Goal: Information Seeking & Learning: Find specific fact

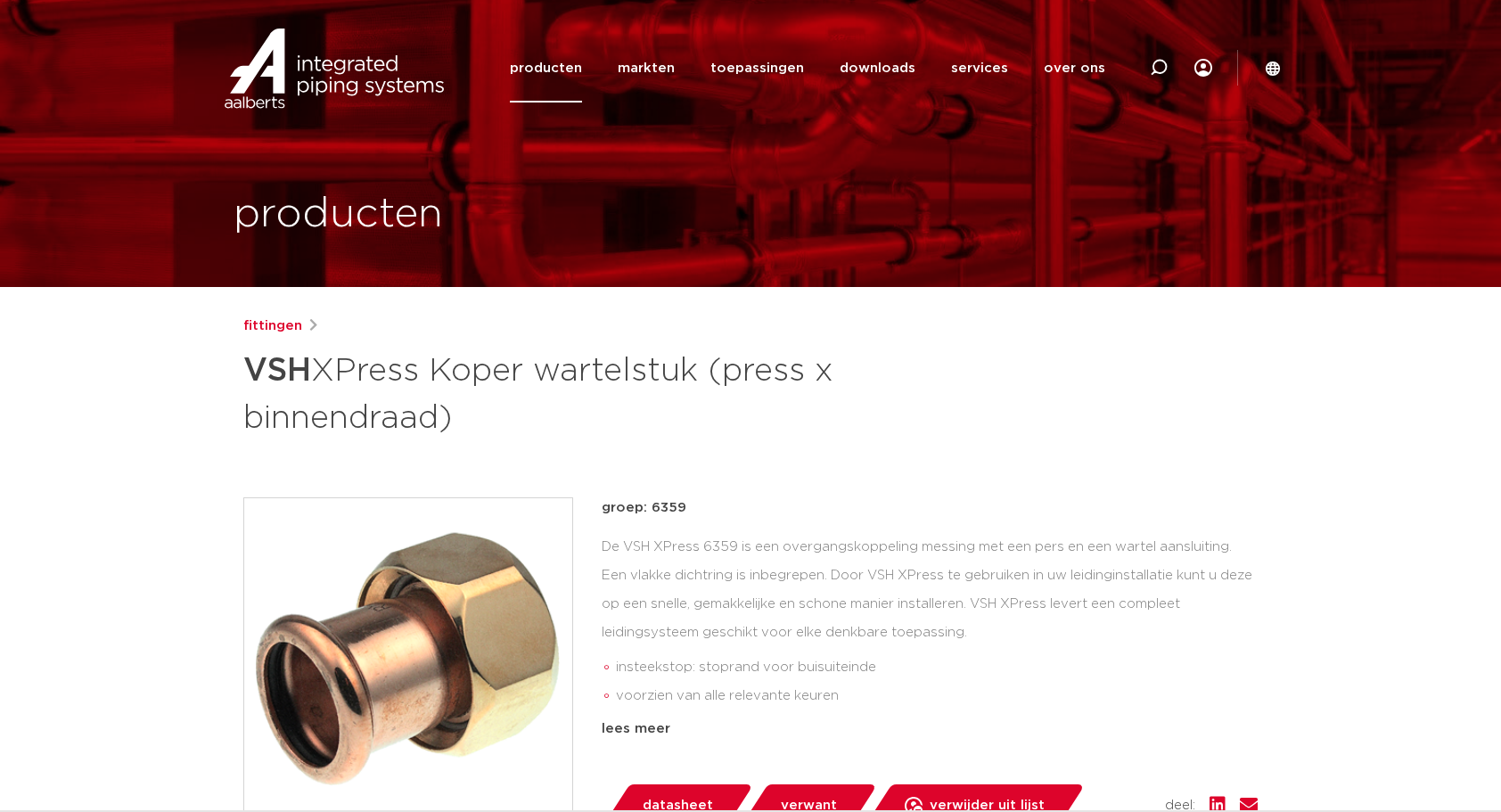
click at [808, 489] on div "fittingen VSH XPress Koper wartelstuk (press x binnendraad) groep: 6359 insteek…" at bounding box center [750, 743] width 1043 height 854
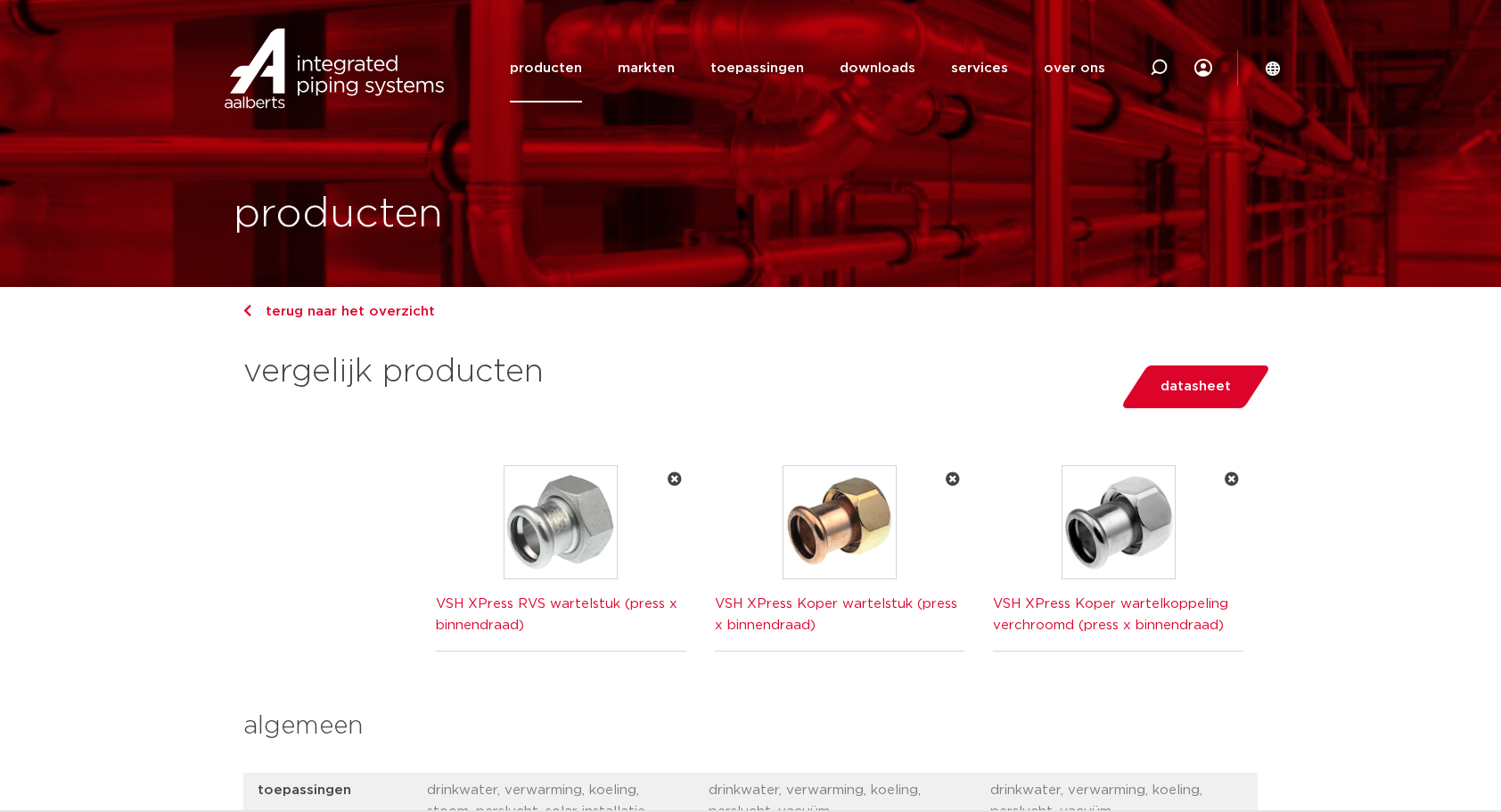
click at [1154, 605] on link "VSH XPress Koper wartelkoppeling verchroomd (press x binnendraad)" at bounding box center [1111, 614] width 236 height 35
click at [351, 315] on link "terug naar het overzicht" at bounding box center [338, 311] width 192 height 13
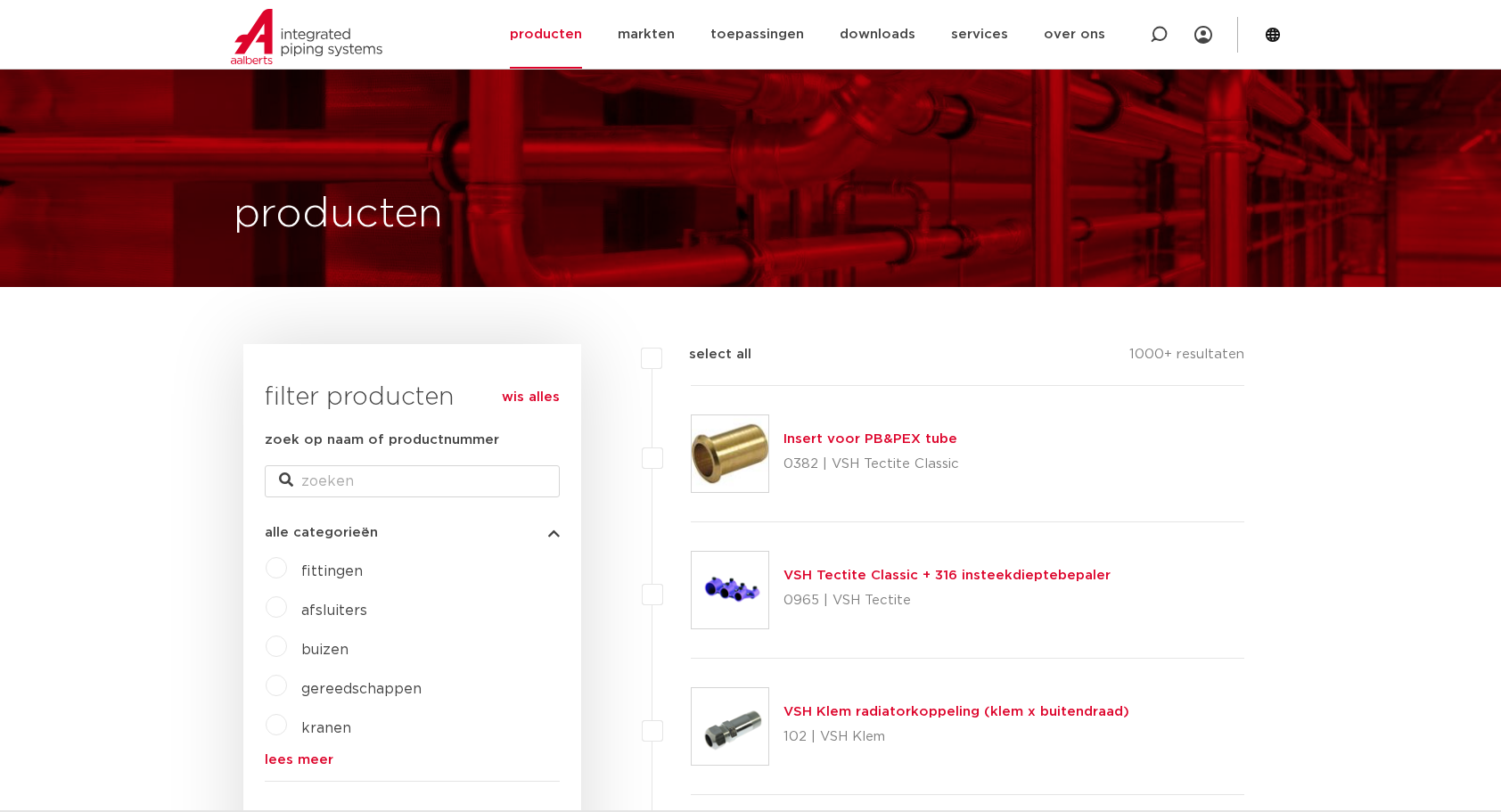
scroll to position [416, 0]
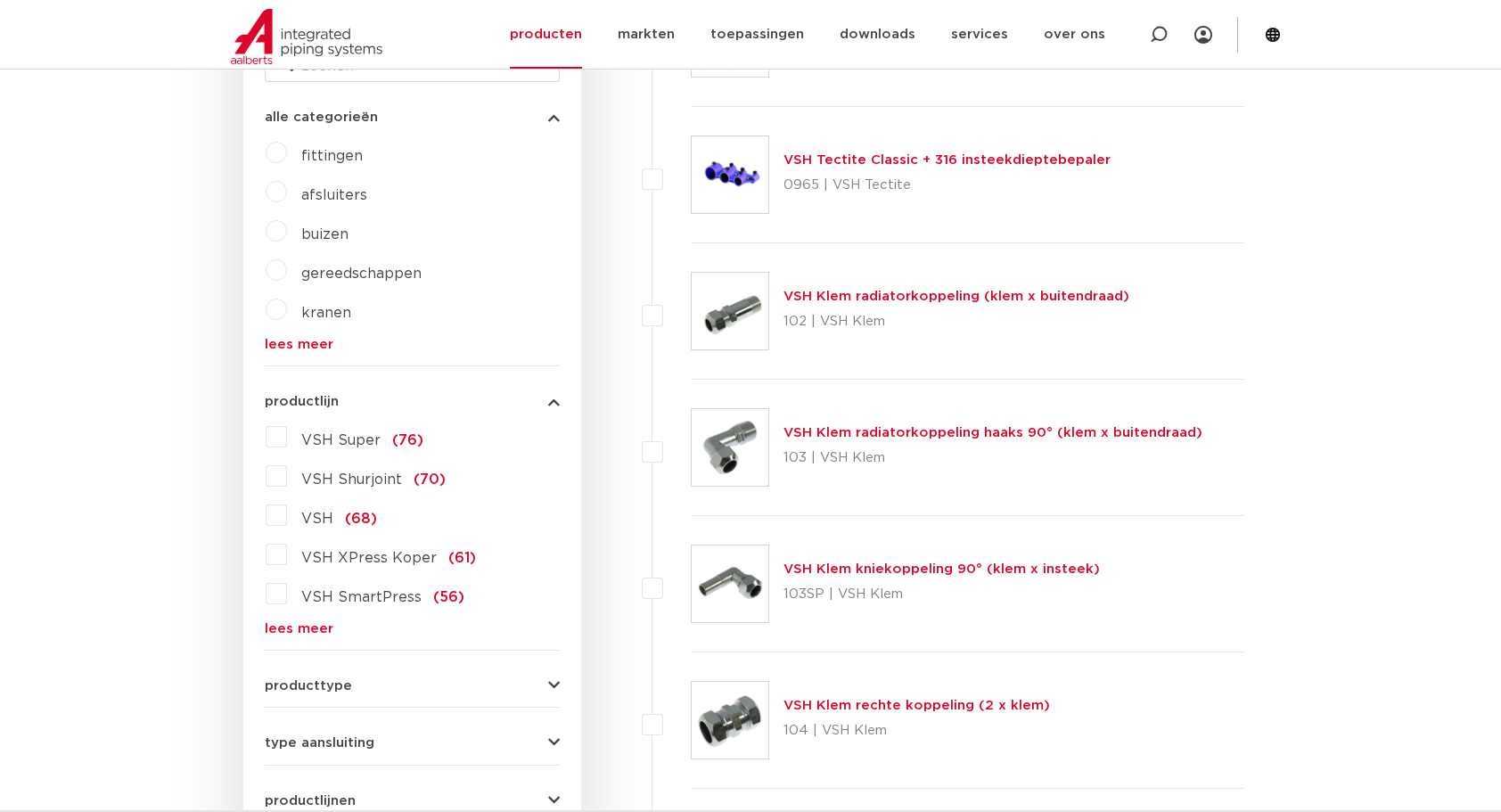
click at [300, 630] on link "lees meer" at bounding box center [412, 629] width 295 height 13
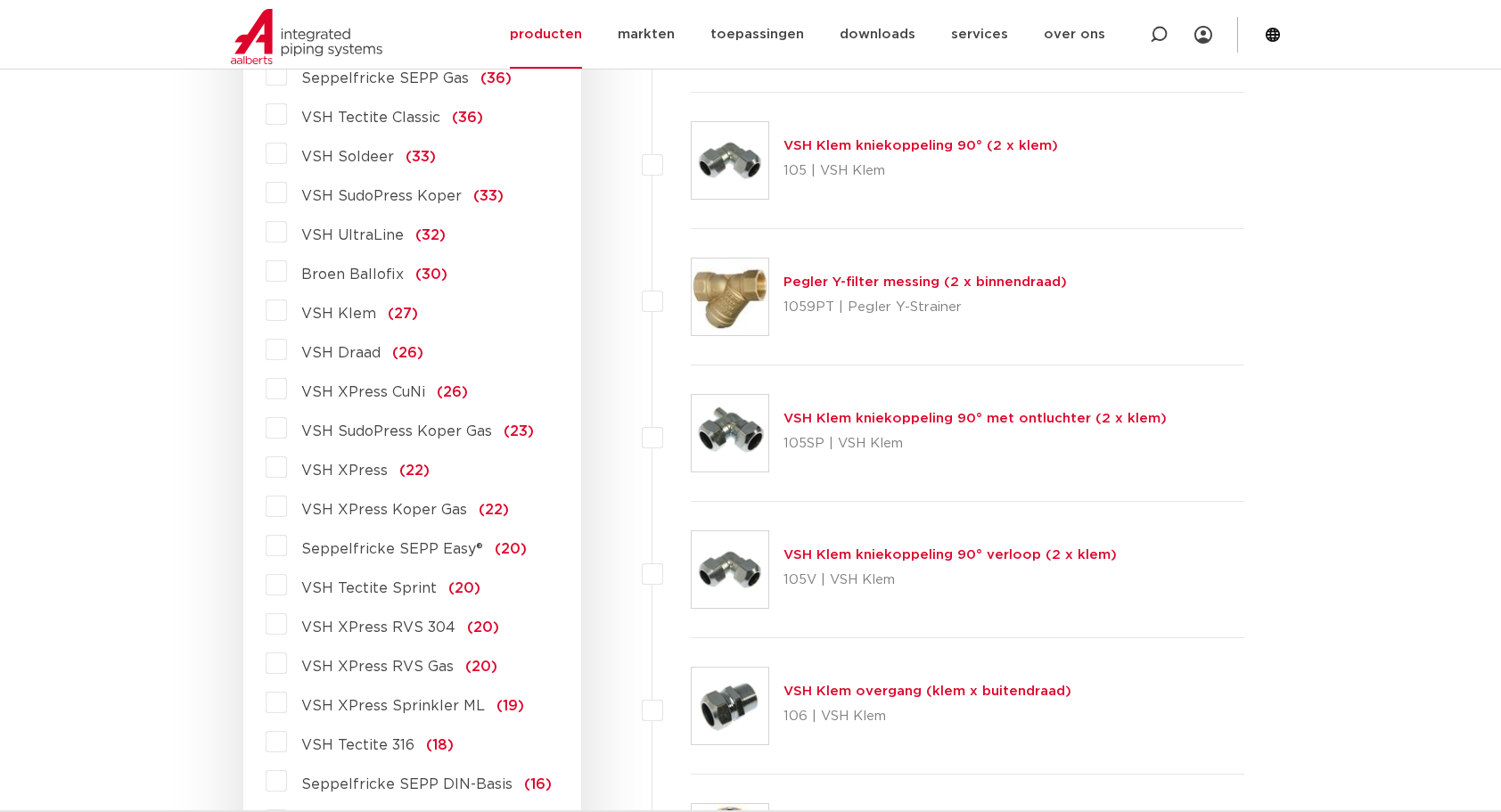
scroll to position [0, 0]
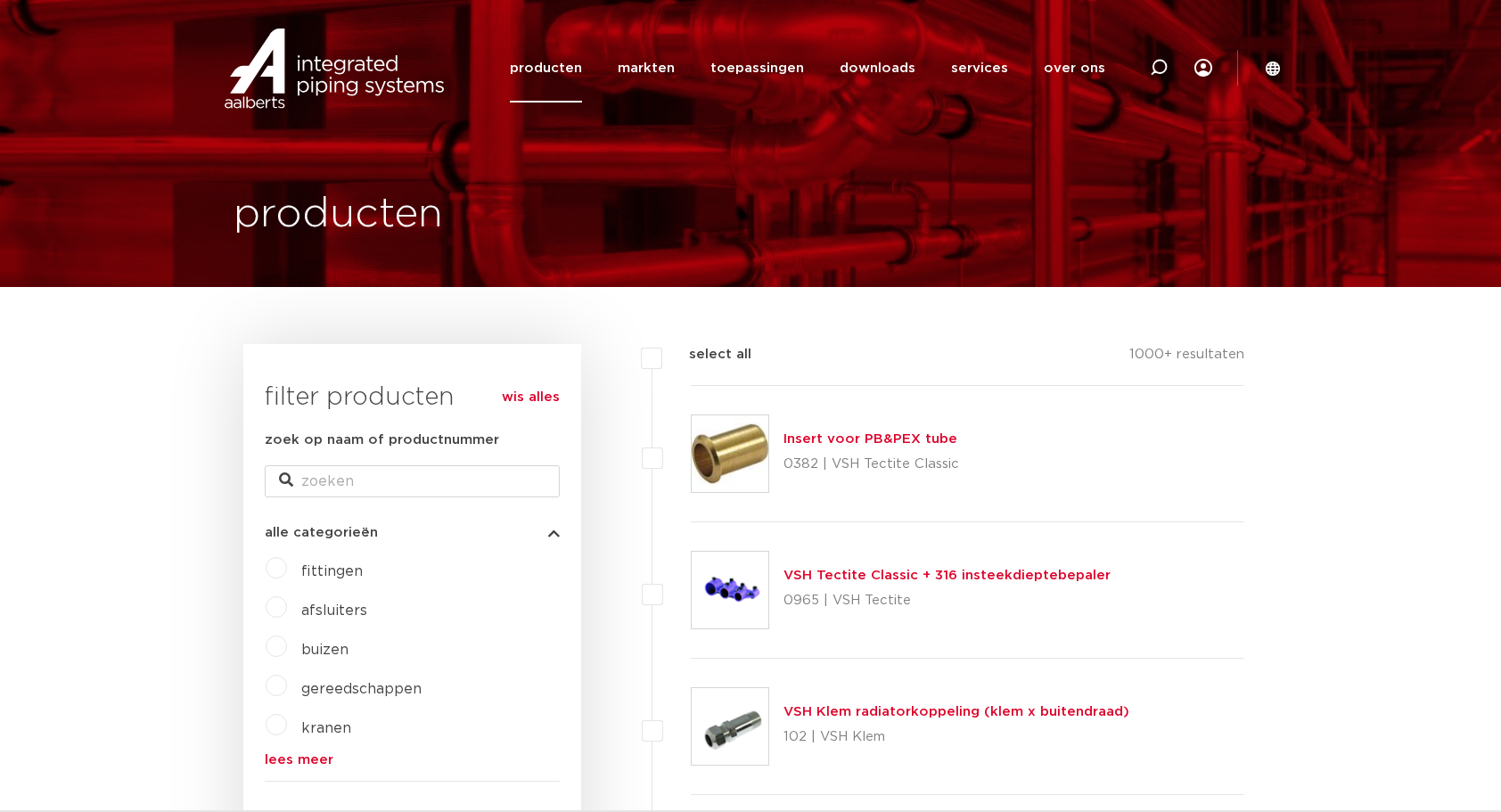
click at [287, 566] on label "fittingen" at bounding box center [324, 567] width 76 height 29
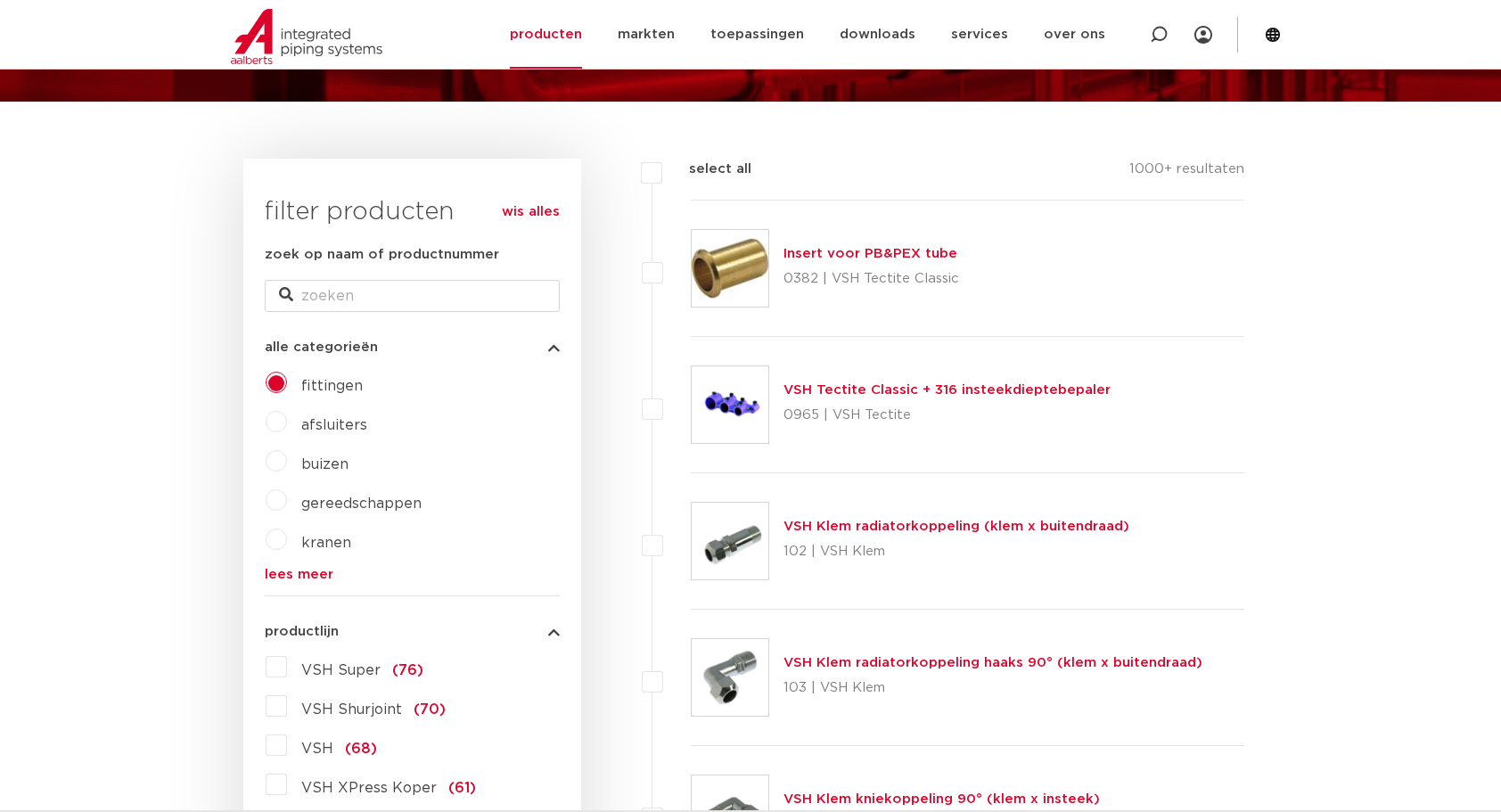
scroll to position [207, 0]
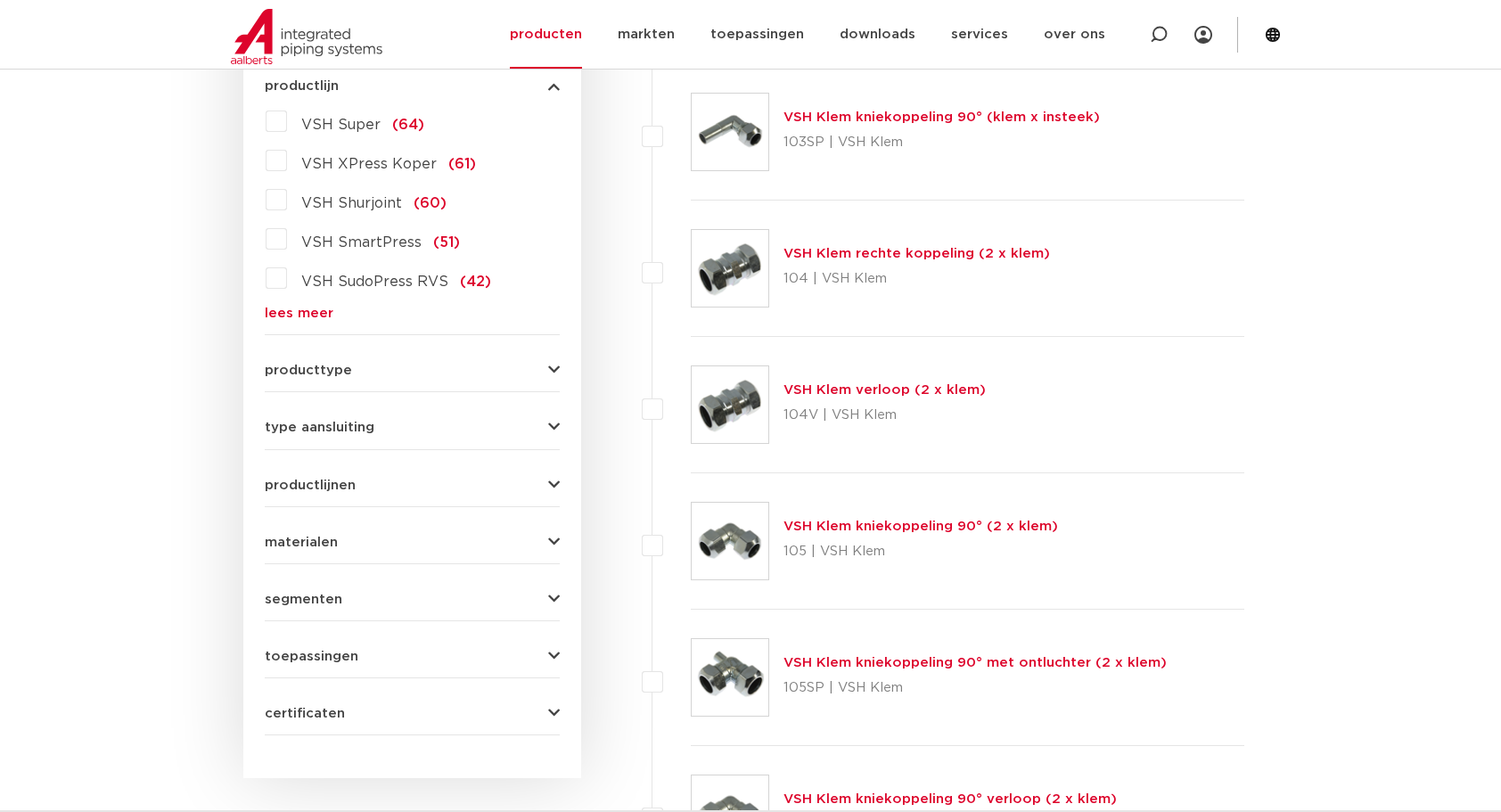
scroll to position [723, 0]
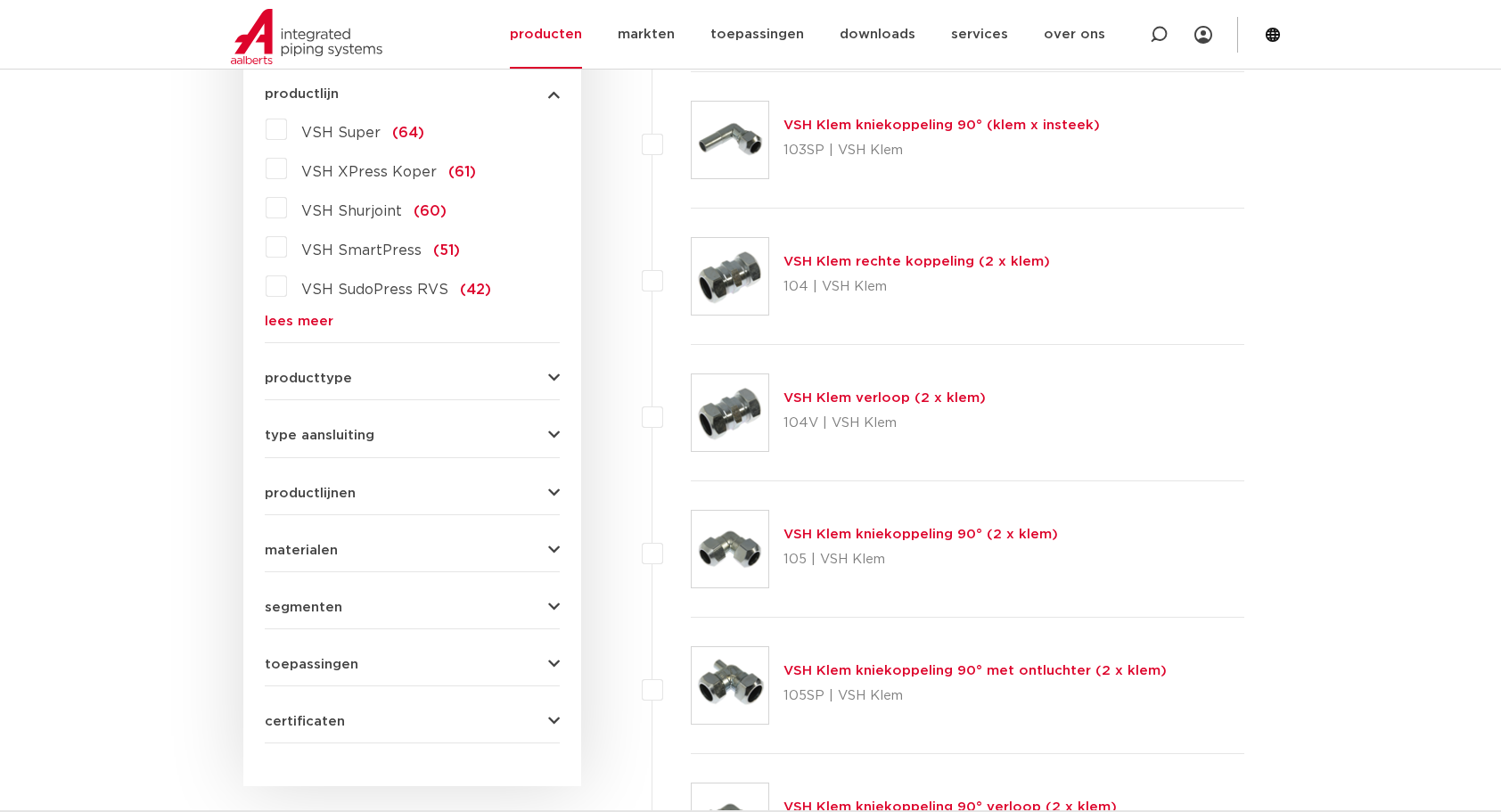
click at [552, 432] on icon "button" at bounding box center [554, 435] width 11 height 13
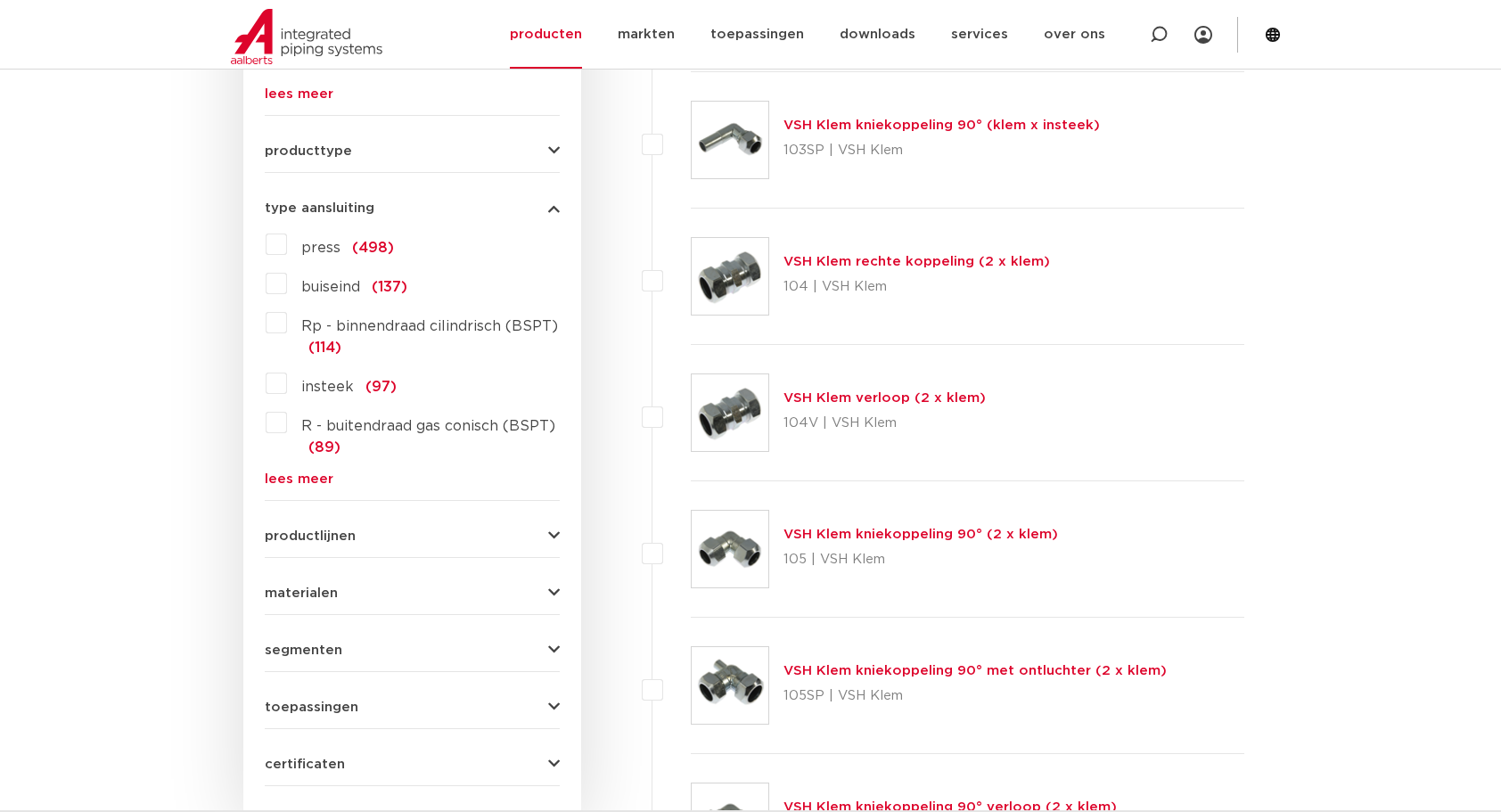
scroll to position [708, 0]
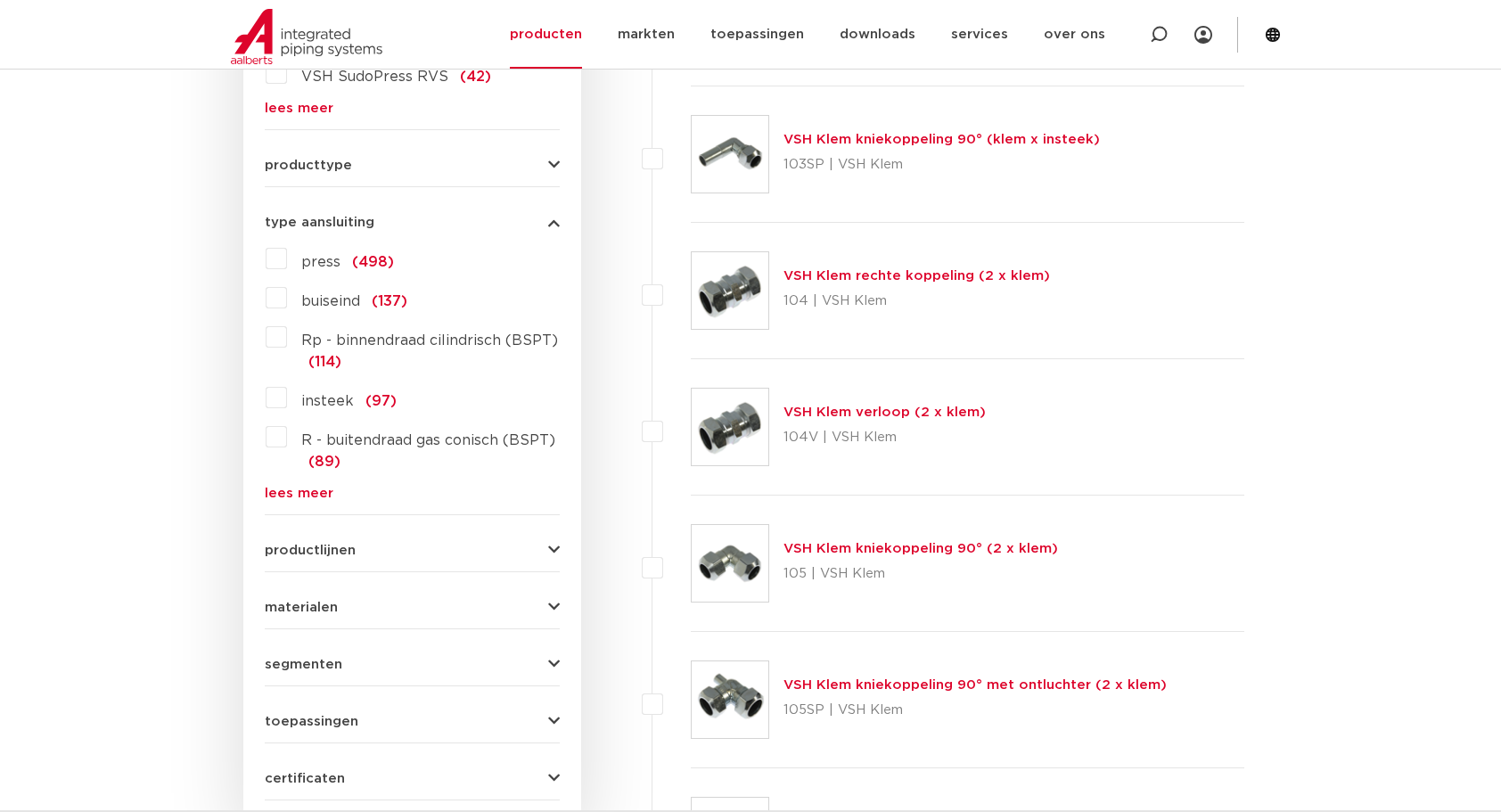
click at [300, 493] on link "lees meer" at bounding box center [412, 493] width 295 height 13
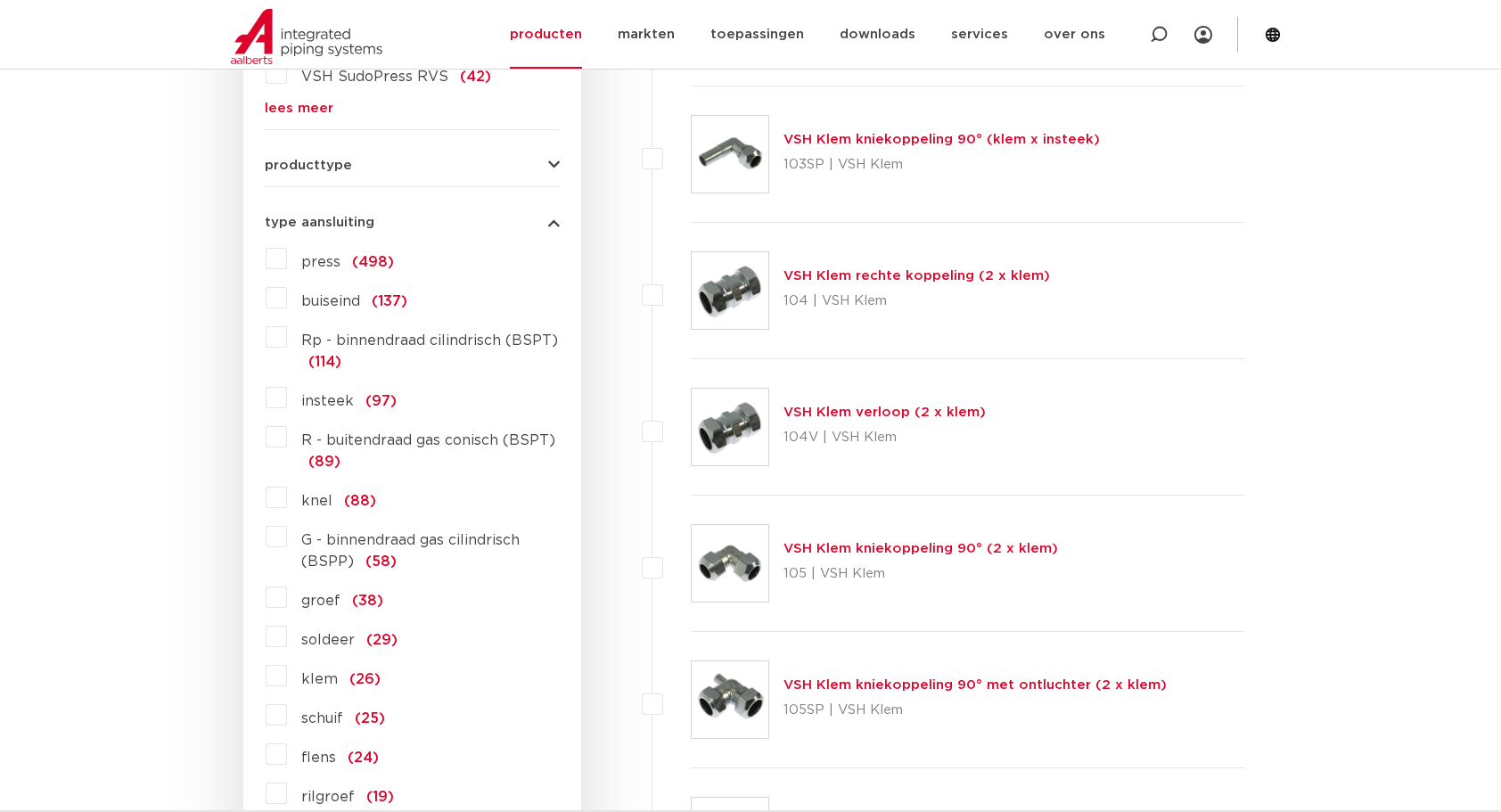
click at [287, 533] on label "G - binnendraad gas cilindrisch (BSPP) (58)" at bounding box center [423, 547] width 273 height 50
click at [0, 0] on input "G - binnendraad gas cilindrisch (BSPP) (58)" at bounding box center [0, 0] width 0 height 0
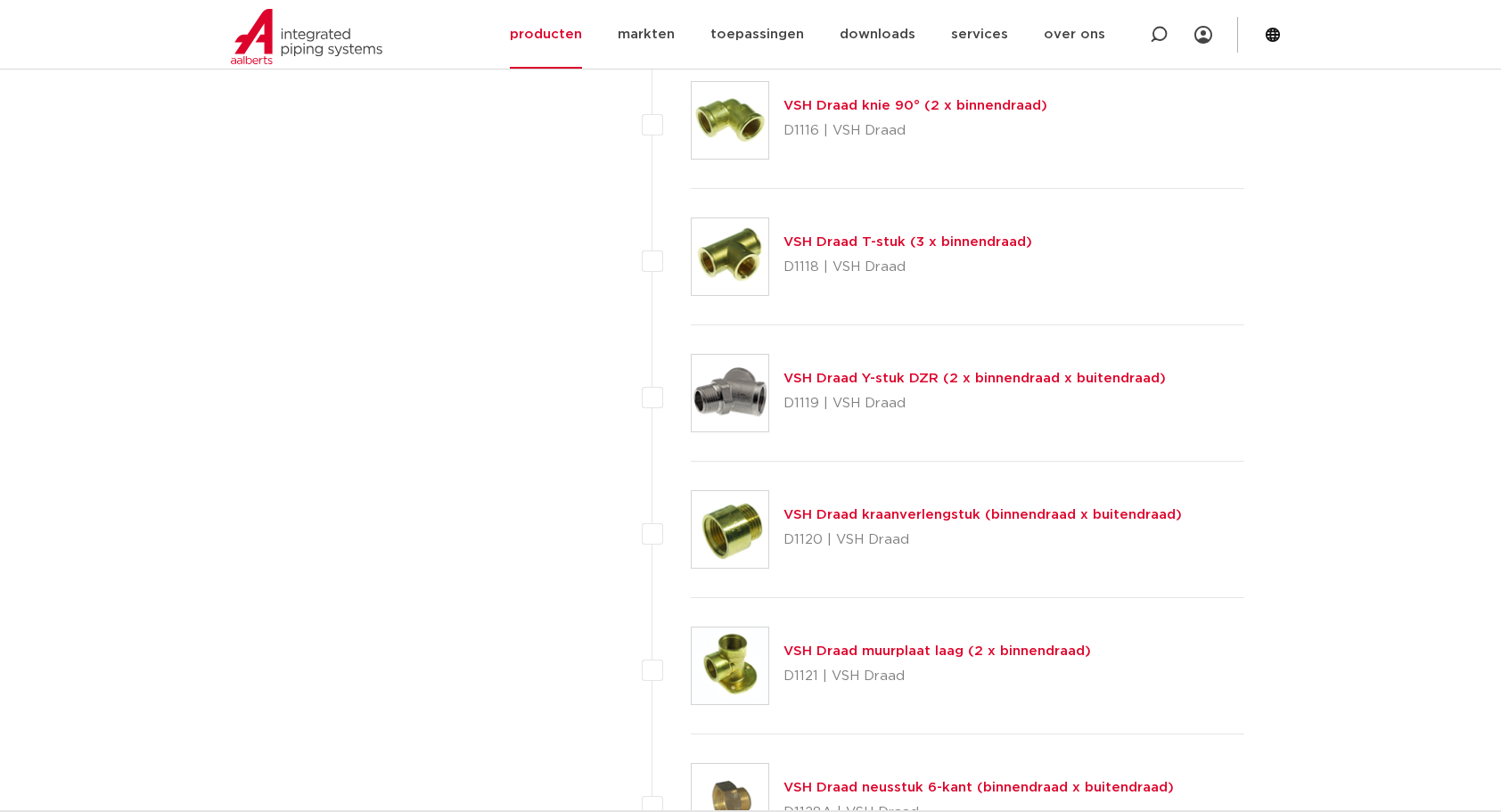
scroll to position [3204, 0]
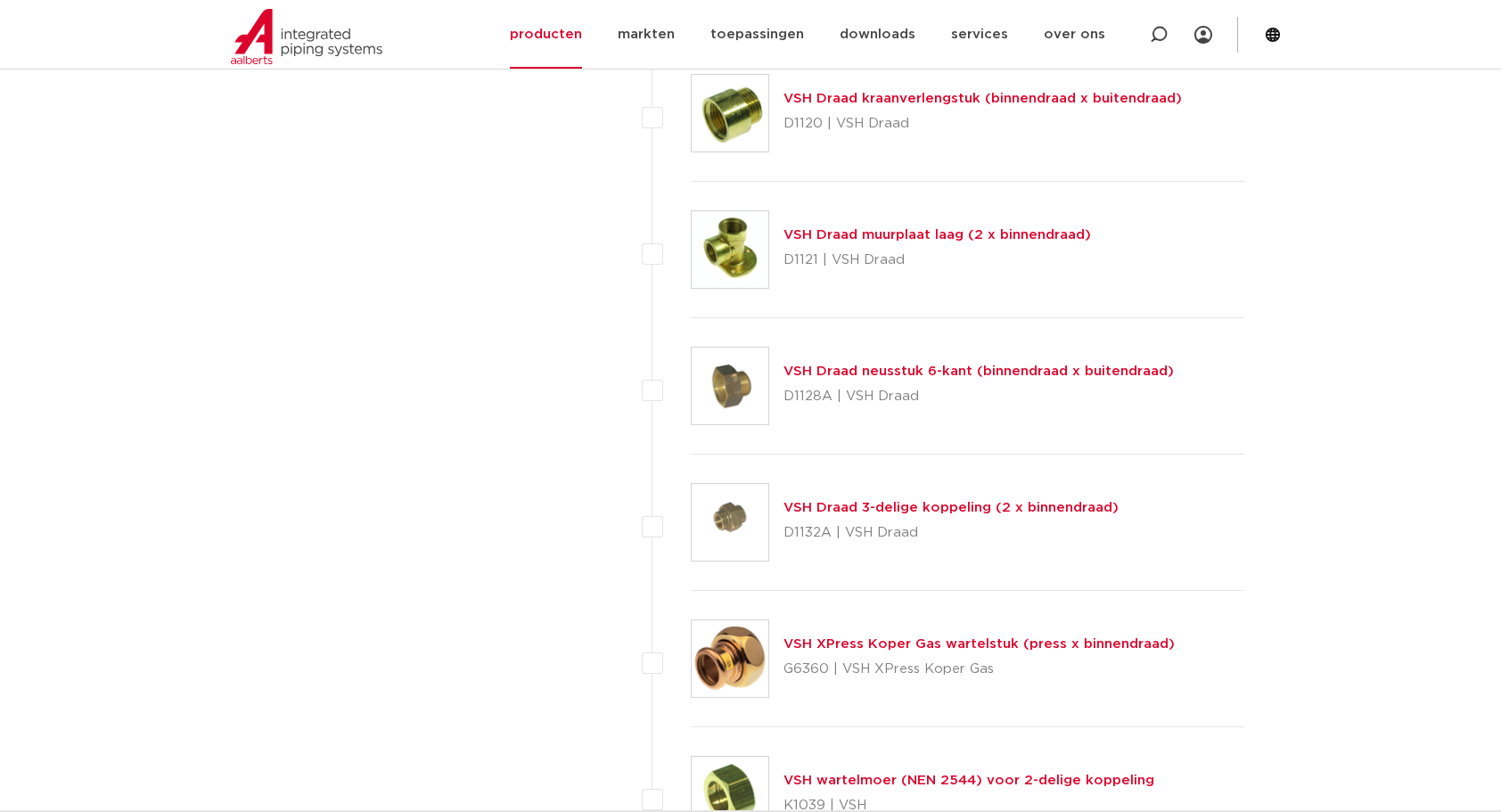
click at [1056, 638] on link "VSH XPress Koper Gas wartelstuk (press x binnendraad)" at bounding box center [979, 644] width 392 height 13
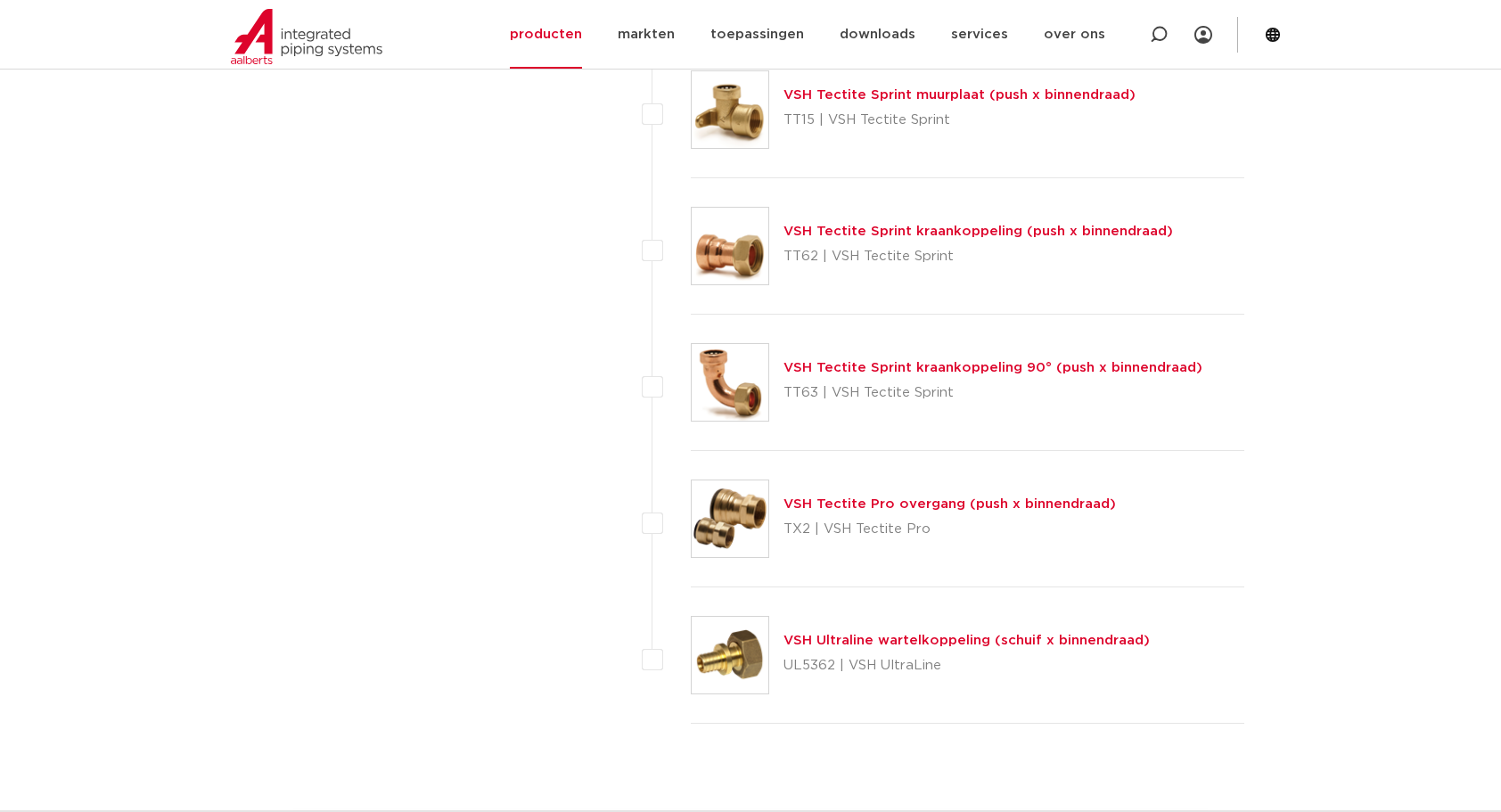
scroll to position [7780, 0]
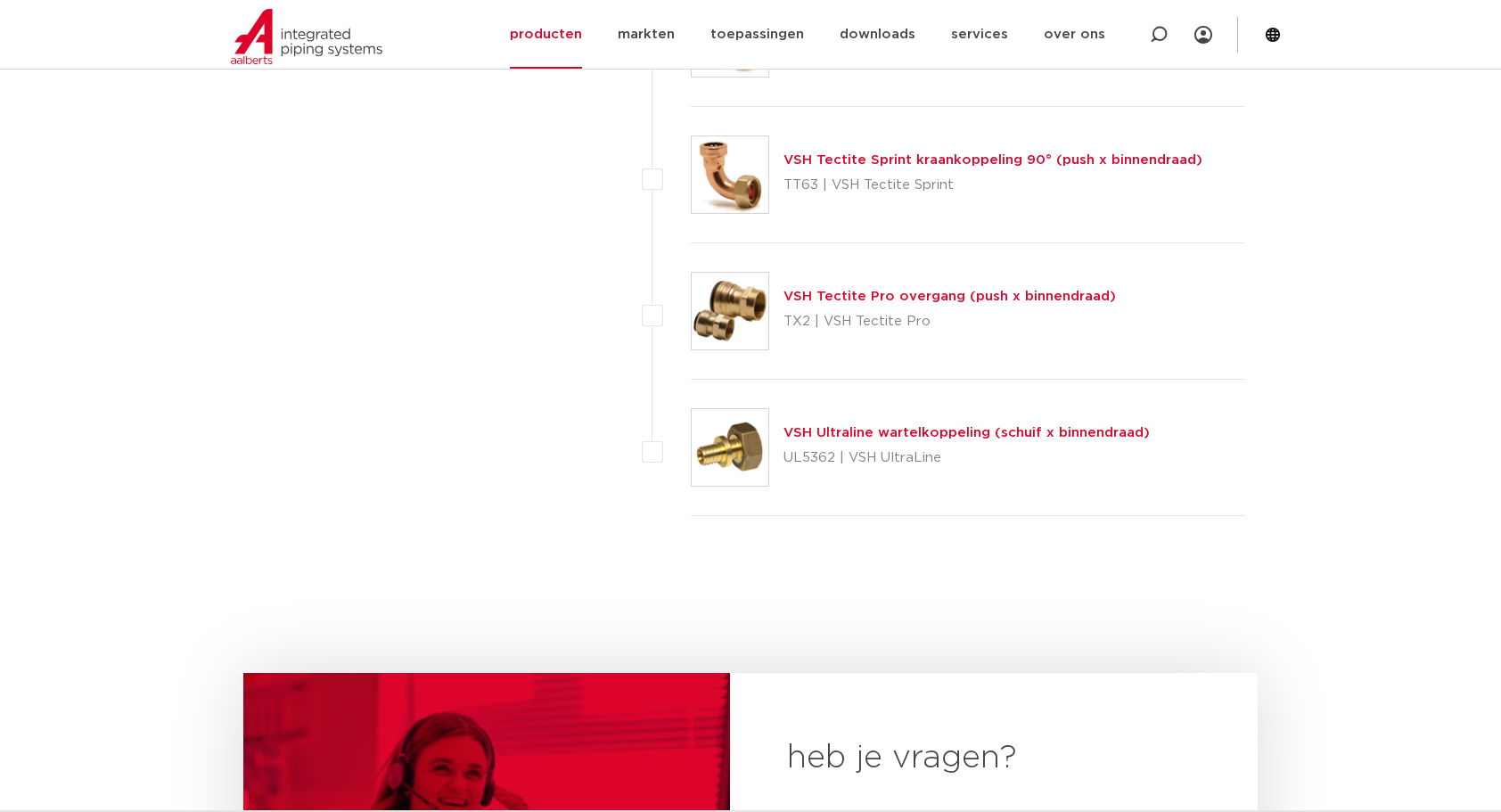
click at [1102, 426] on link "VSH Ultraline wartelkoppeling (schuif x binnendraad)" at bounding box center [967, 433] width 366 height 13
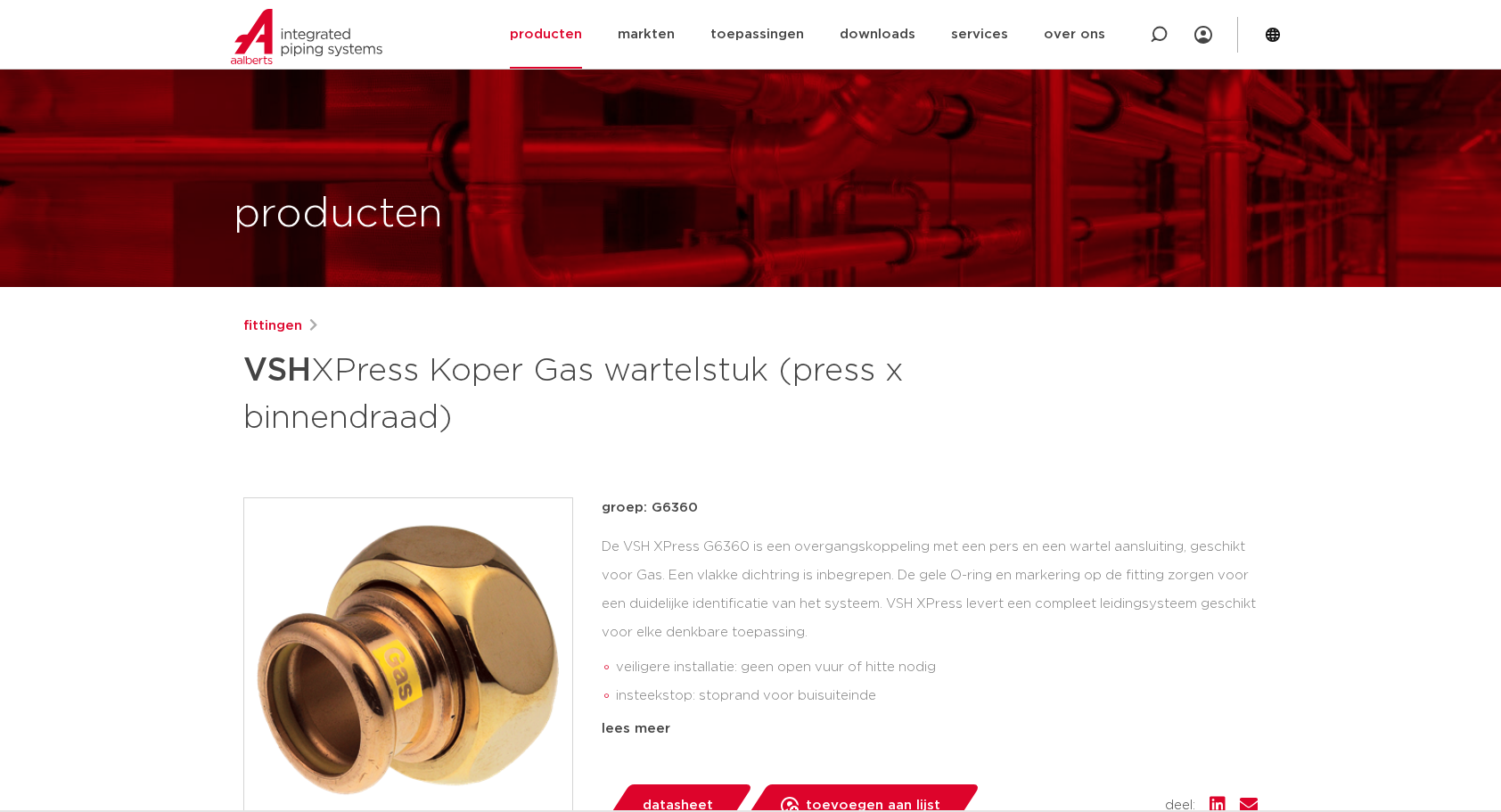
scroll to position [207, 0]
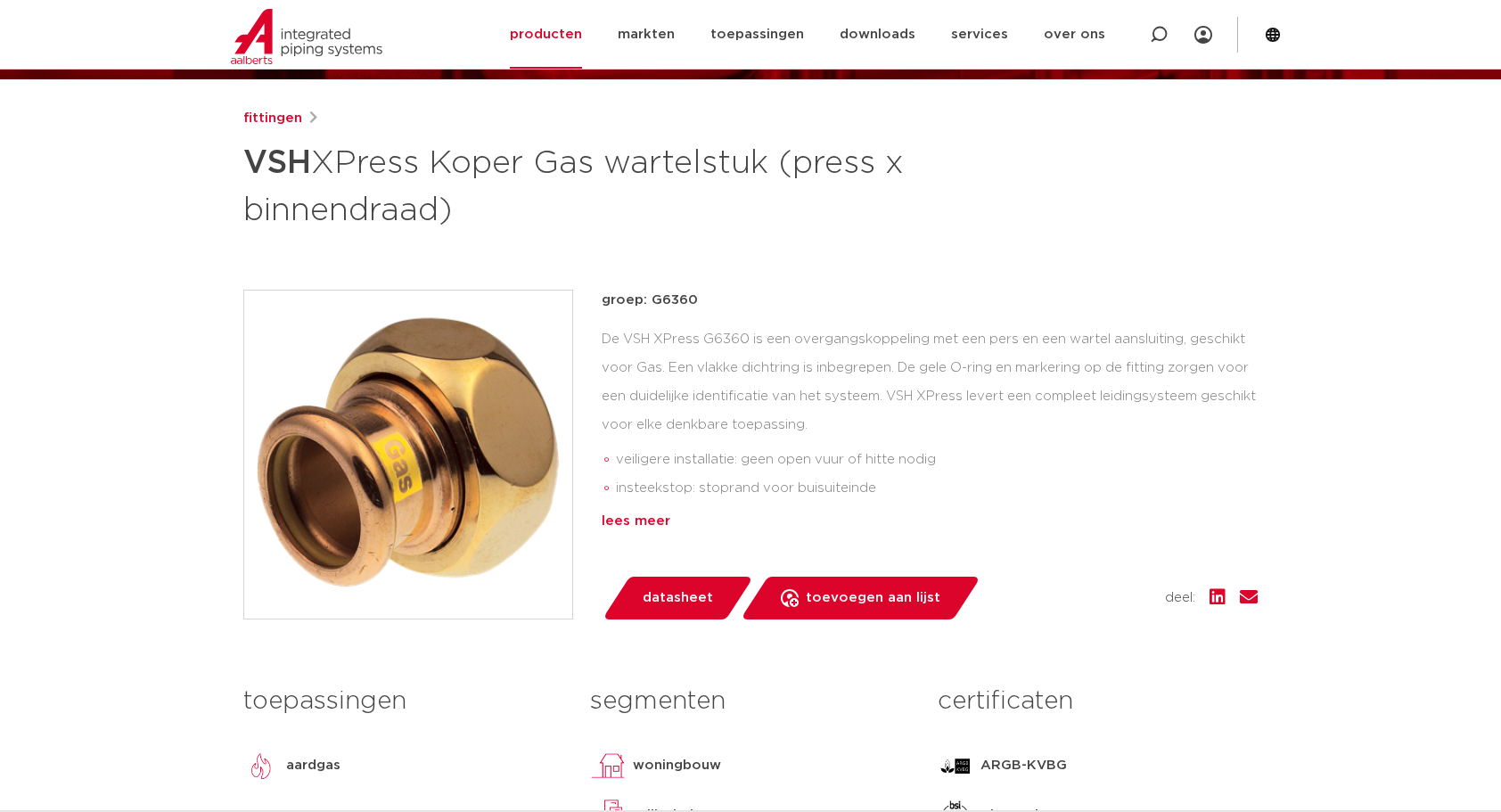
click at [649, 516] on div "lees meer" at bounding box center [930, 521] width 656 height 21
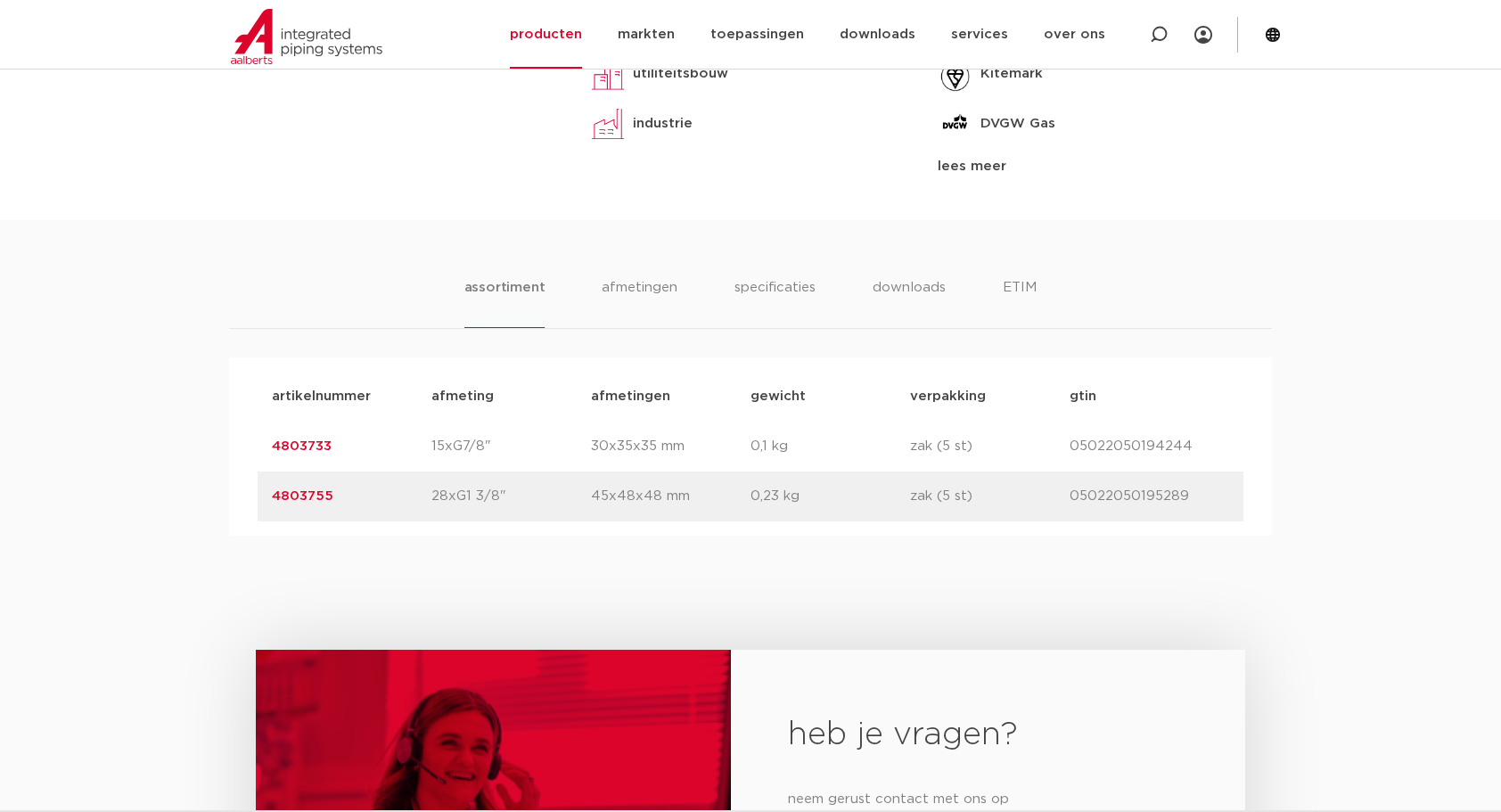
scroll to position [1456, 0]
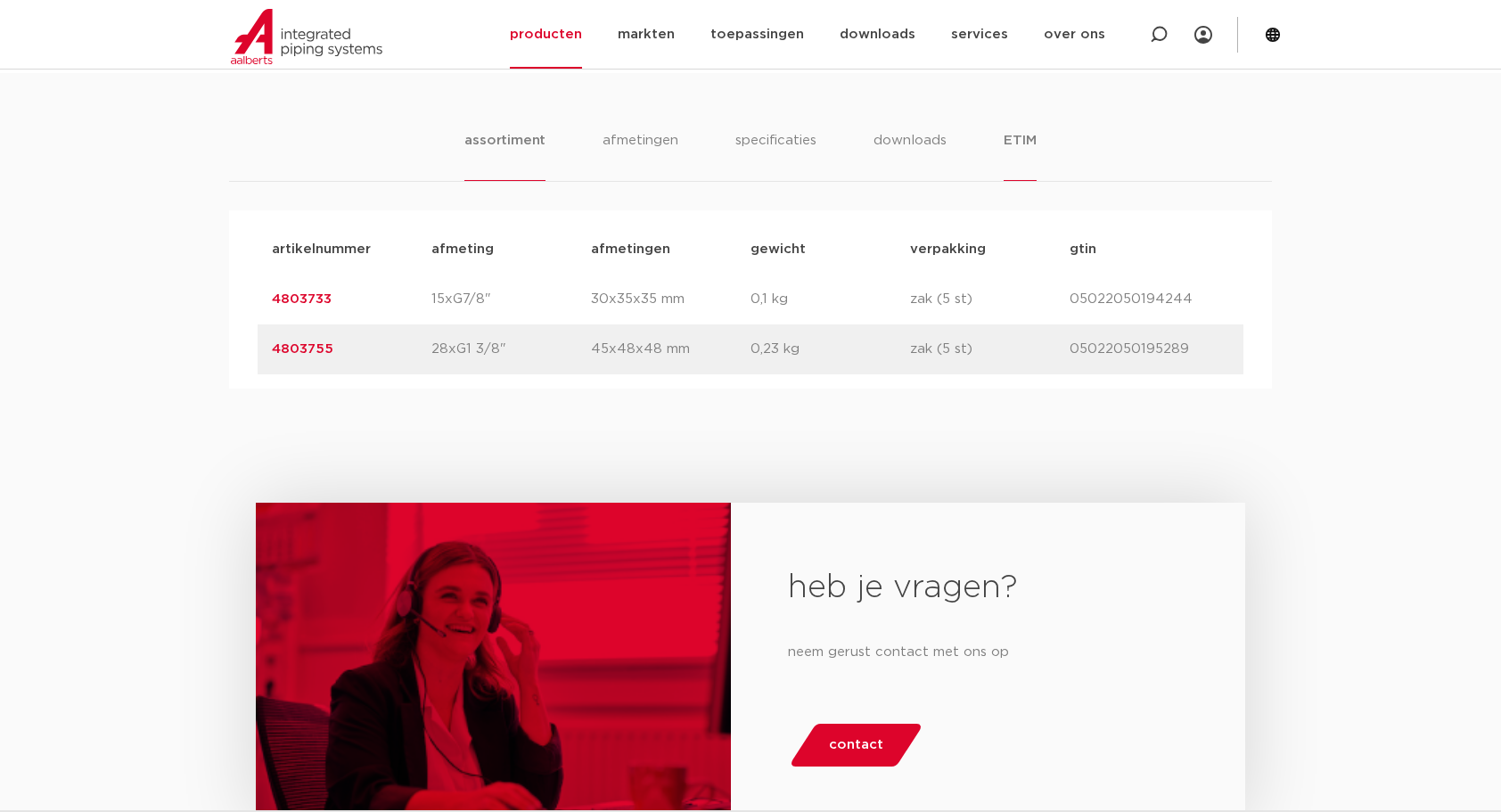
click at [1017, 139] on li "ETIM" at bounding box center [1020, 155] width 32 height 50
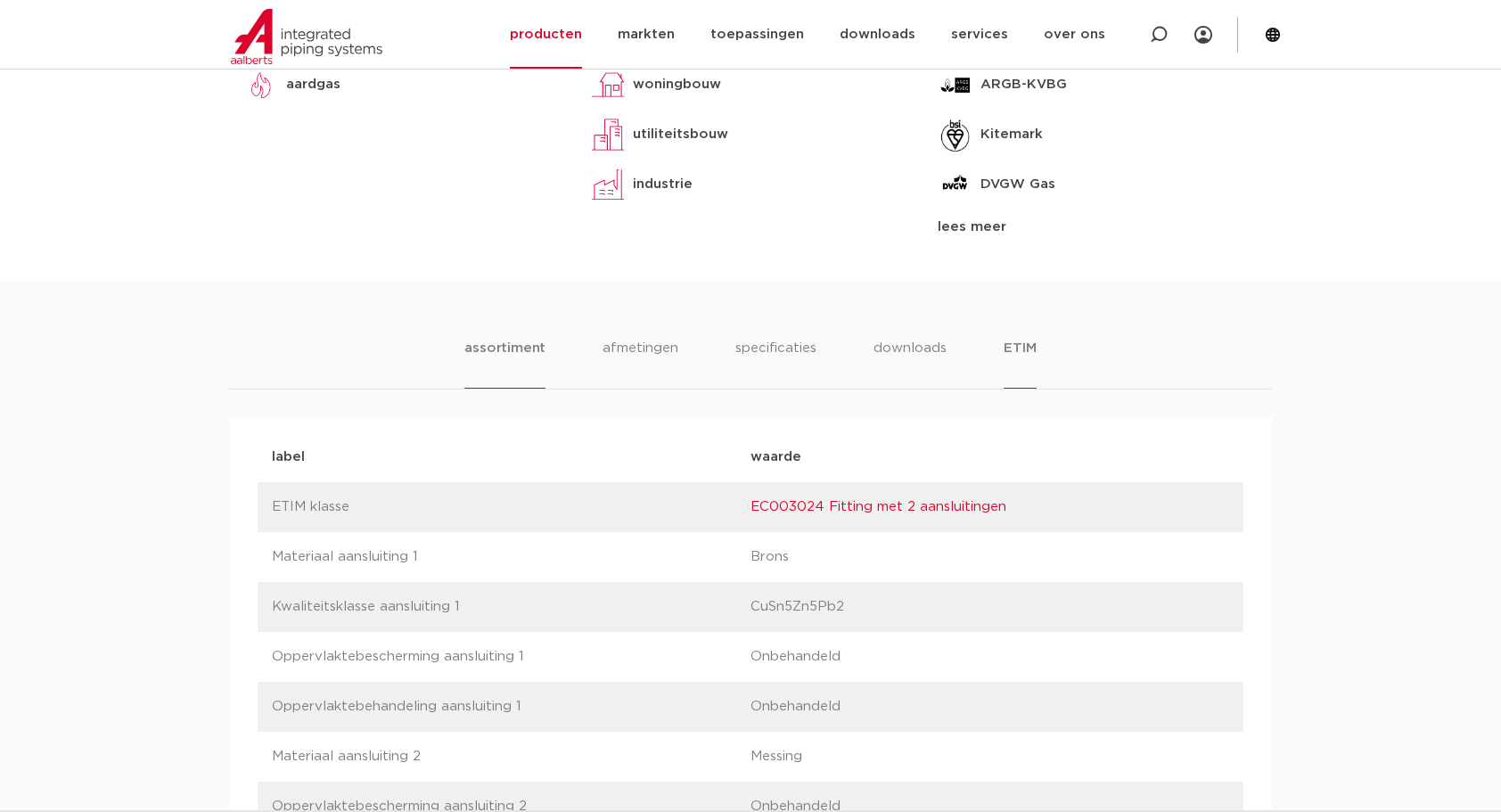
scroll to position [416, 0]
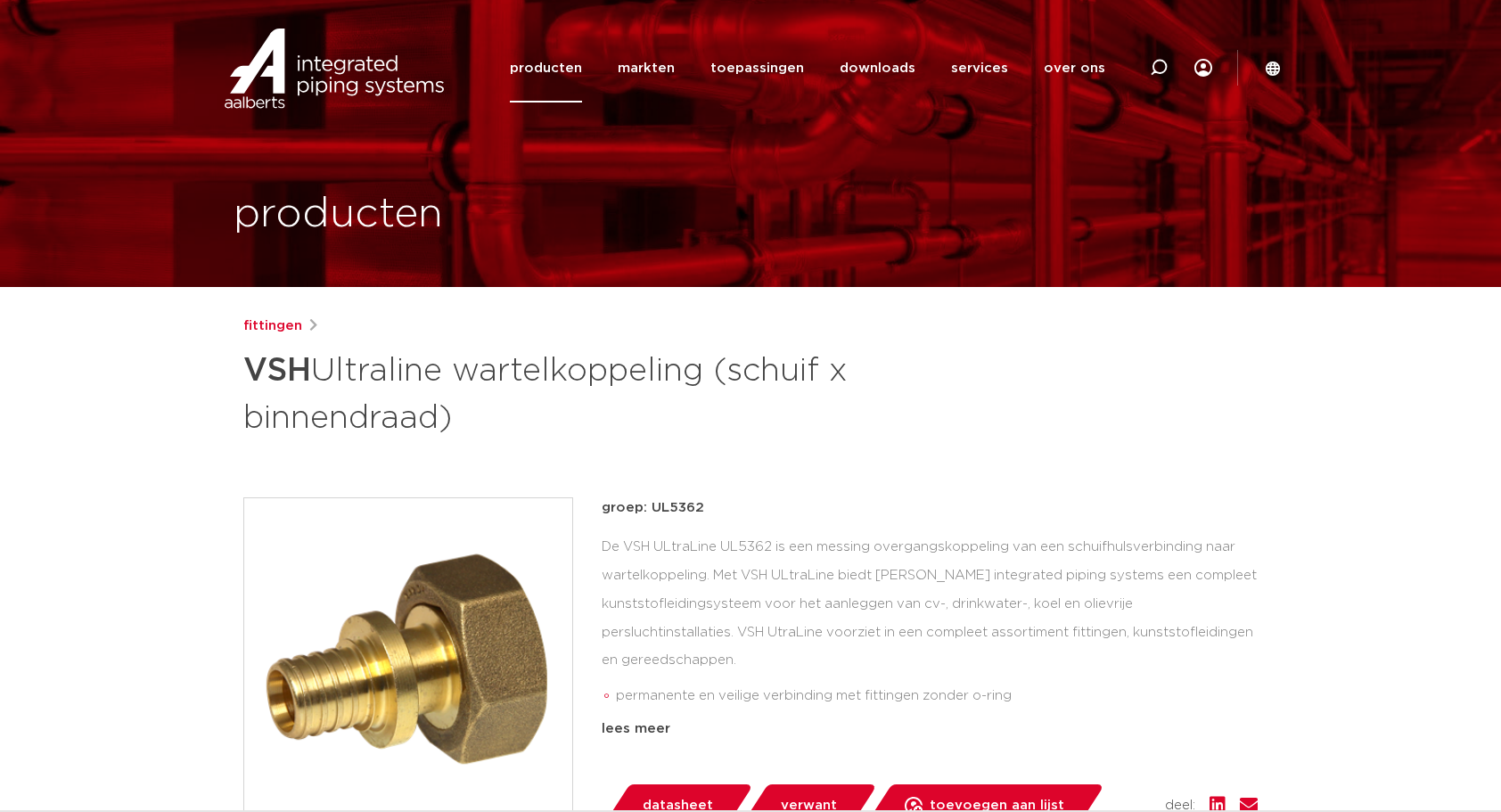
click at [965, 493] on div "fittingen VSH Ultraline wartelkoppeling (schuif x binnendraad) groep: UL5362 pe…" at bounding box center [750, 732] width 1043 height 833
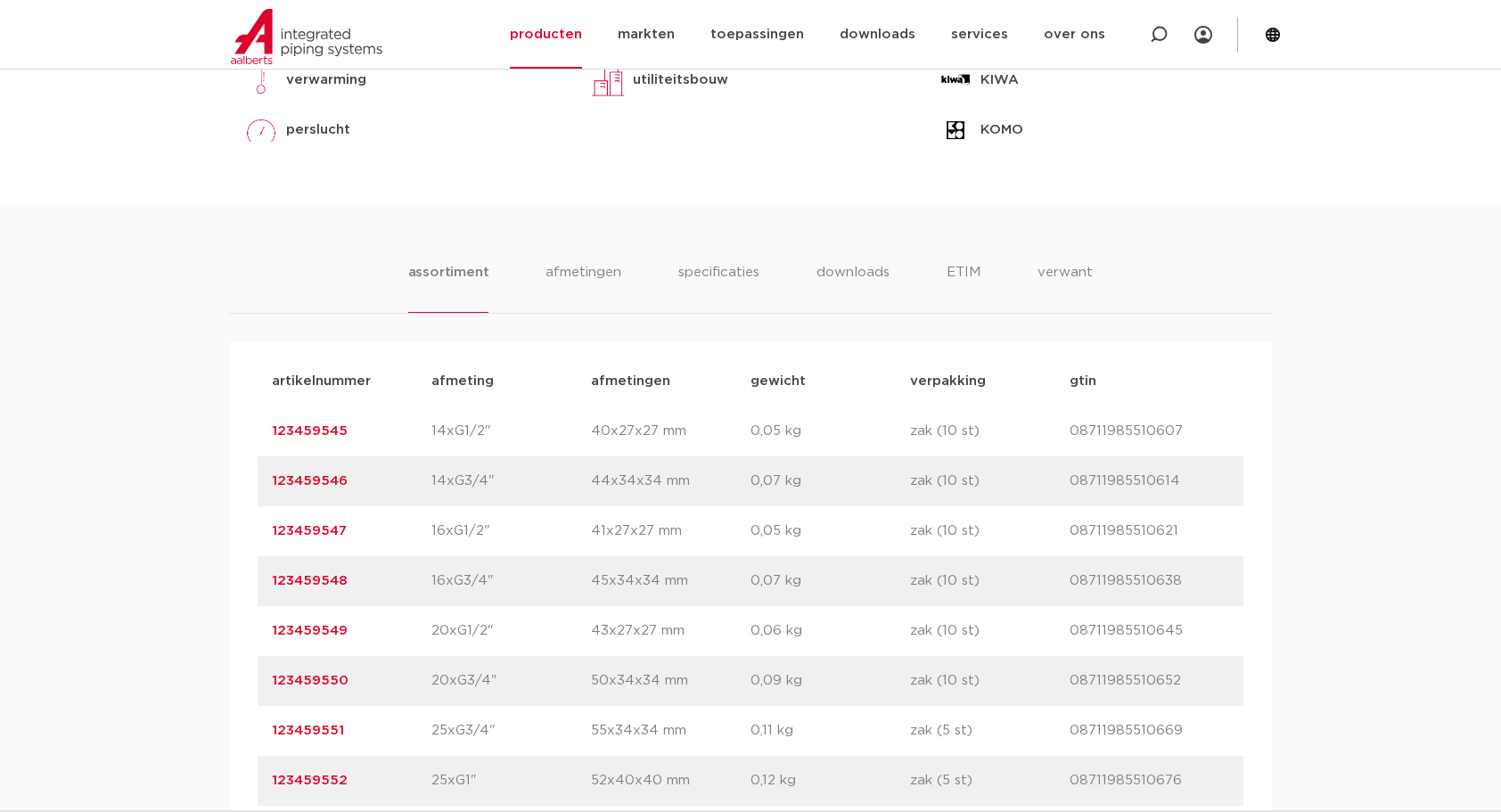
scroll to position [1039, 0]
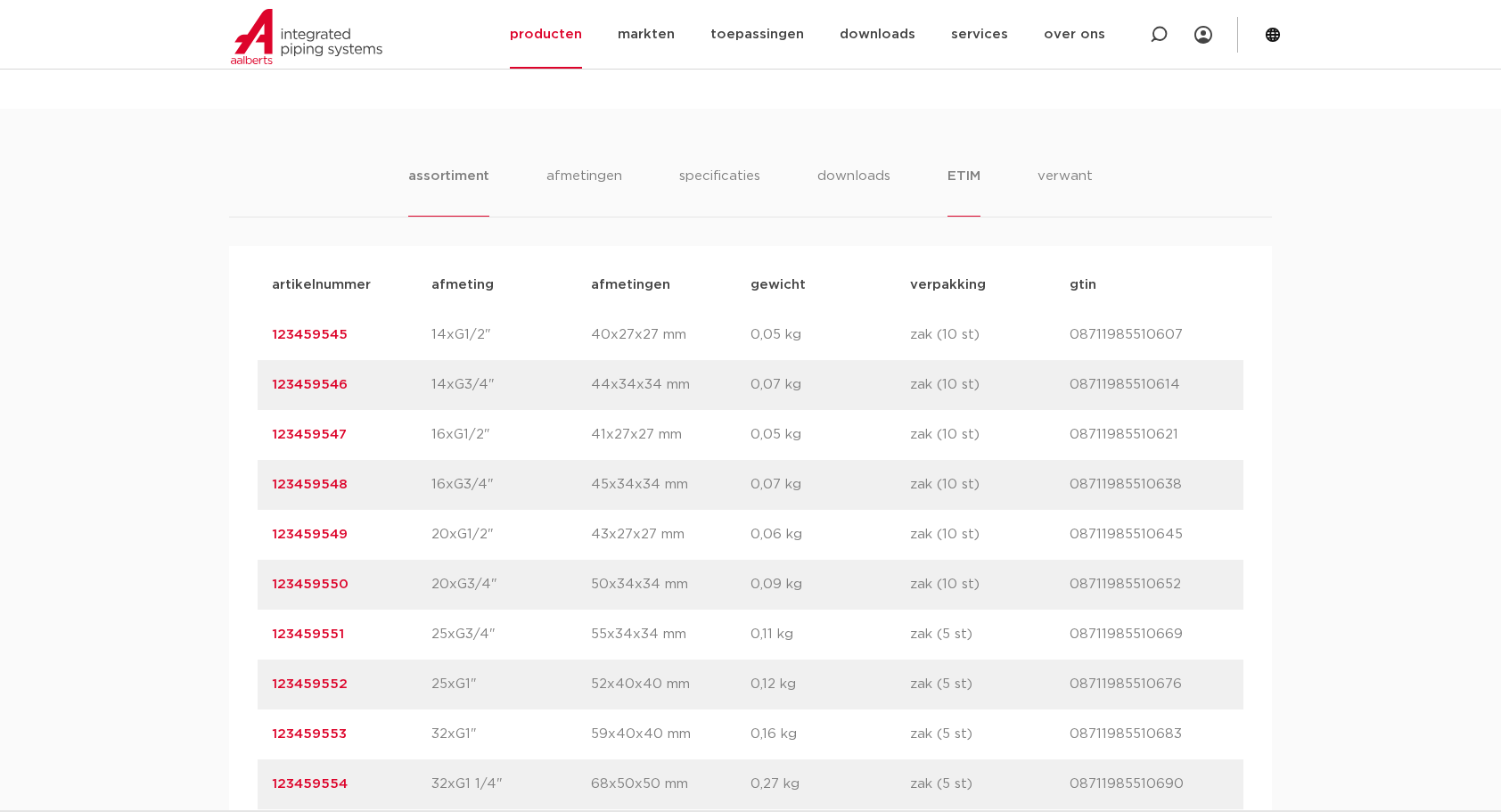
click at [978, 167] on li "ETIM" at bounding box center [964, 191] width 32 height 50
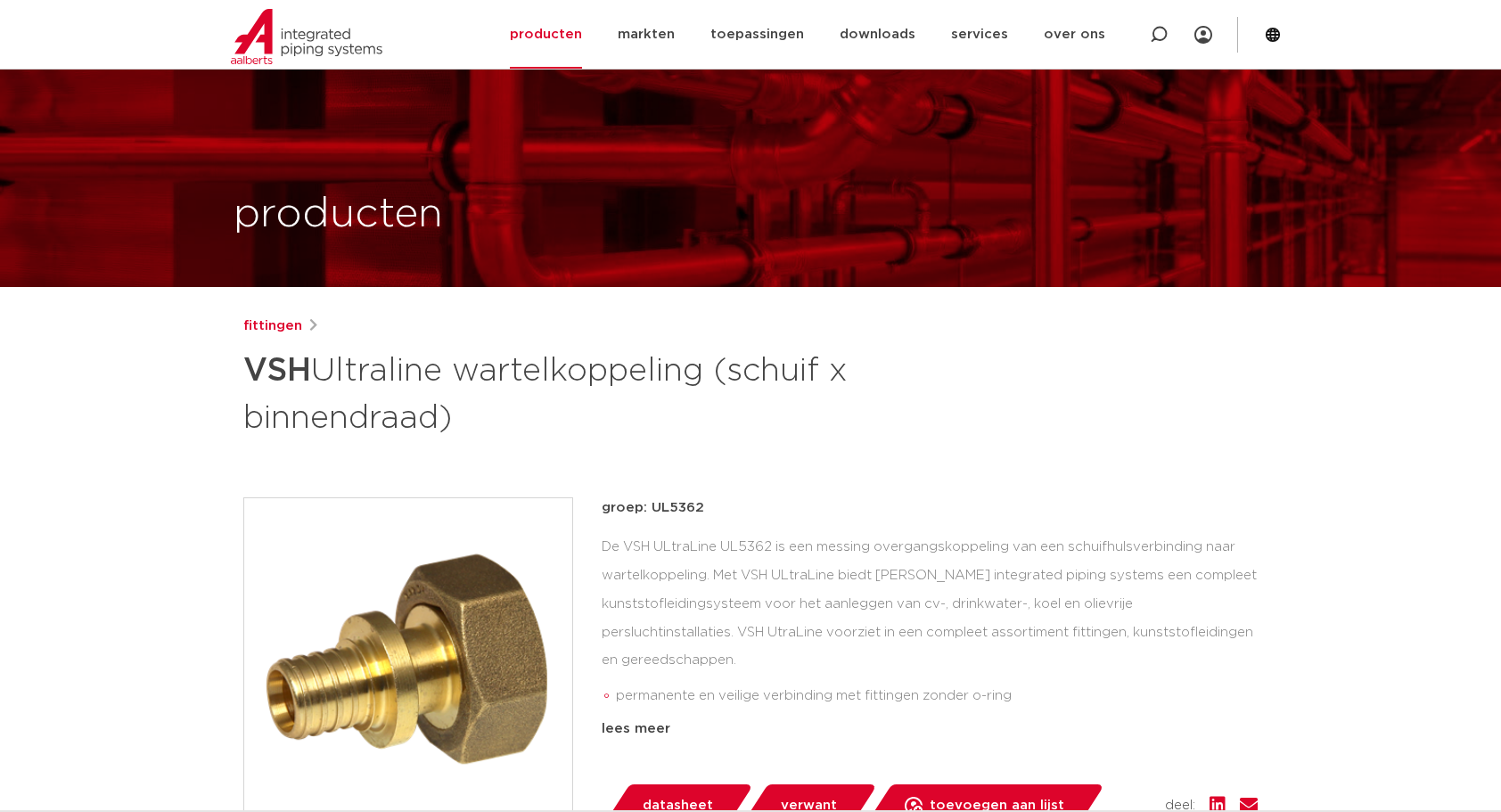
scroll to position [207, 0]
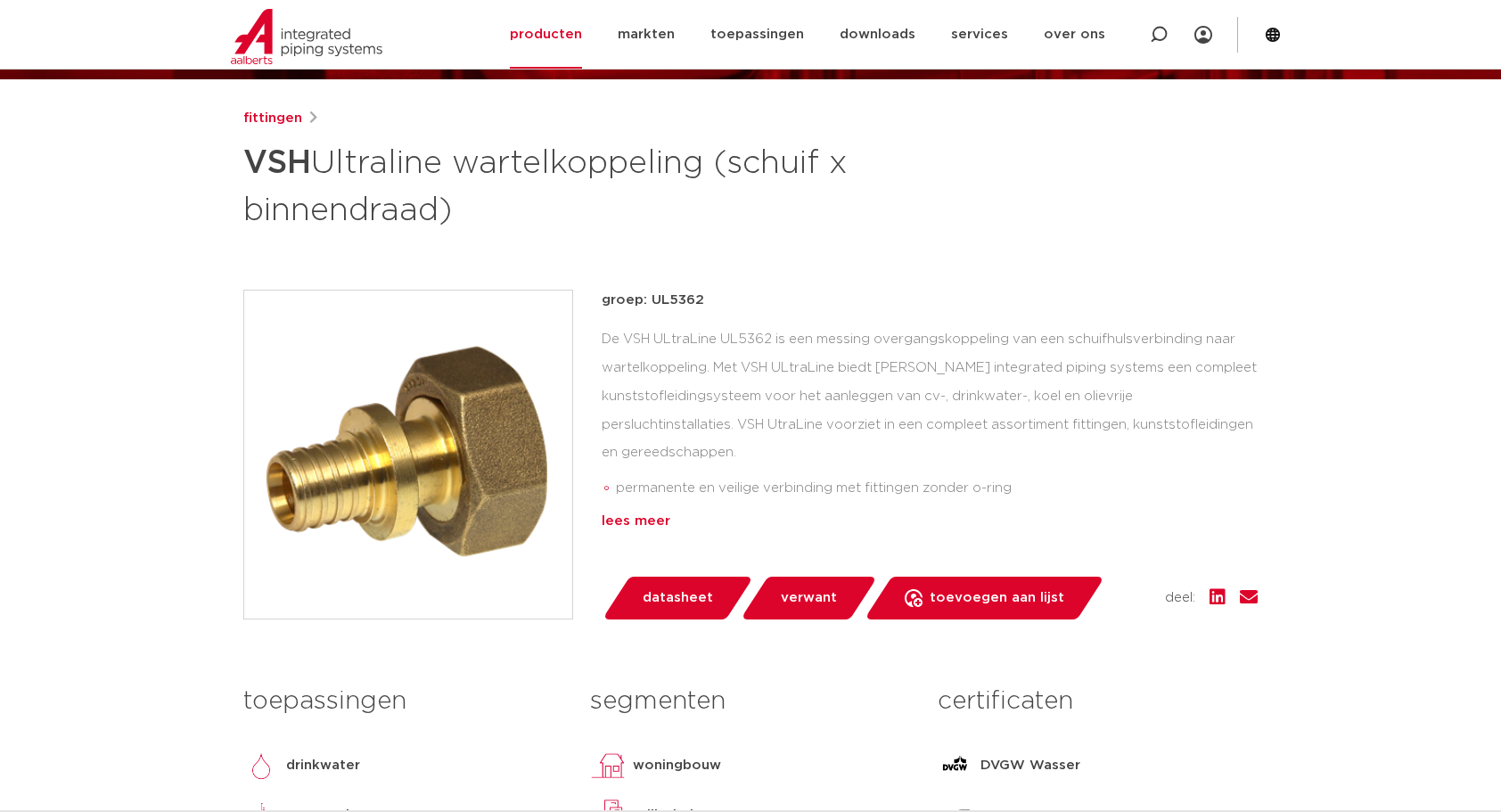
click at [636, 520] on div "lees meer" at bounding box center [930, 521] width 656 height 21
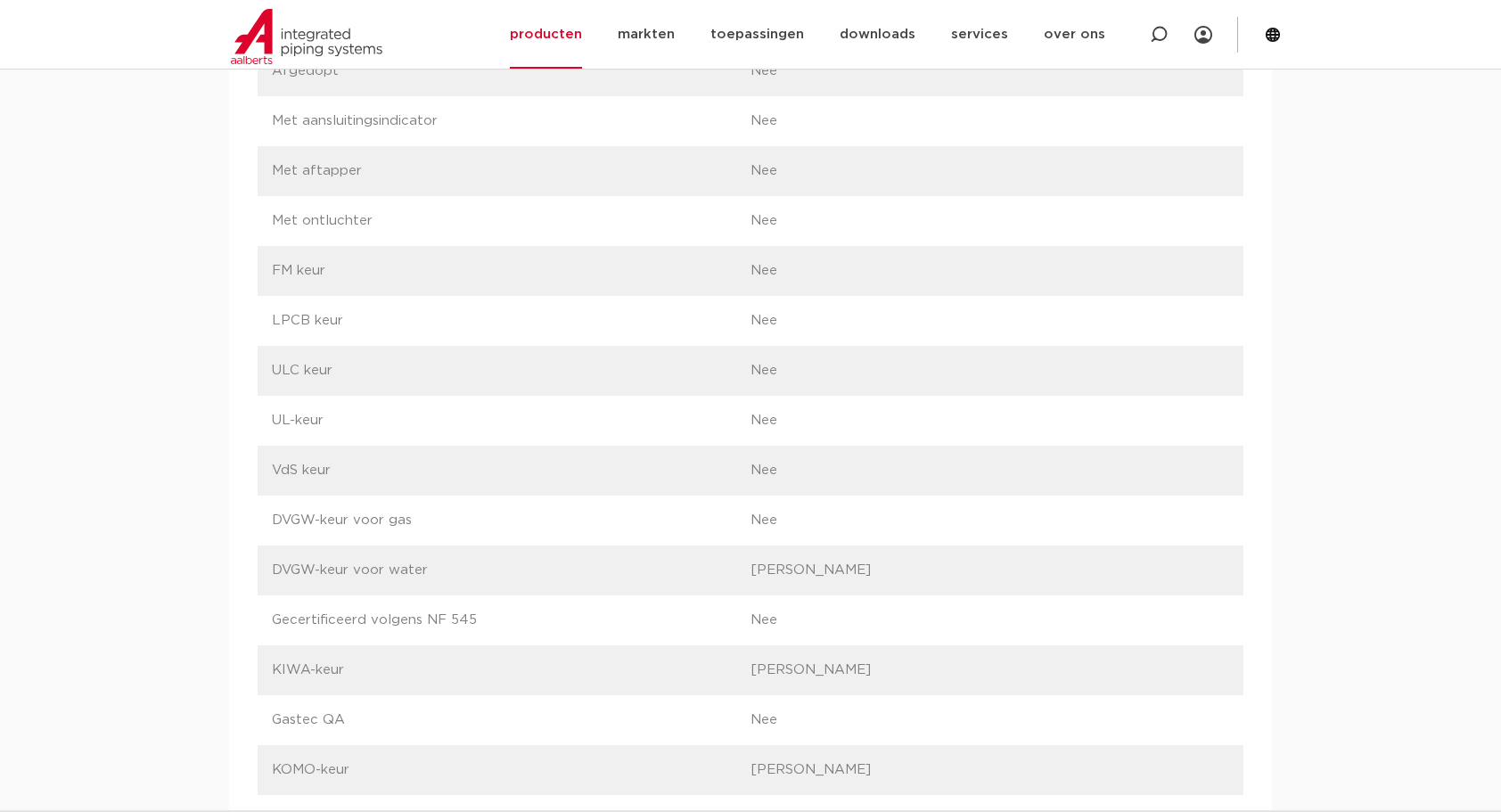
scroll to position [2080, 0]
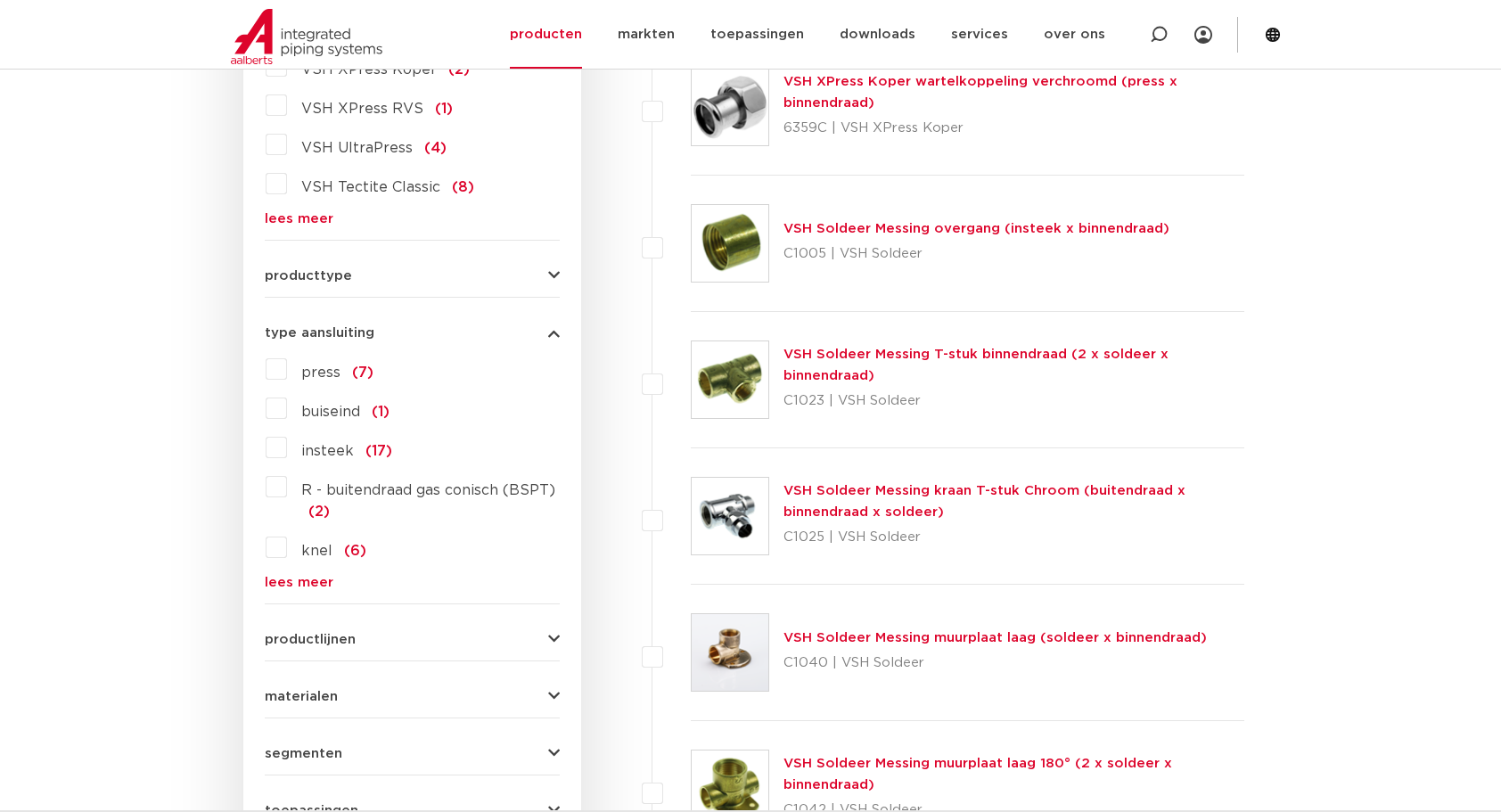
scroll to position [624, 0]
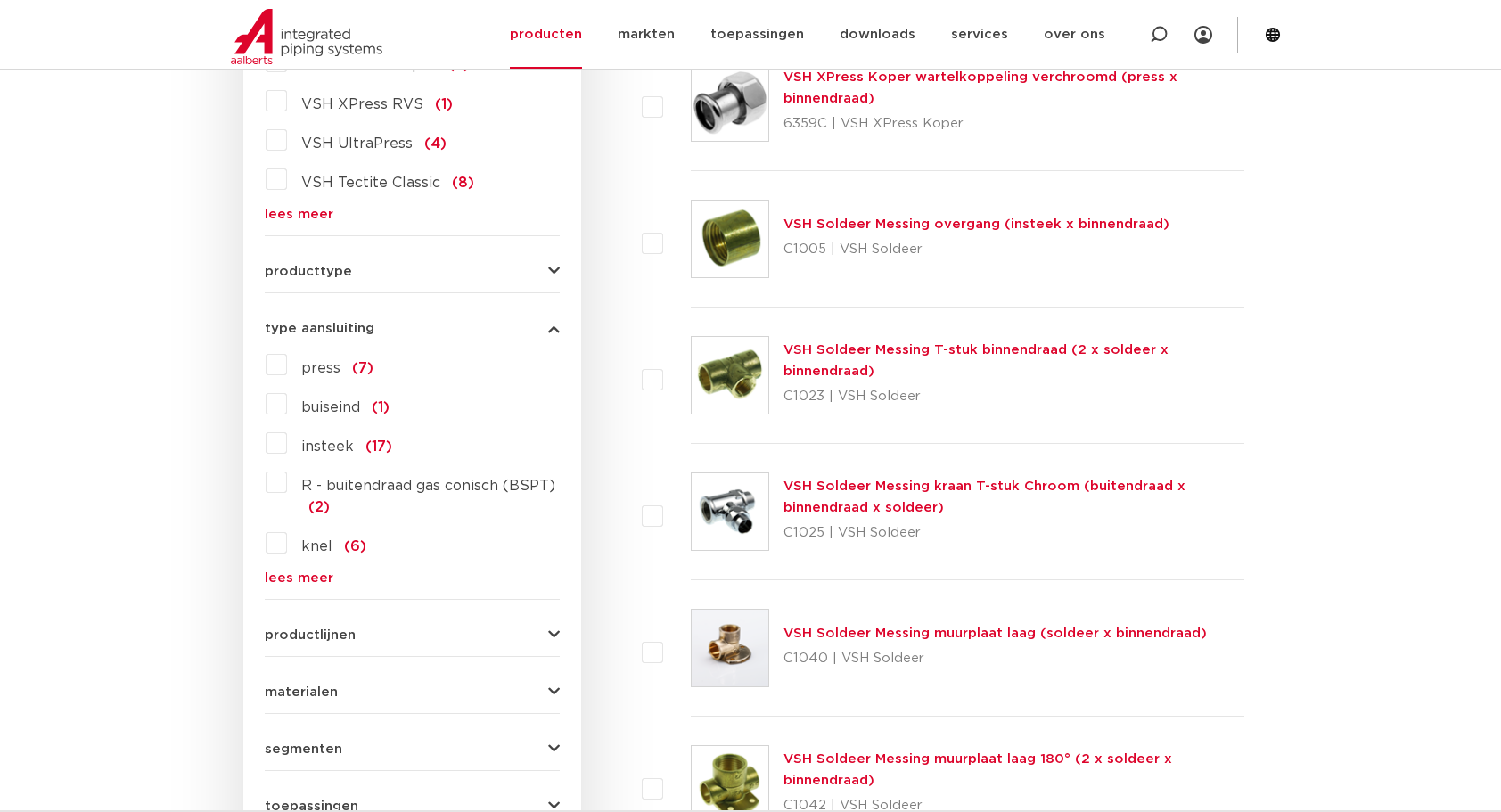
click at [311, 574] on link "lees meer" at bounding box center [412, 577] width 295 height 13
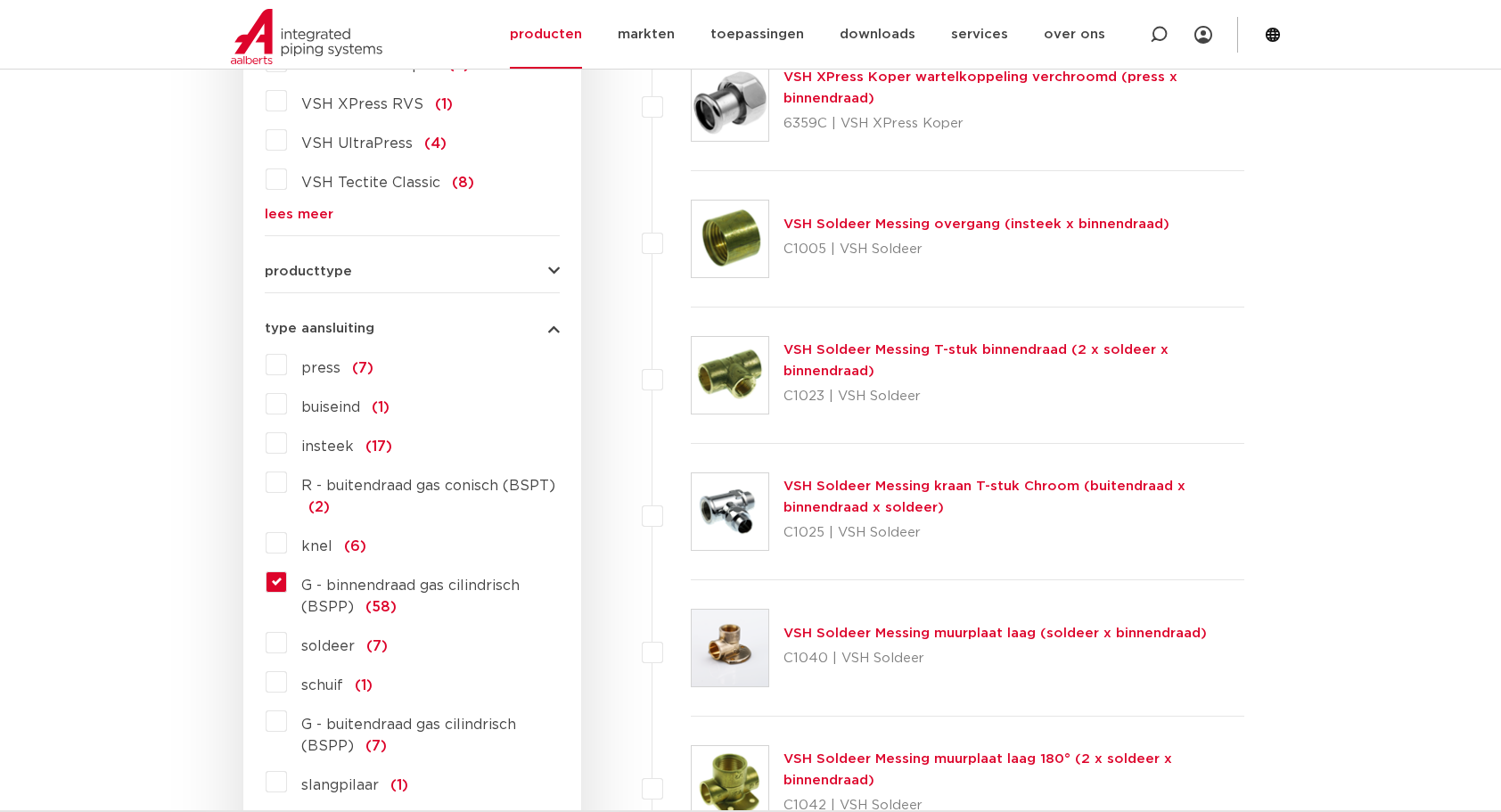
click at [287, 573] on label "G - binnendraad gas cilindrisch (BSPP) (58)" at bounding box center [423, 592] width 273 height 50
click at [0, 0] on input "G - binnendraad gas cilindrisch (BSPP) (58)" at bounding box center [0, 0] width 0 height 0
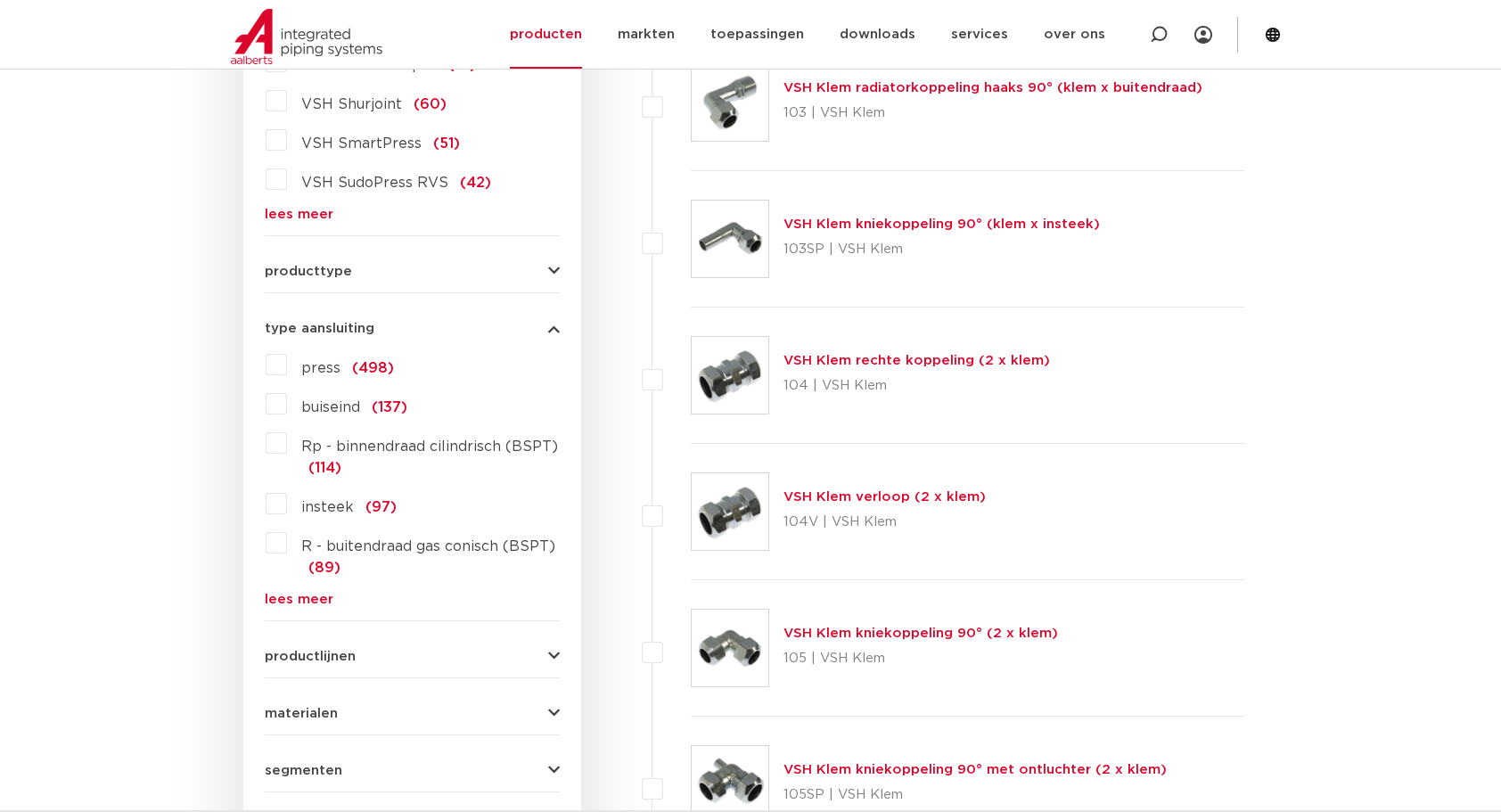
click at [318, 592] on link "lees meer" at bounding box center [412, 599] width 295 height 13
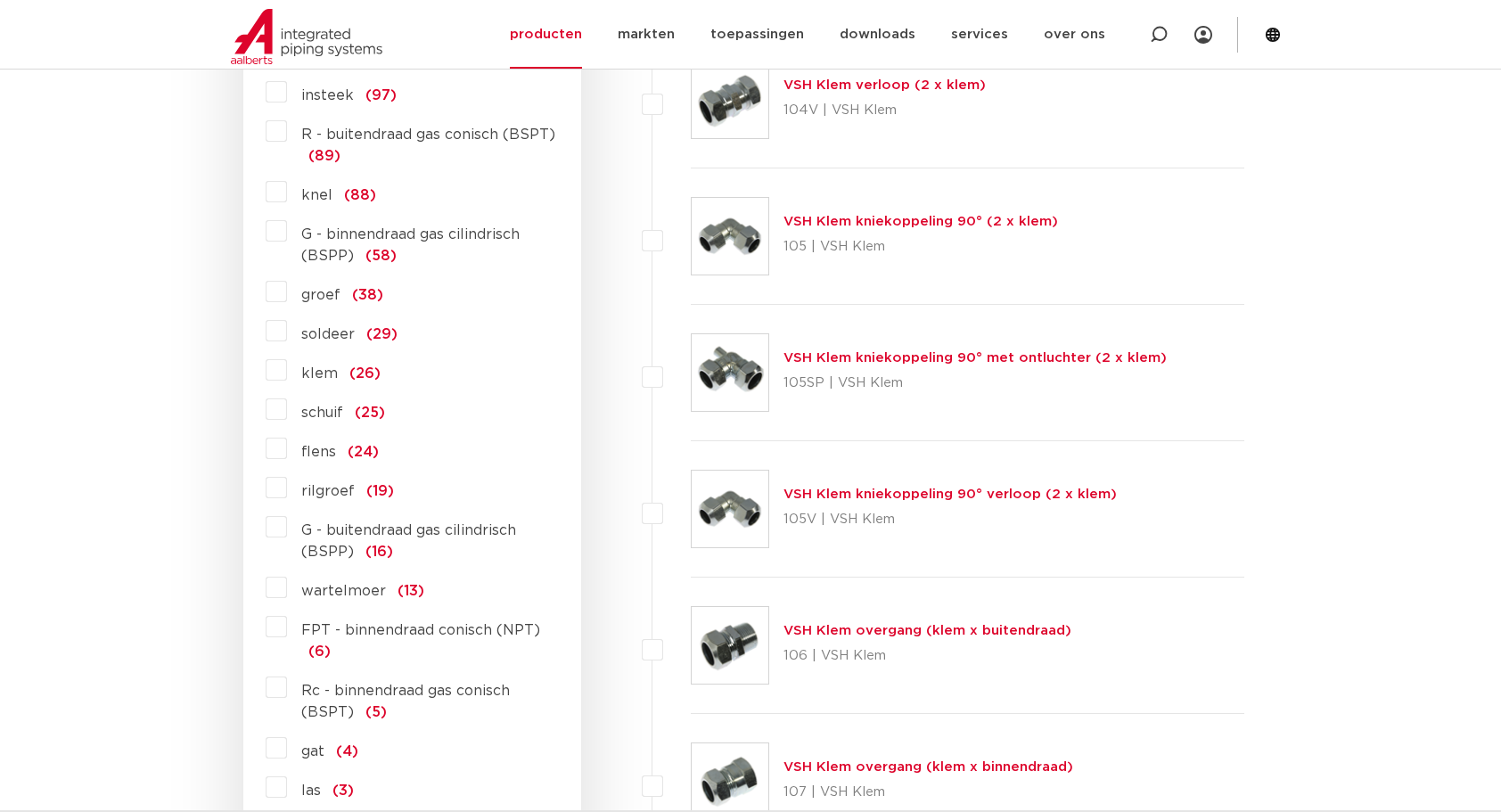
scroll to position [1039, 0]
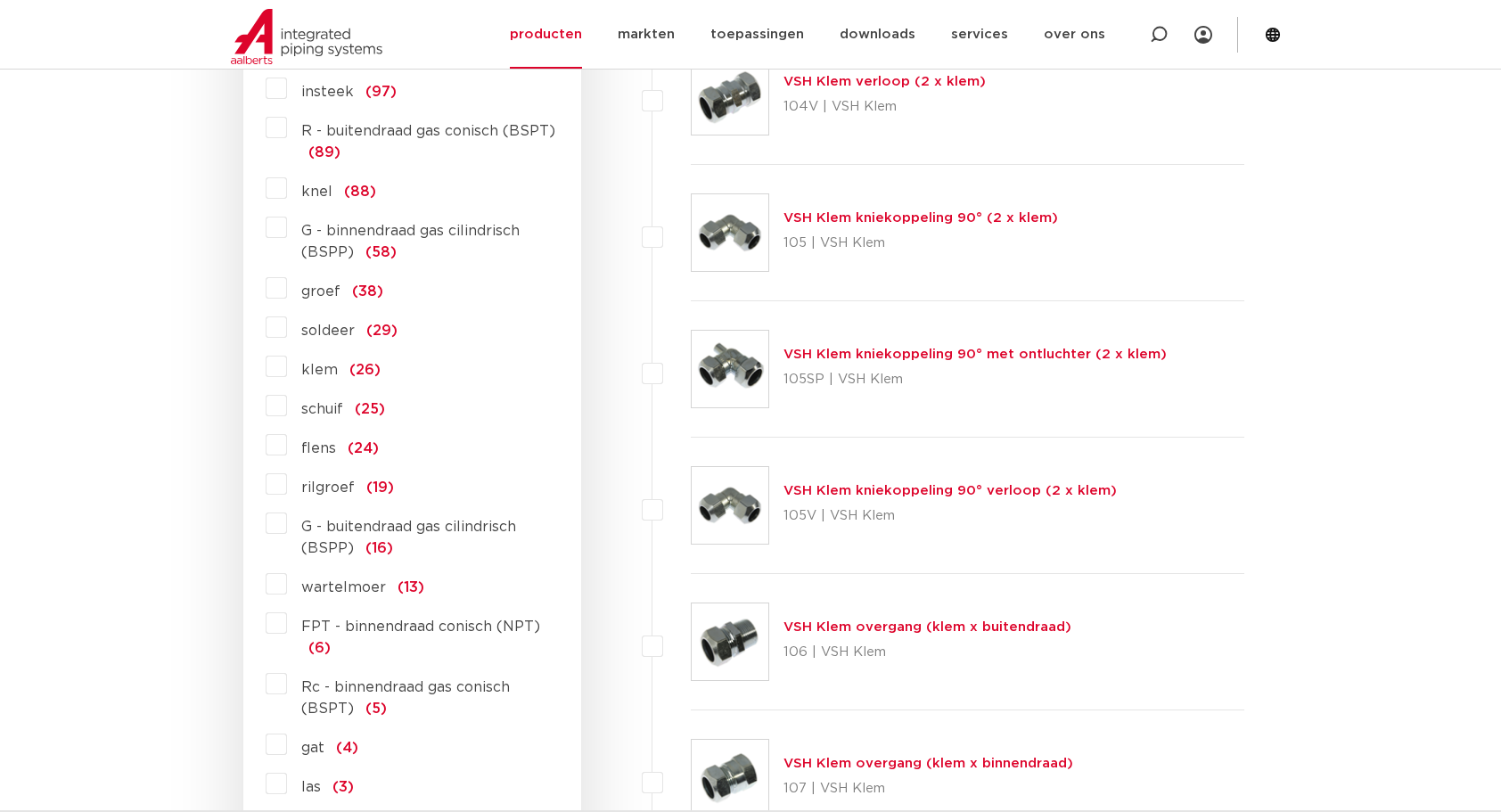
click at [287, 522] on label "G - buitendraad gas cilindrisch (BSPP) (16)" at bounding box center [423, 534] width 273 height 50
click at [0, 0] on input "G - buitendraad gas cilindrisch (BSPP) (16)" at bounding box center [0, 0] width 0 height 0
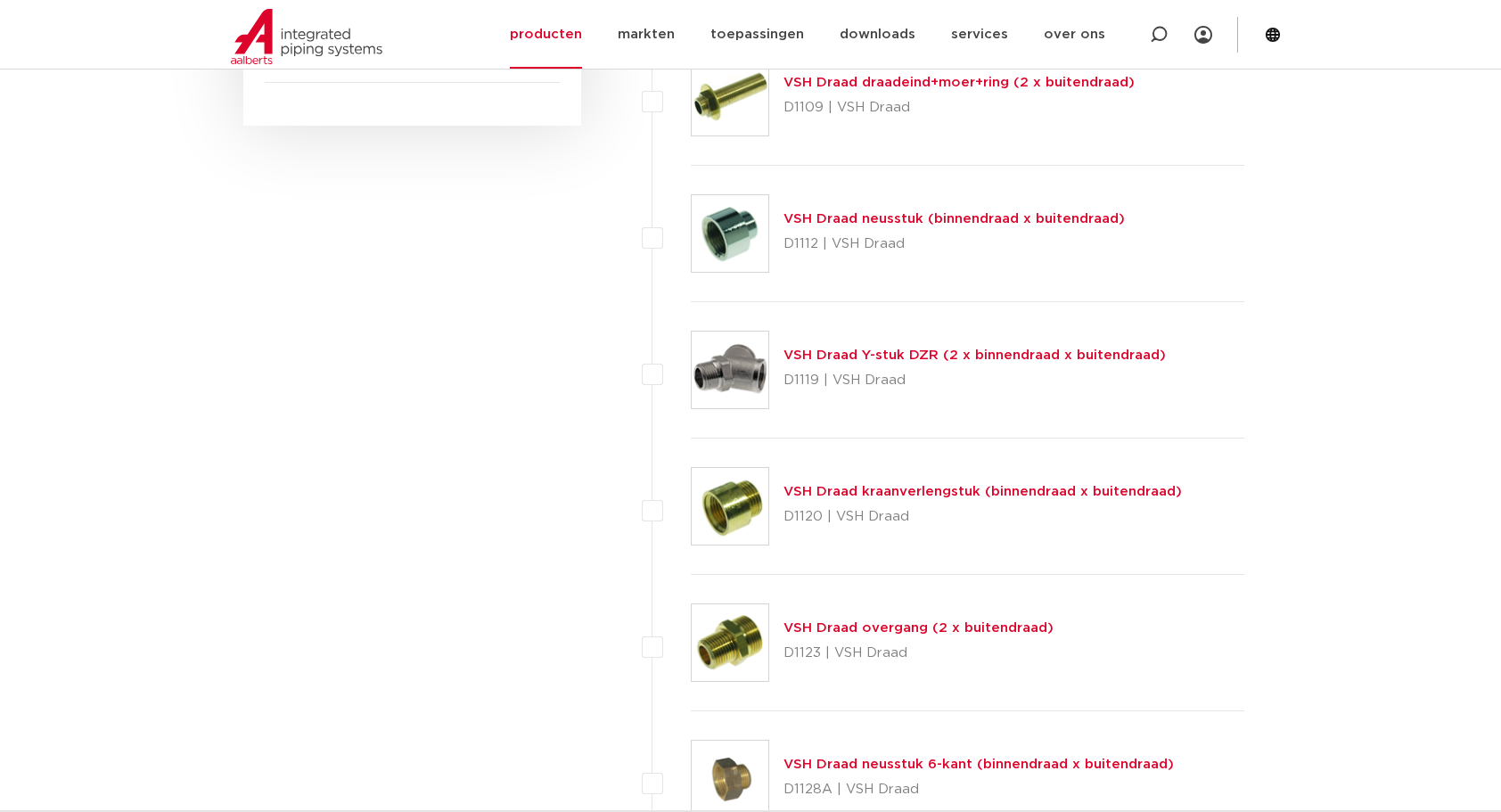
scroll to position [1455, 0]
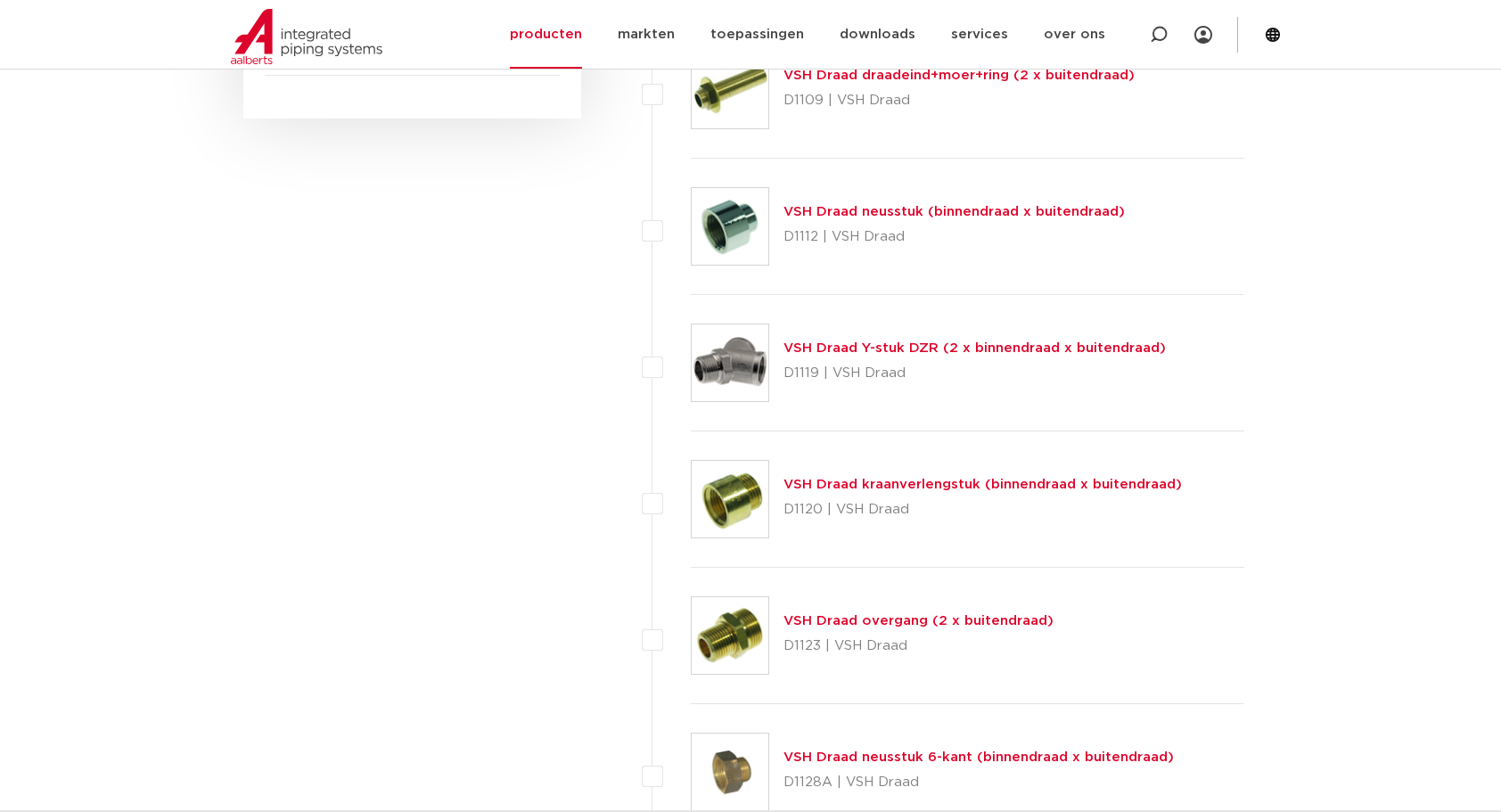
click at [1002, 615] on link "VSH Draad overgang (2 x buitendraad)" at bounding box center [919, 620] width 270 height 13
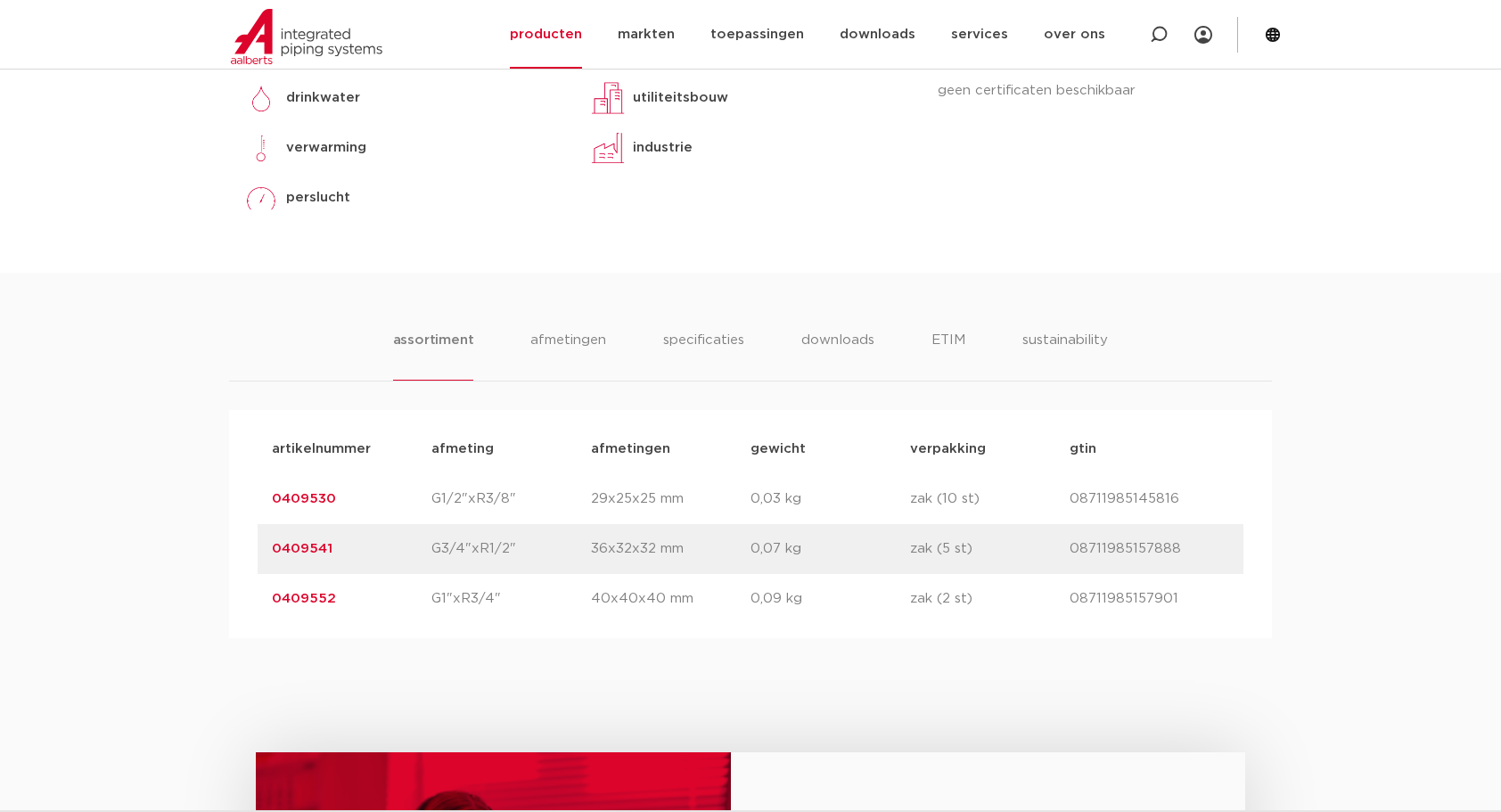
scroll to position [832, 0]
click at [578, 338] on li "afmetingen" at bounding box center [568, 356] width 78 height 50
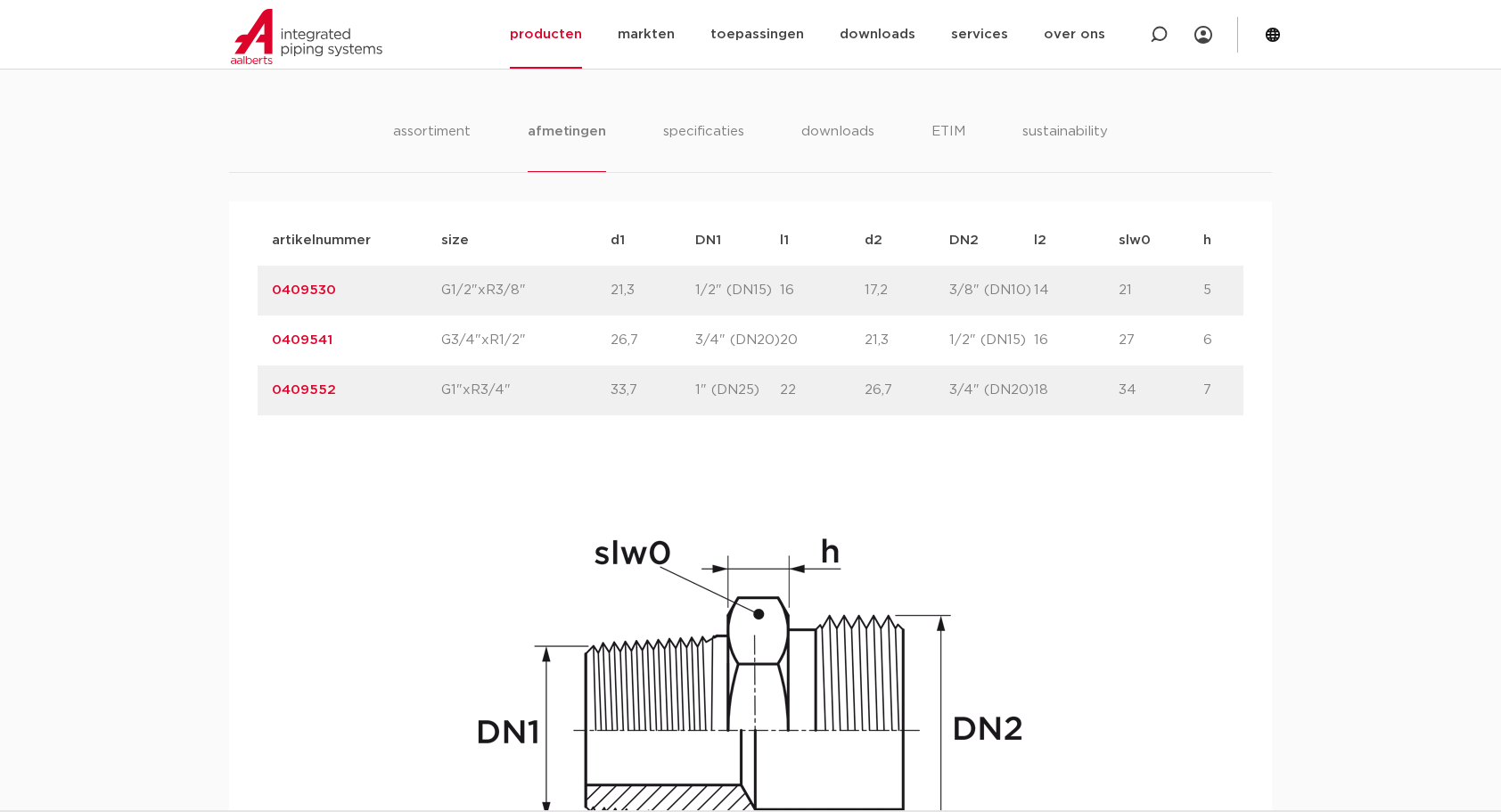
scroll to position [1039, 0]
click at [955, 136] on li "ETIM" at bounding box center [948, 149] width 32 height 50
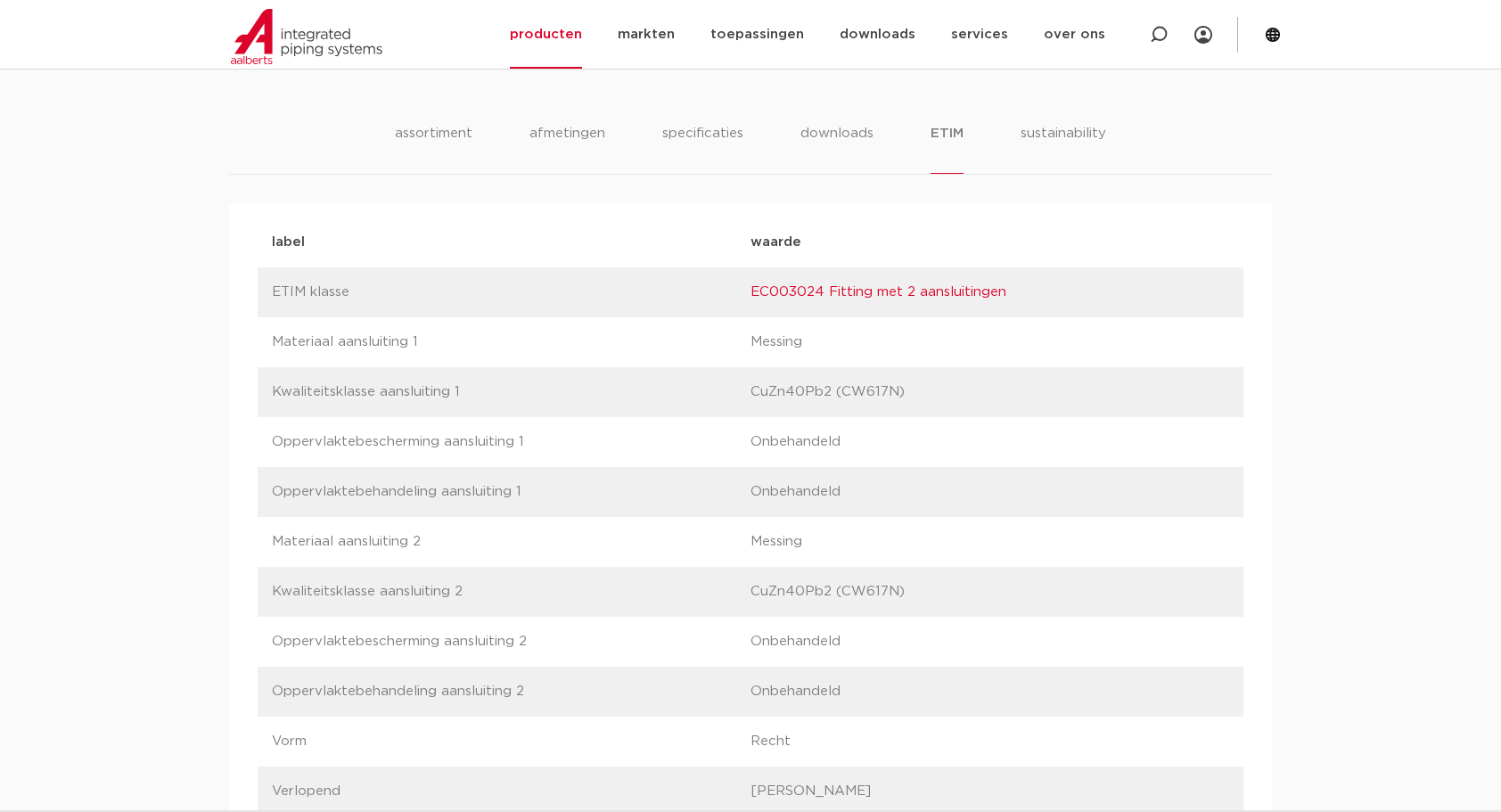
scroll to position [832, 0]
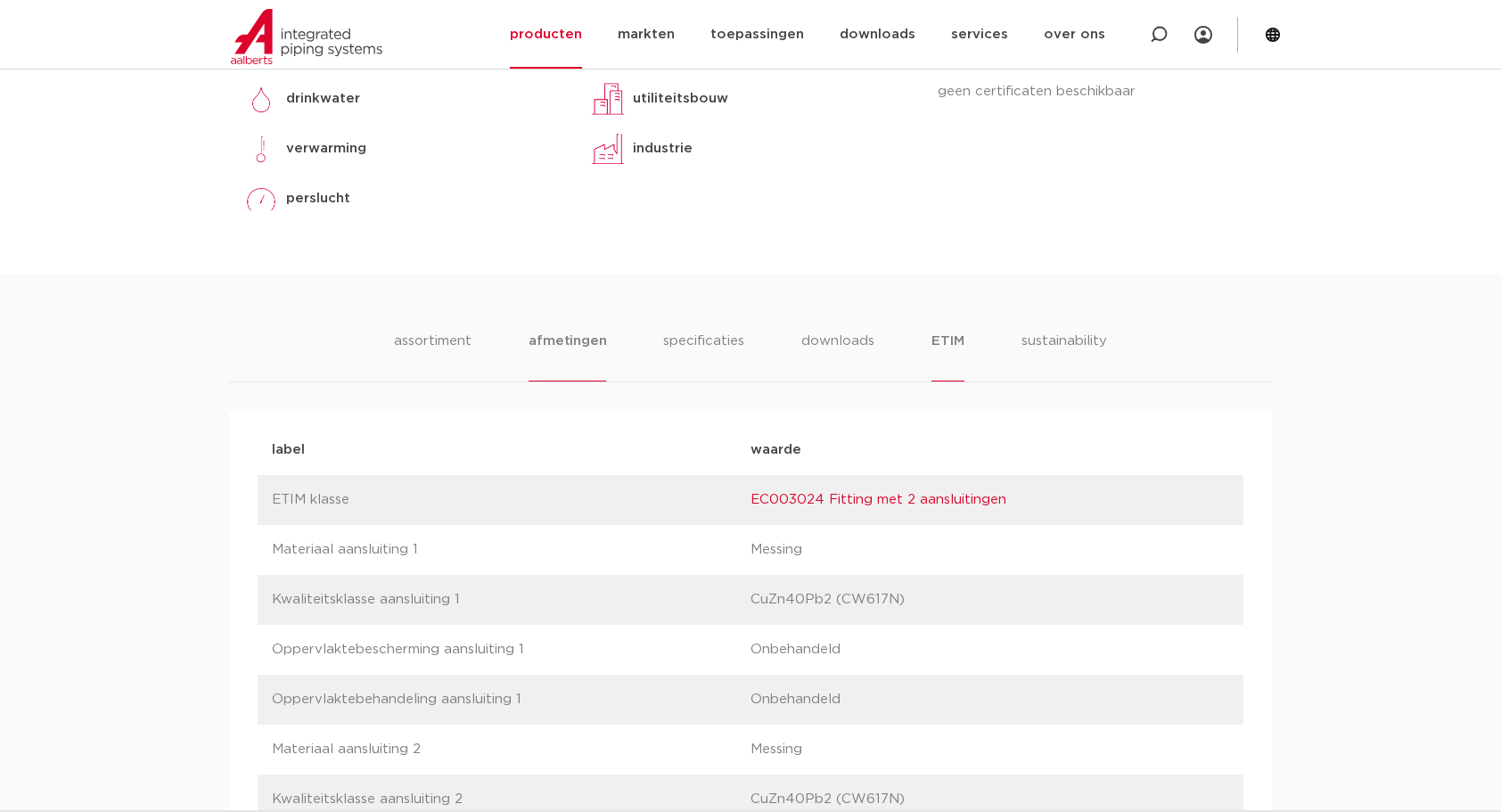
click at [559, 349] on li "afmetingen" at bounding box center [567, 356] width 78 height 50
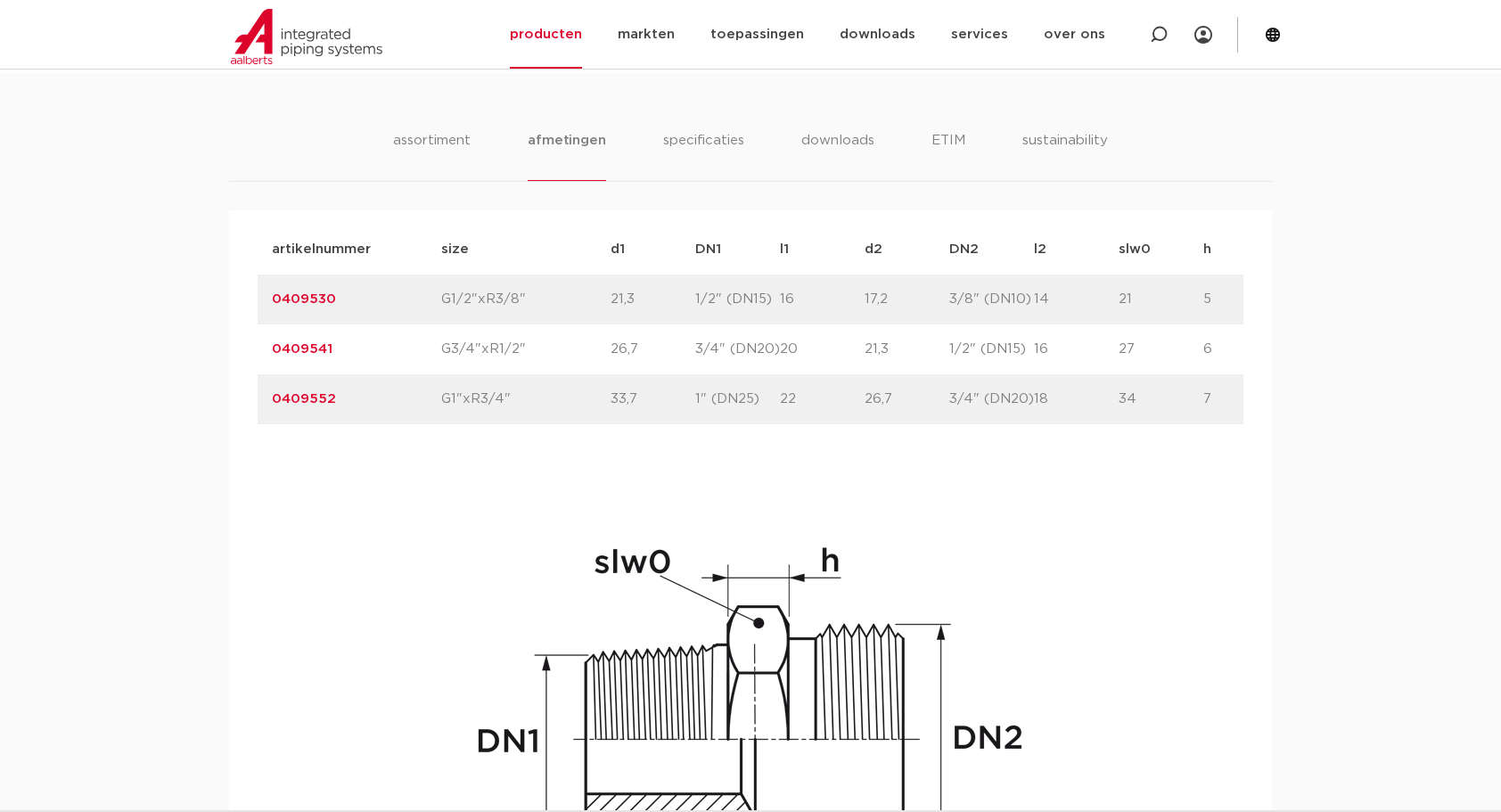
scroll to position [1039, 0]
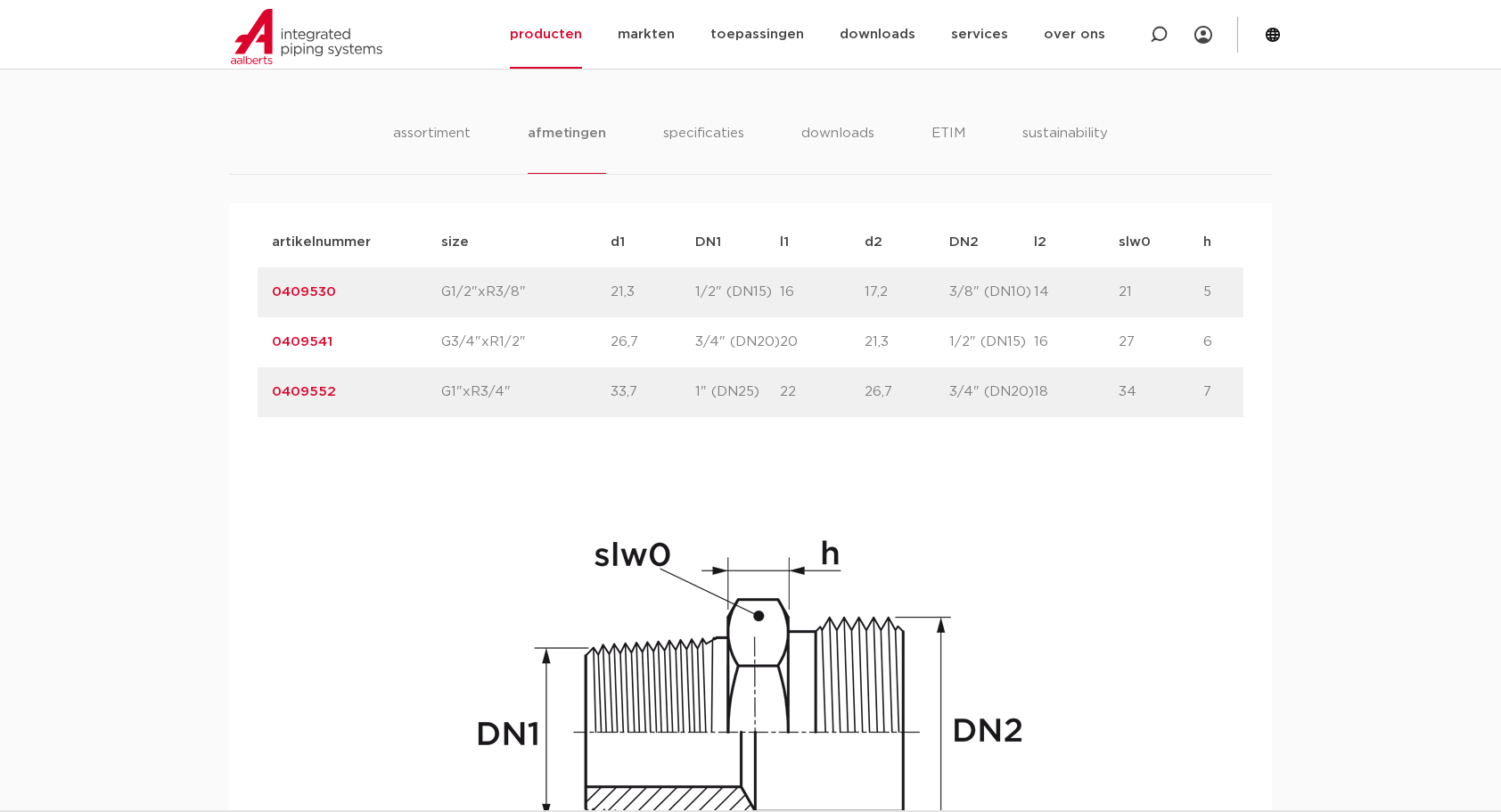
click at [315, 339] on link "0409541" at bounding box center [302, 342] width 61 height 13
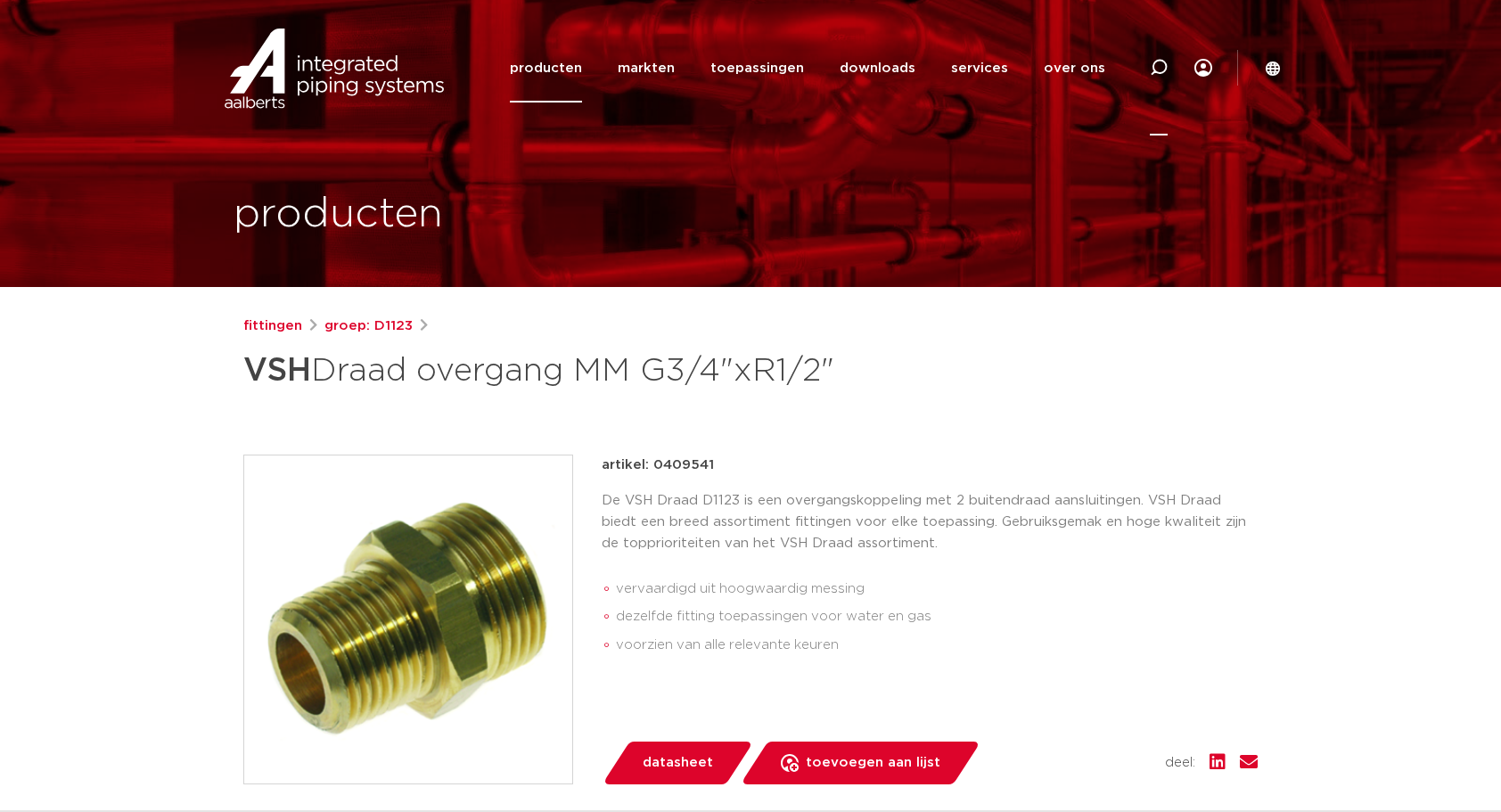
click at [1165, 66] on icon at bounding box center [1159, 67] width 18 height 18
type input "R2704"
click button "Zoeken" at bounding box center [0, 0] width 0 height 0
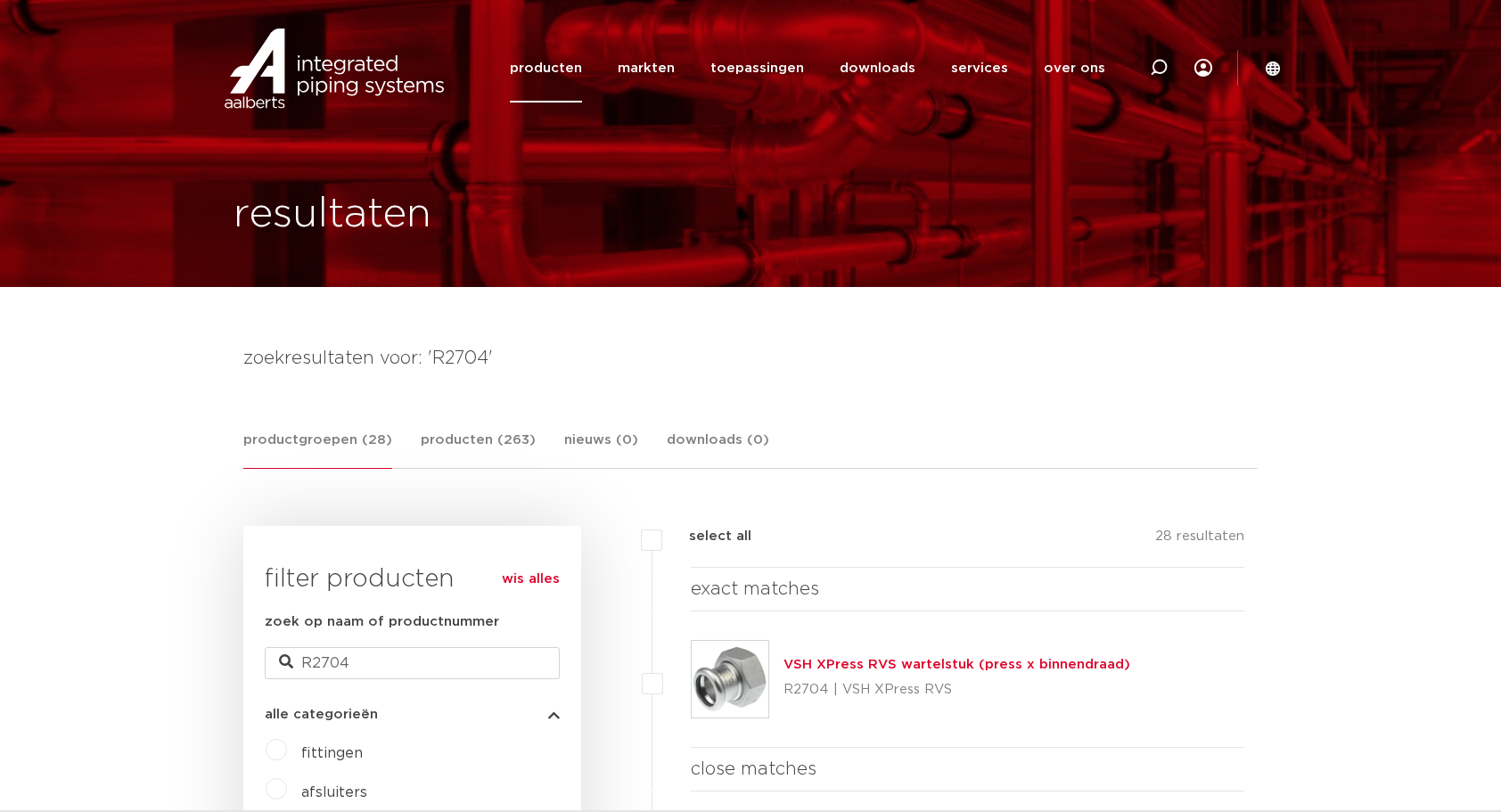
click at [1018, 667] on link "VSH XPress RVS wartelstuk (press x binnendraad)" at bounding box center [957, 664] width 347 height 13
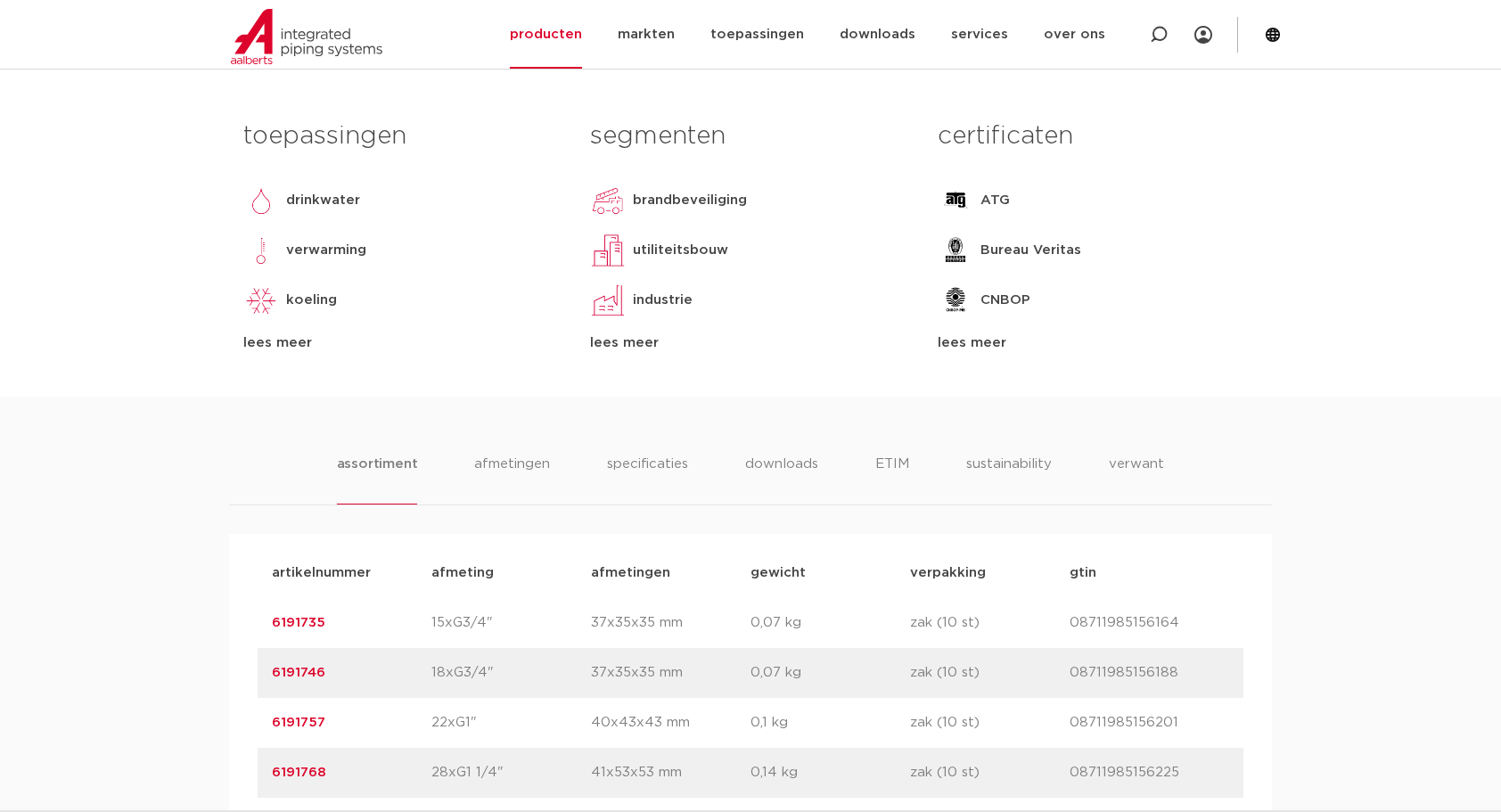
scroll to position [1039, 0]
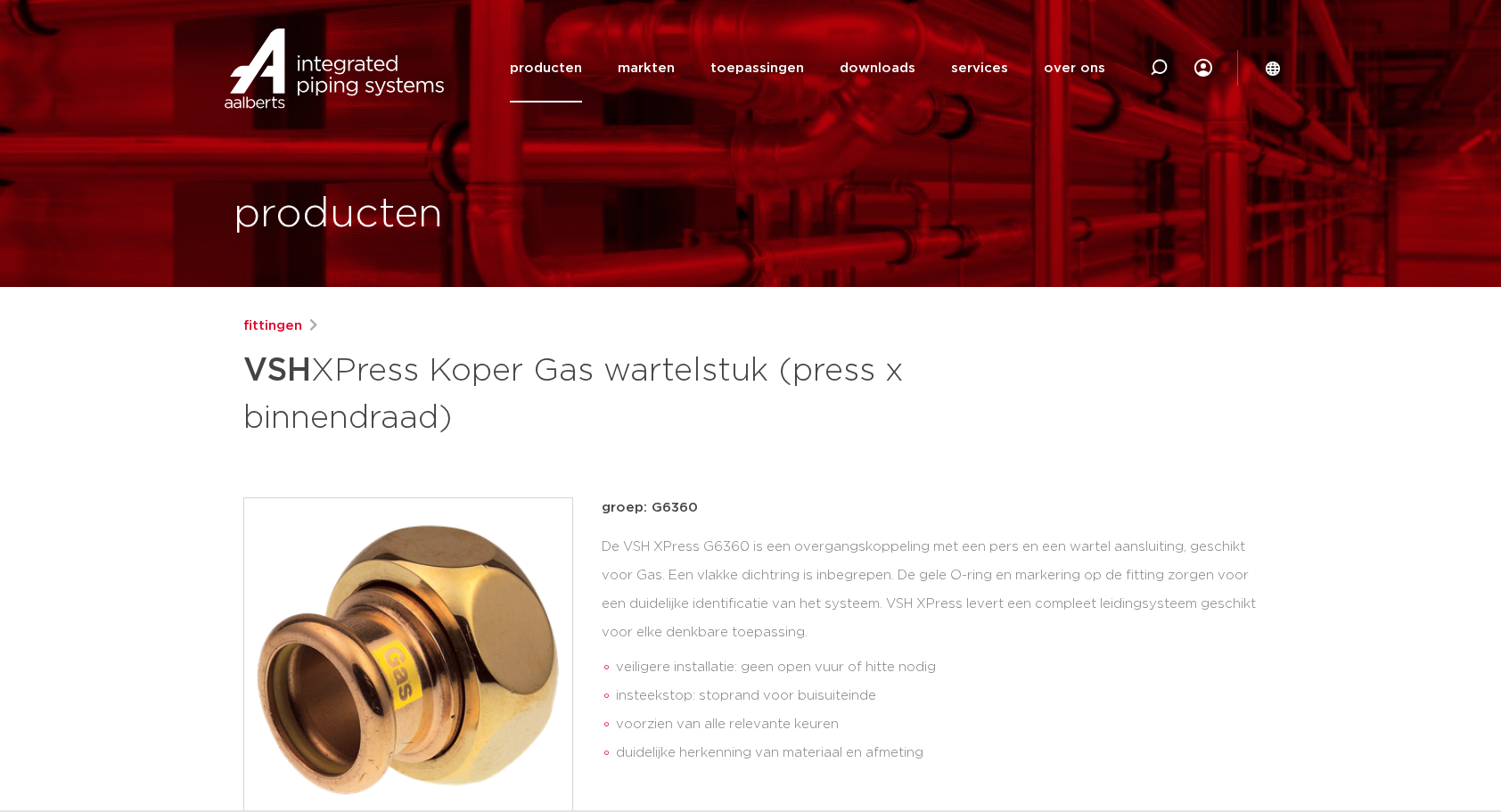
click at [338, 85] on img at bounding box center [335, 69] width 228 height 80
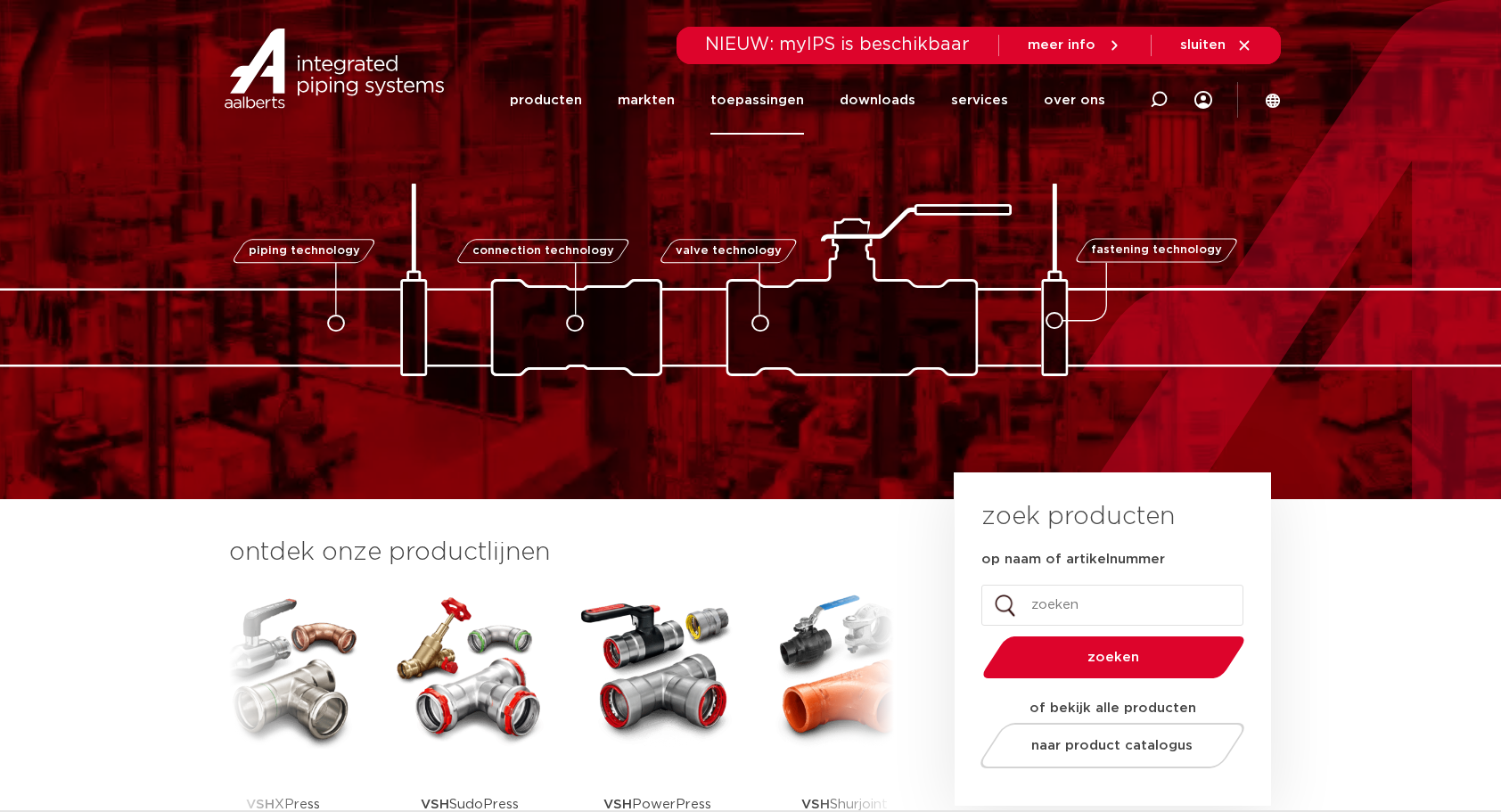
click at [756, 107] on link "toepassingen" at bounding box center [757, 100] width 93 height 68
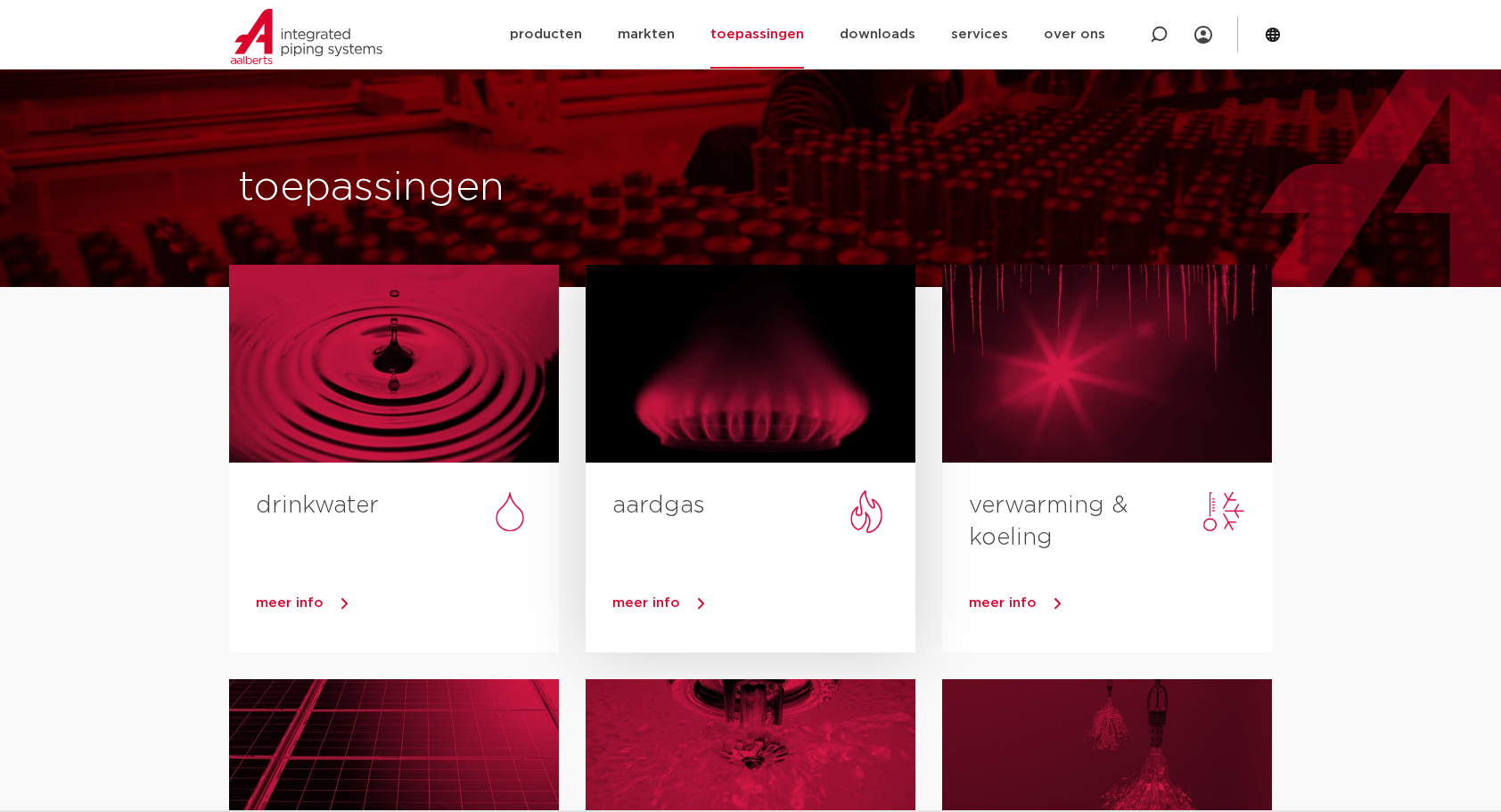
scroll to position [207, 0]
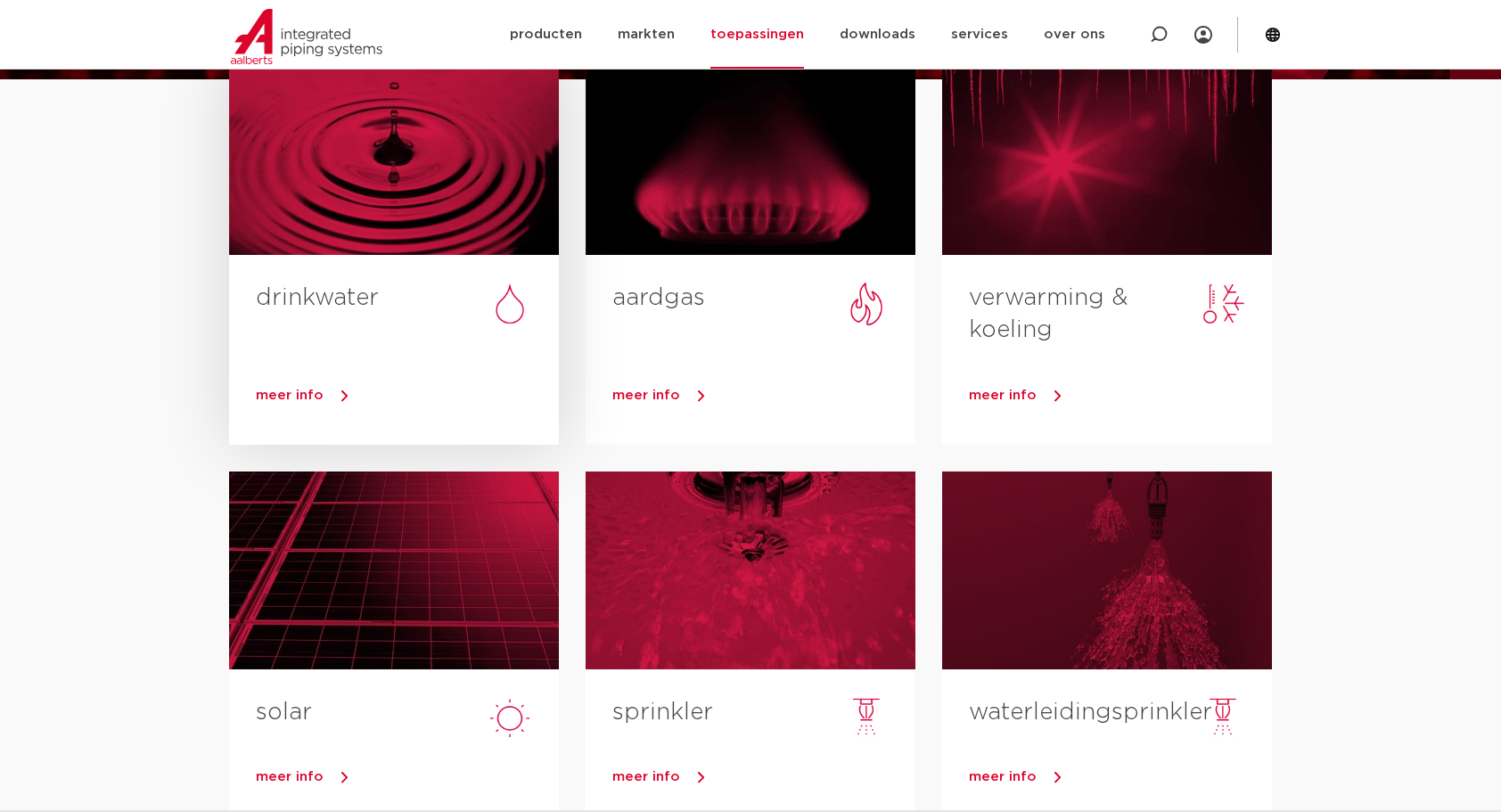
click at [428, 189] on div at bounding box center [393, 156] width 330 height 198
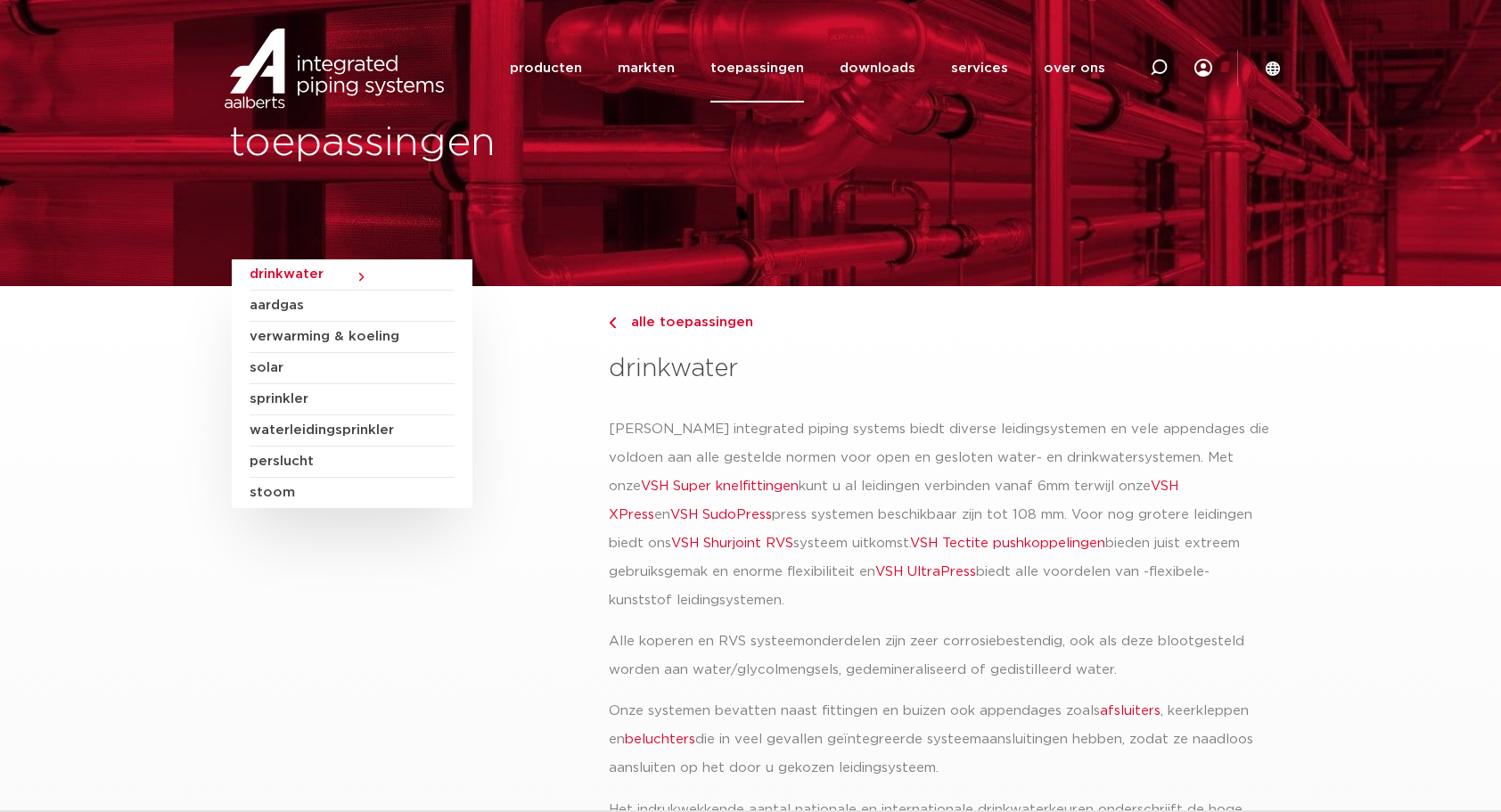
click at [324, 336] on span "verwarming & koeling" at bounding box center [351, 336] width 205 height 31
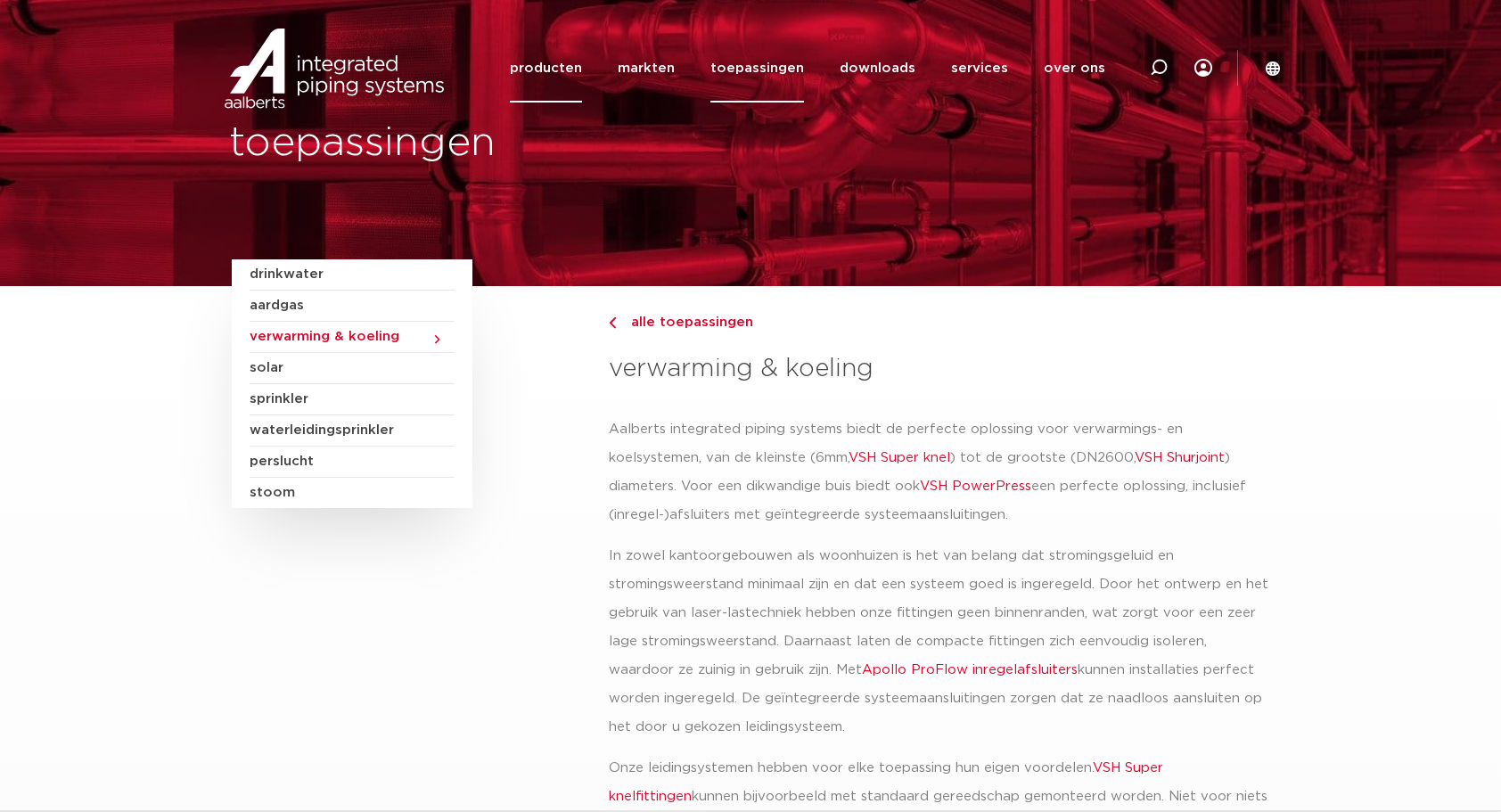
click at [582, 66] on link "producten" at bounding box center [546, 67] width 72 height 68
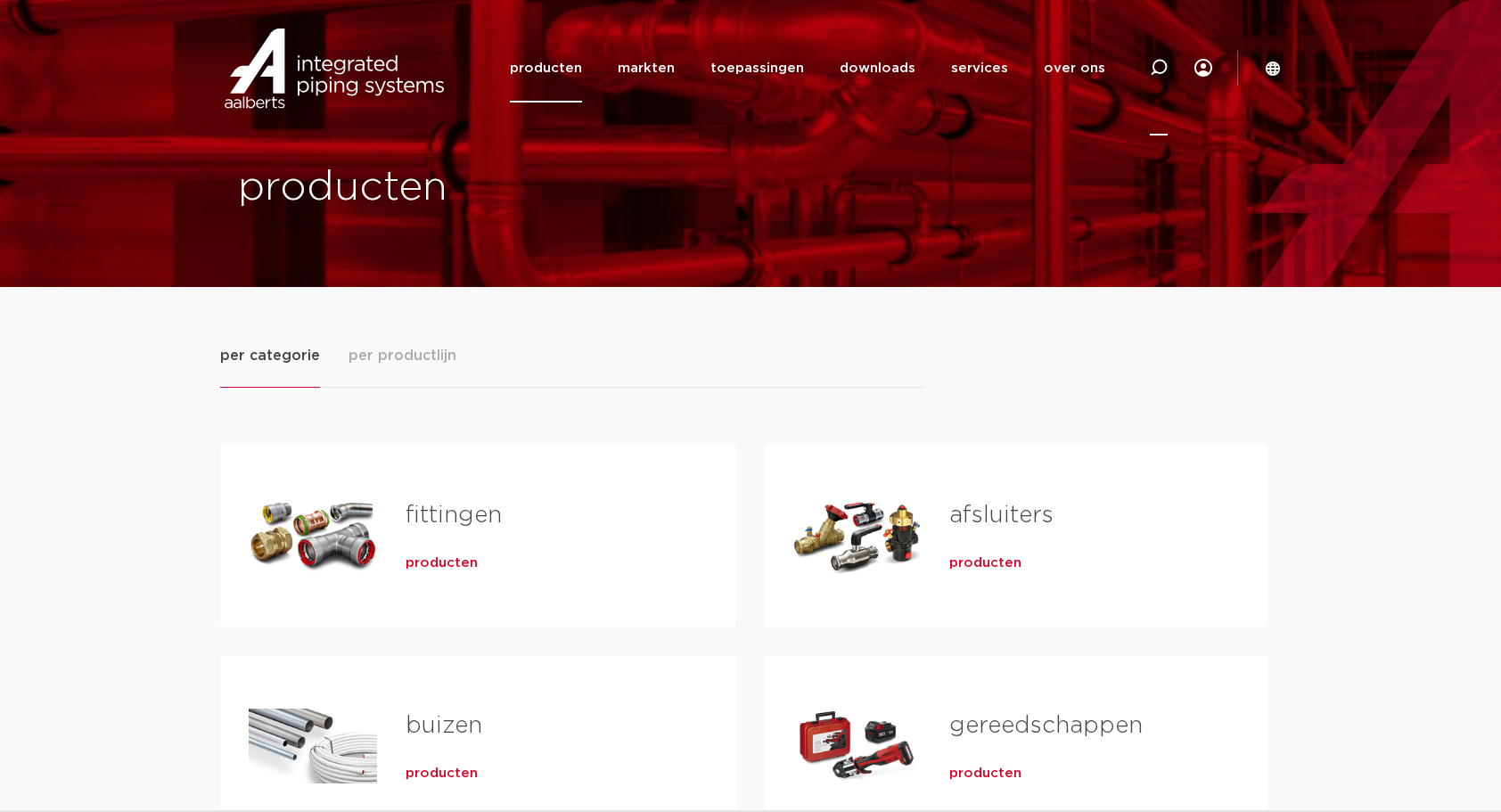
click at [1160, 67] on icon at bounding box center [1159, 67] width 18 height 18
type input "flat washer"
click button "Zoeken" at bounding box center [0, 0] width 0 height 0
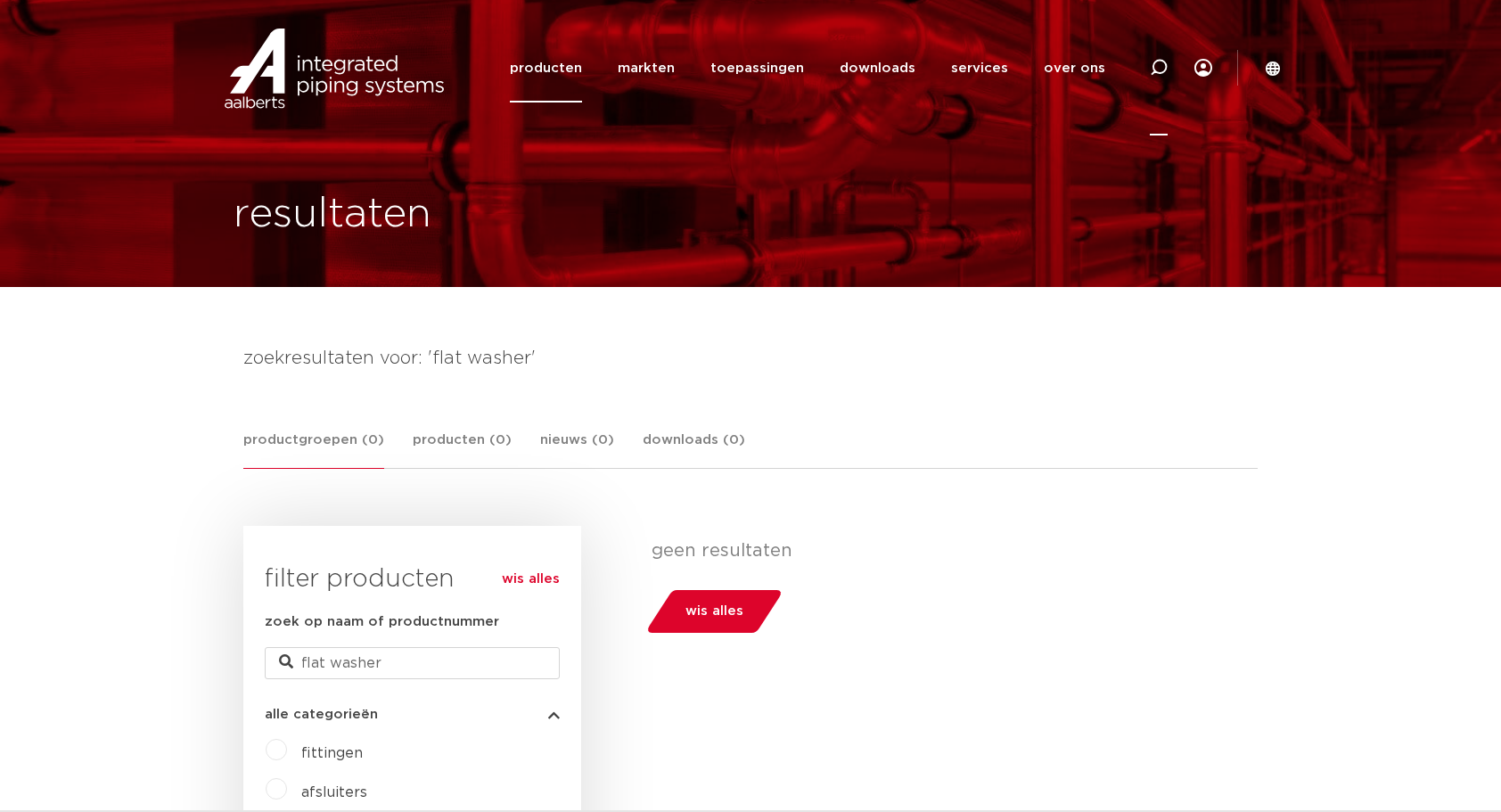
click at [1161, 66] on icon at bounding box center [1159, 67] width 18 height 18
type input "ring"
click button "Zoeken" at bounding box center [0, 0] width 0 height 0
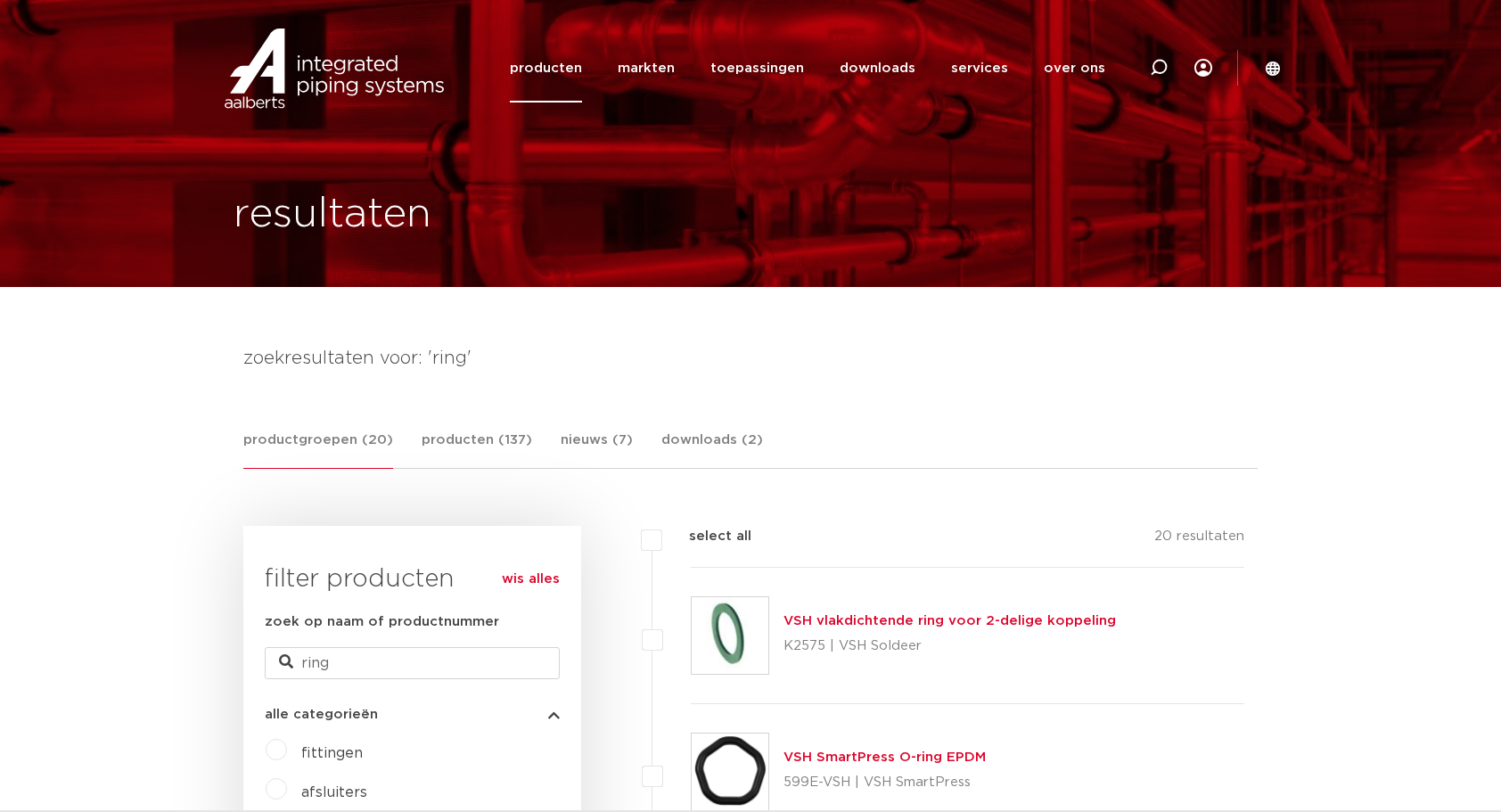
click at [1006, 626] on link "VSH vlakdichtende ring voor 2-delige koppeling" at bounding box center [951, 620] width 333 height 13
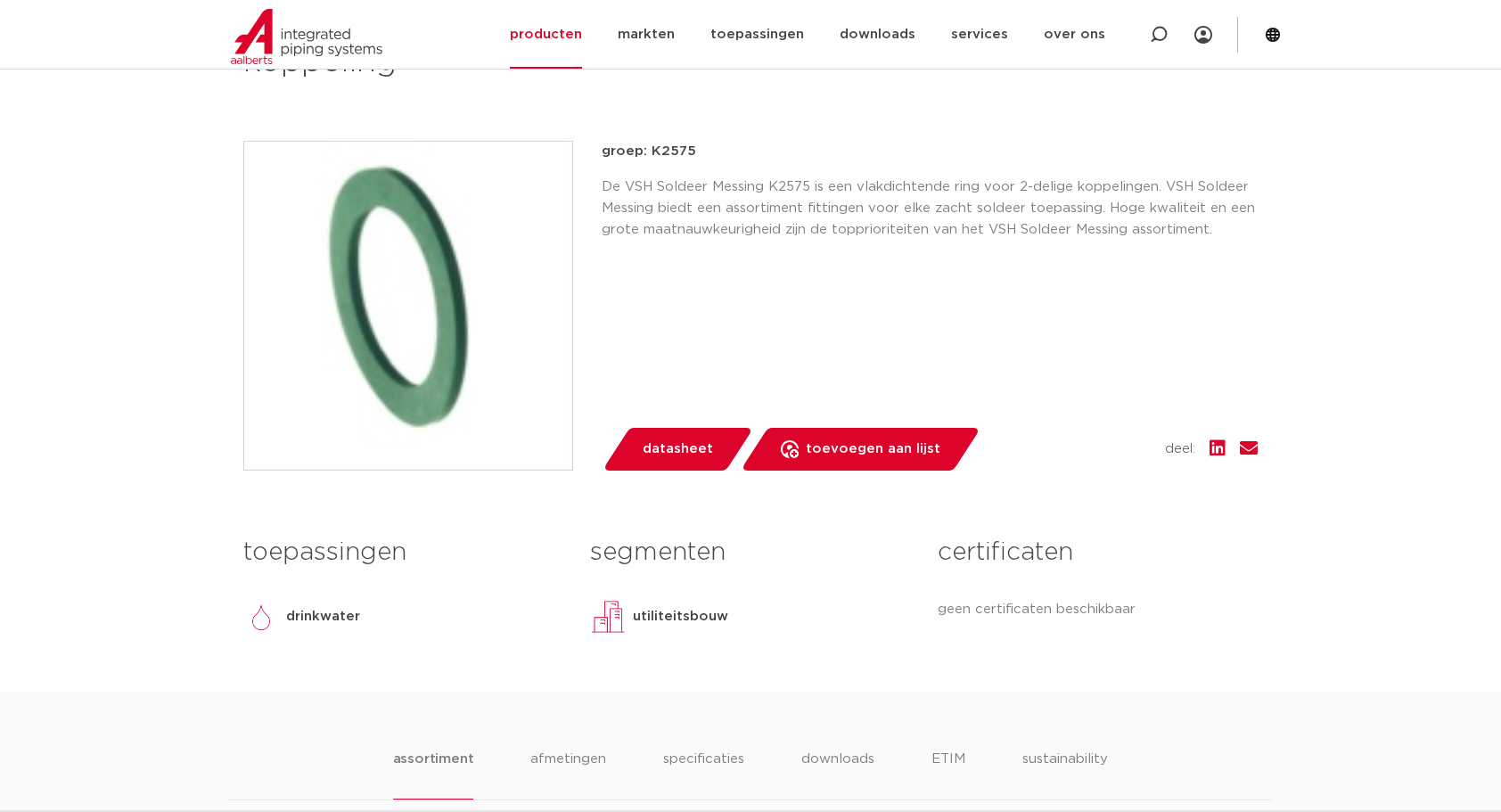
scroll to position [1039, 0]
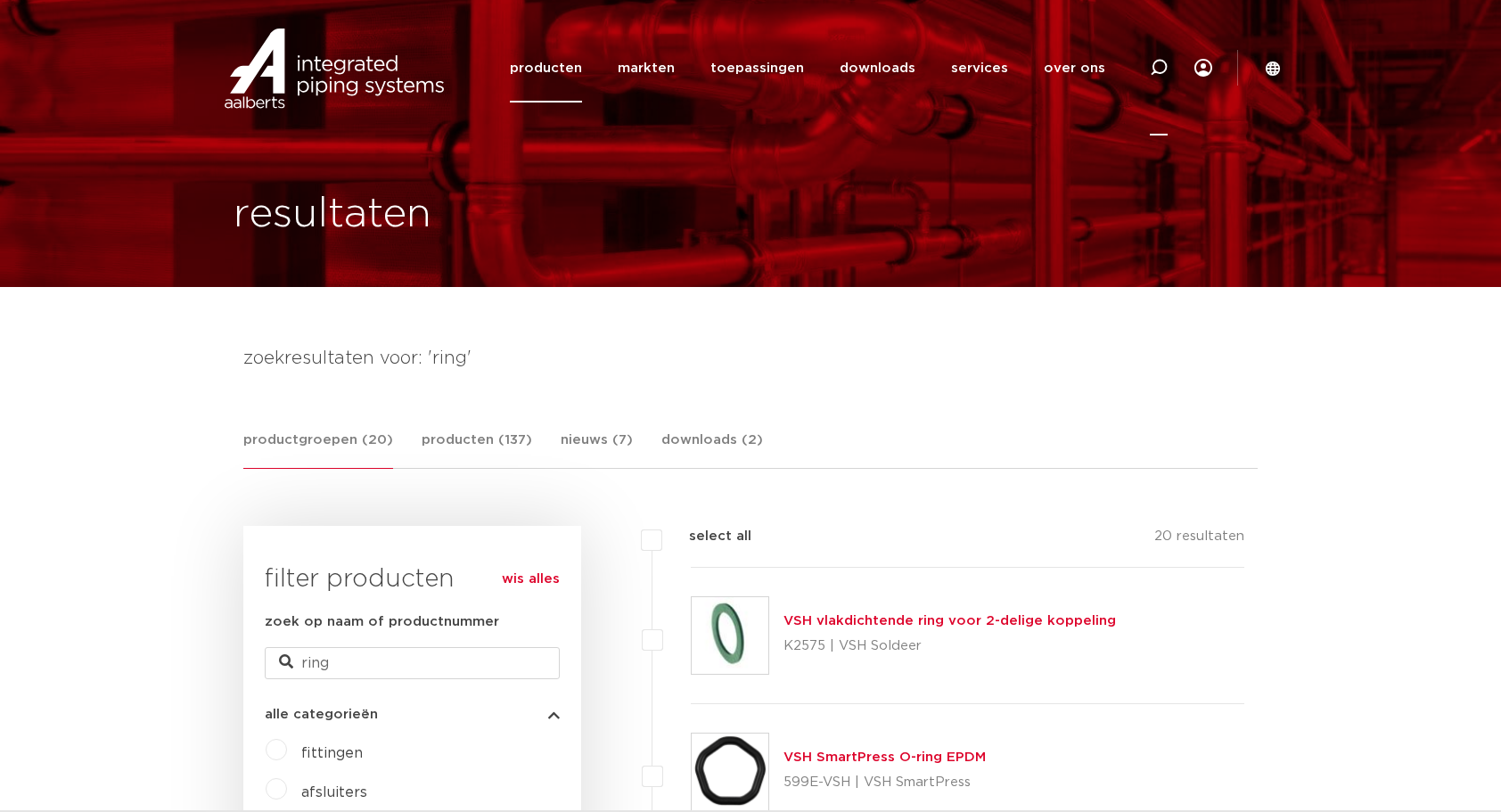
click at [1159, 66] on icon at bounding box center [1159, 67] width 18 height 18
type input "vlakke"
click button "Zoeken" at bounding box center [0, 0] width 0 height 0
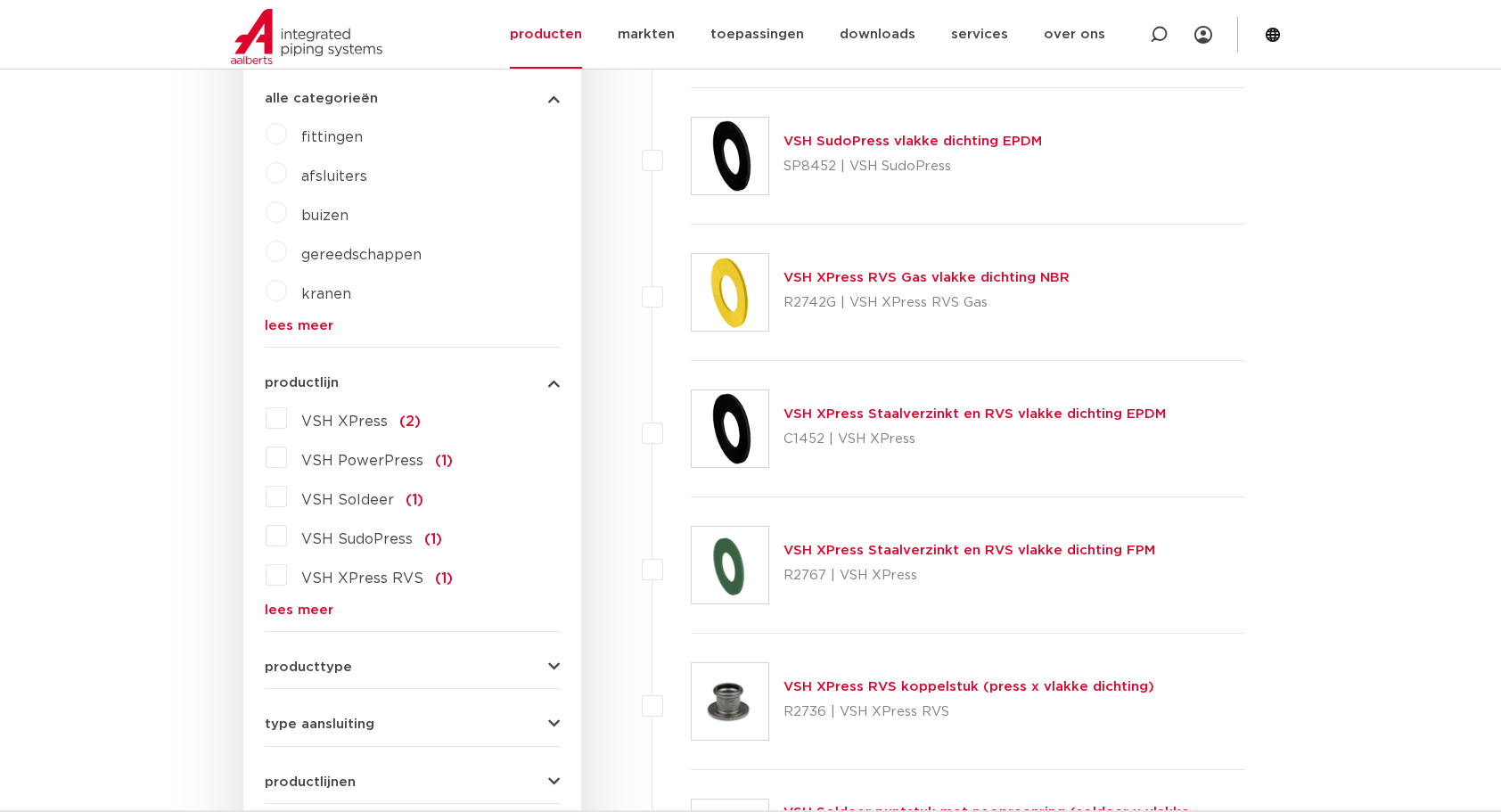
scroll to position [624, 0]
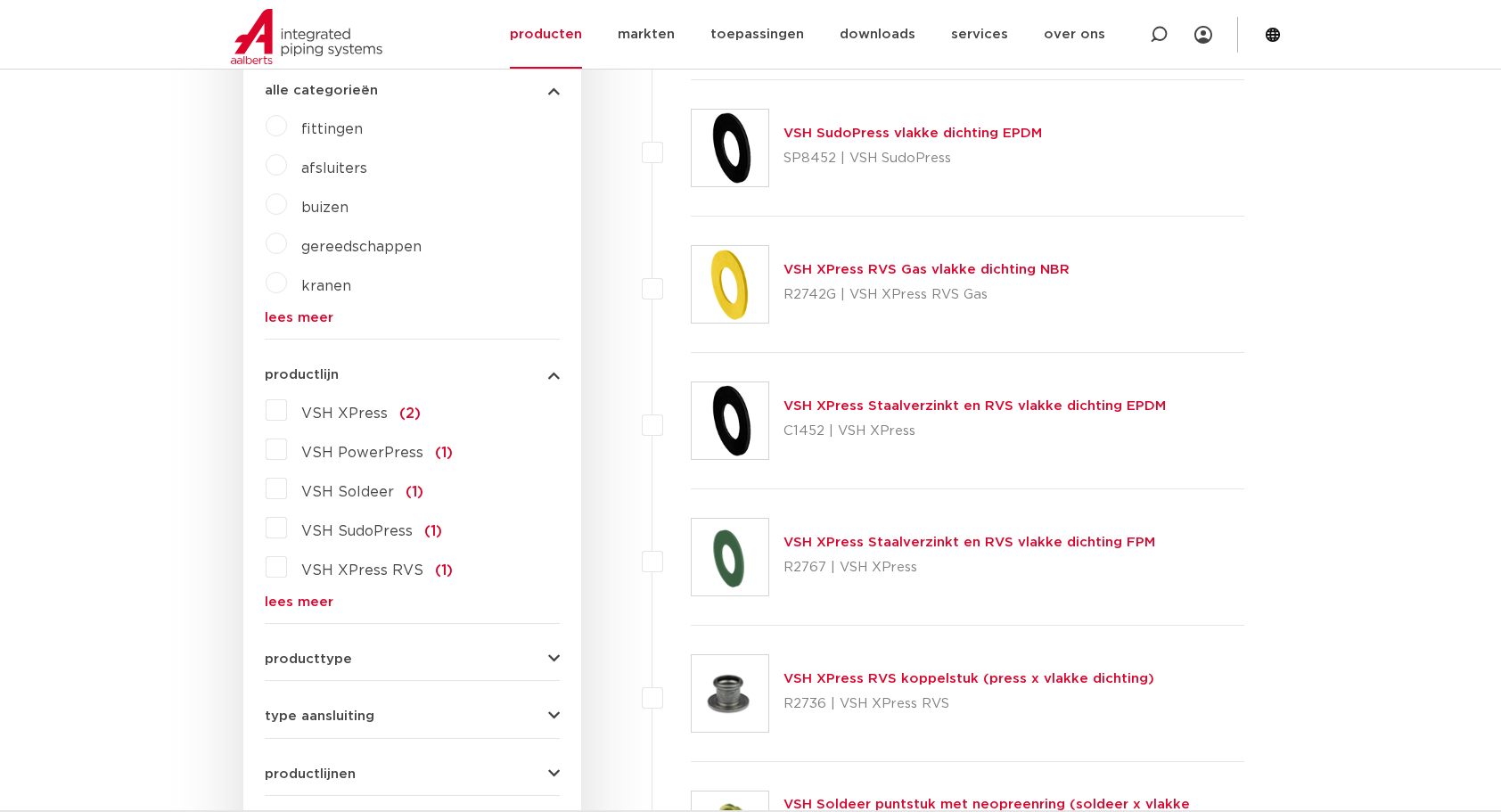
click at [1066, 401] on link "VSH XPress Staalverzinkt en RVS vlakke dichting EPDM" at bounding box center [975, 406] width 382 height 13
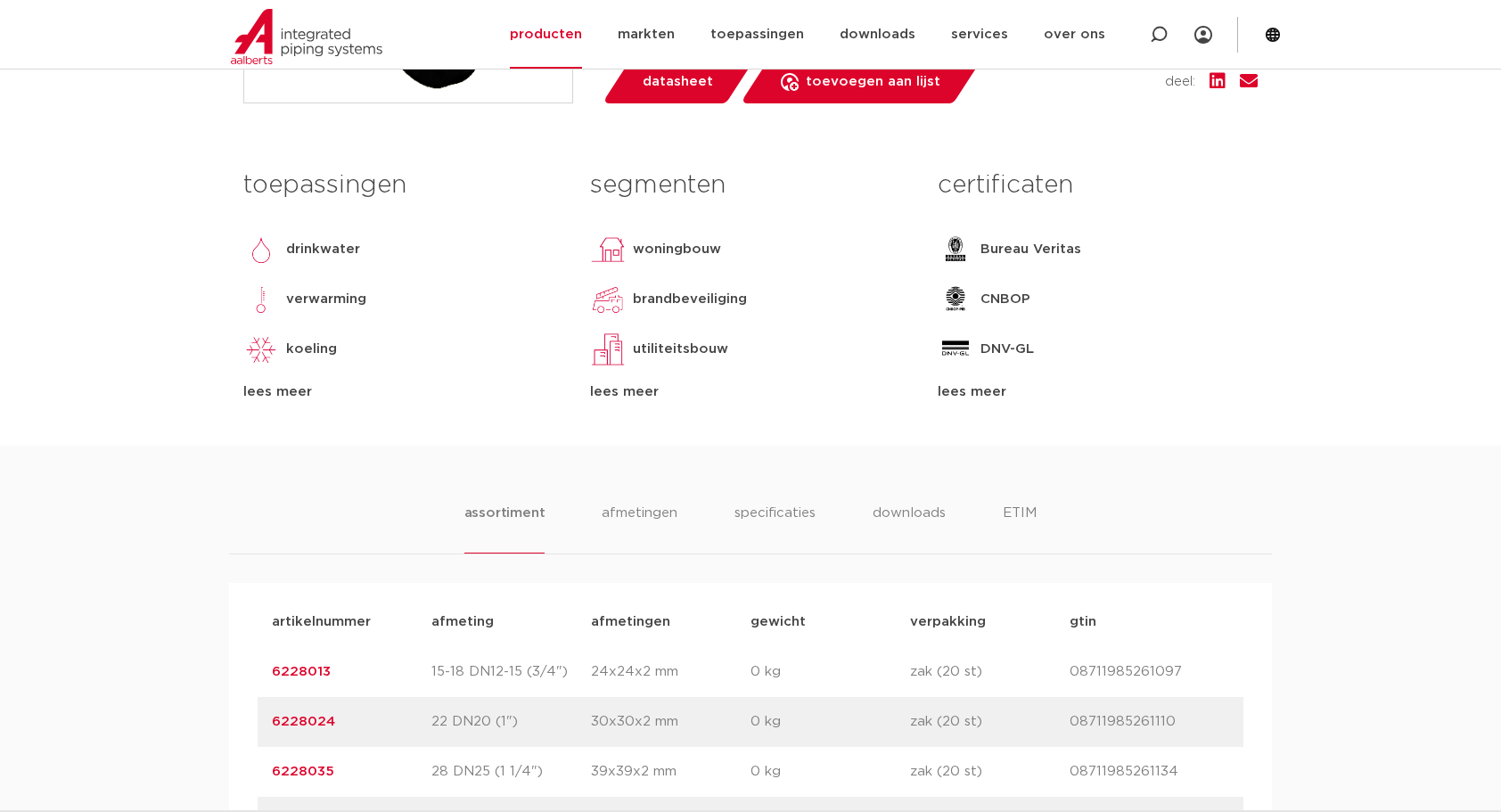
scroll to position [1039, 0]
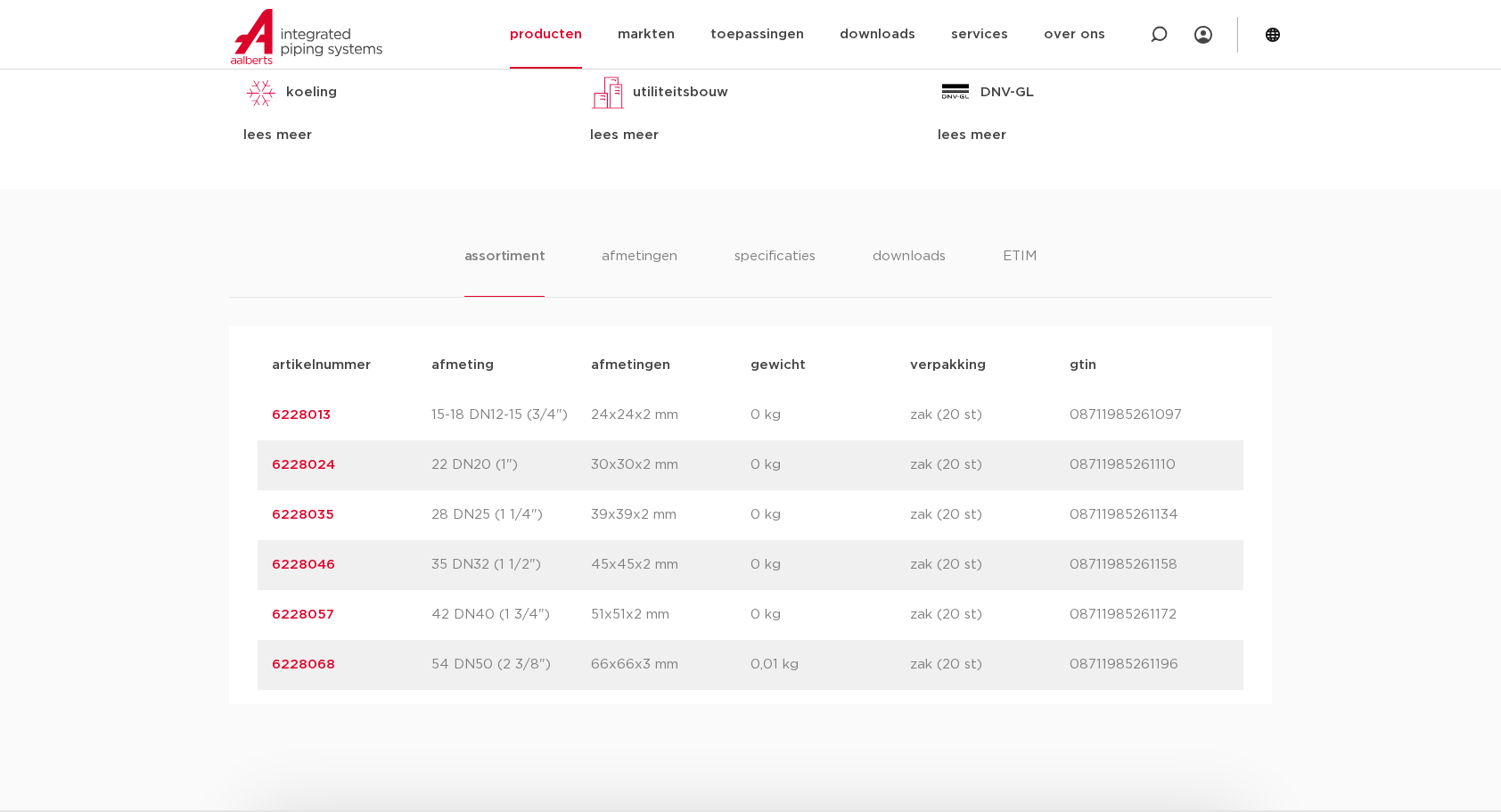
click at [1318, 284] on div "assortiment [GEOGRAPHIC_DATA] specificaties downloads ETIM assortiment [GEOGRAP…" at bounding box center [750, 446] width 1501 height 515
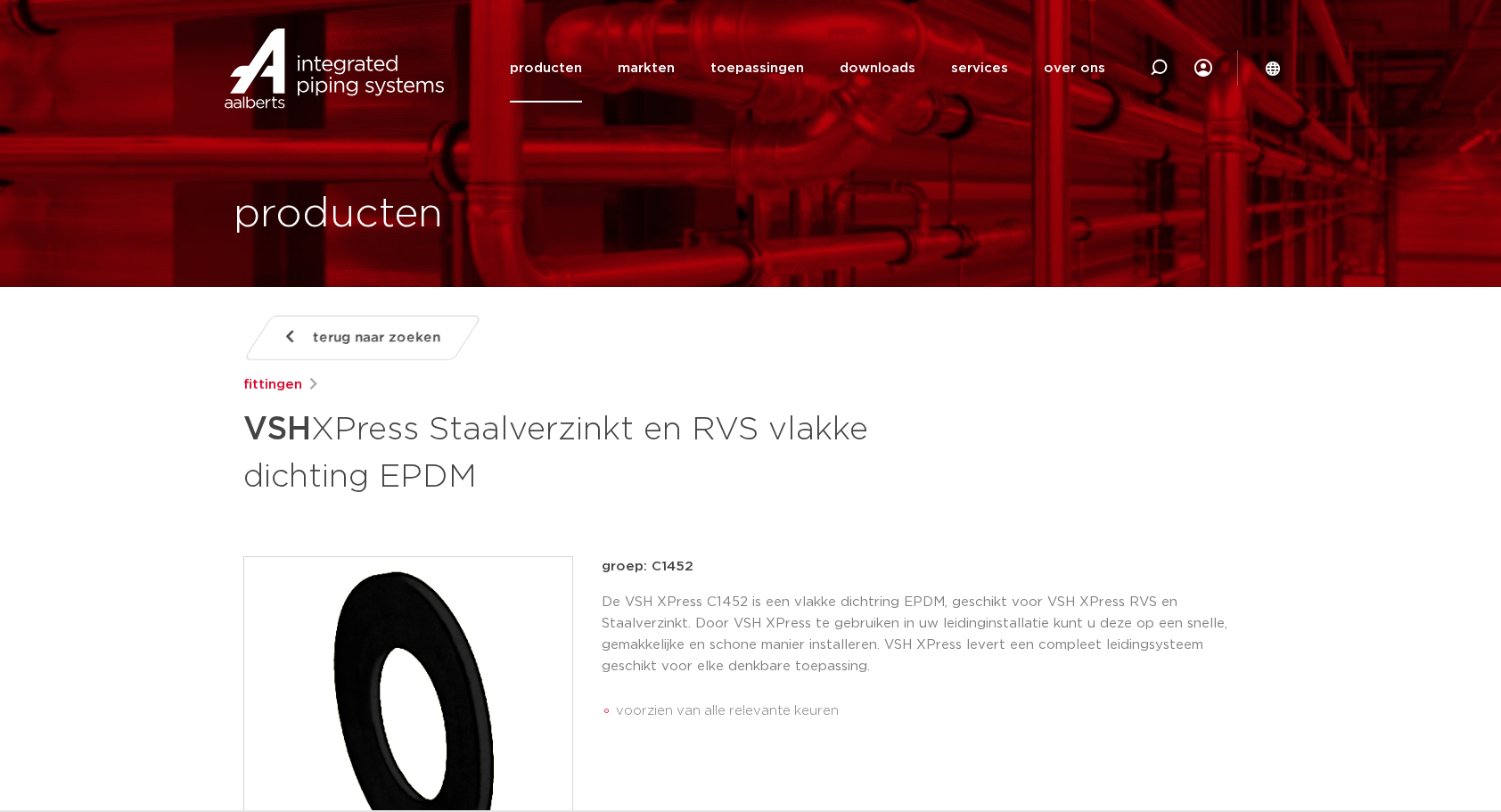
scroll to position [207, 0]
